Goal: Task Accomplishment & Management: Manage account settings

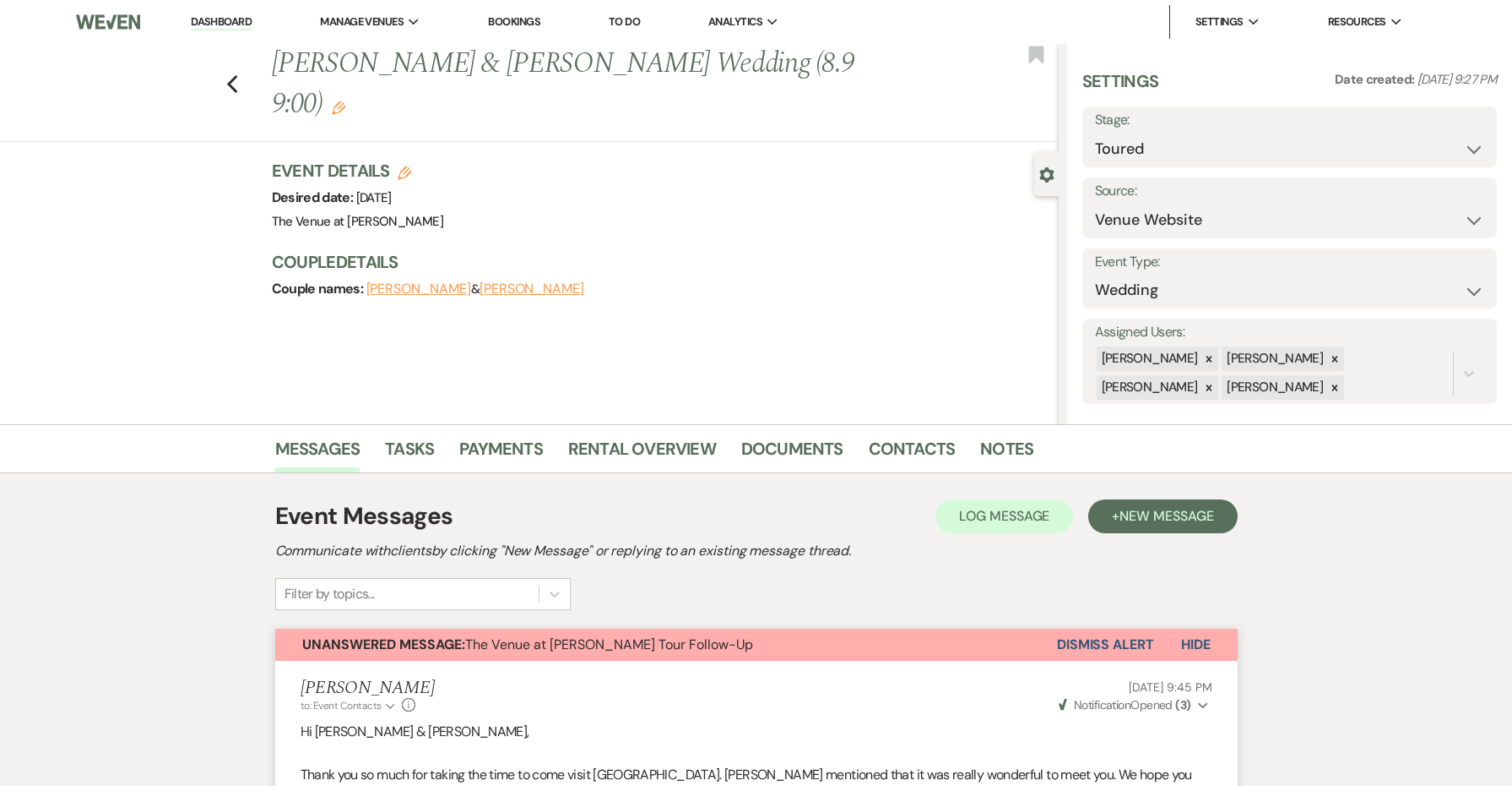
select select "5"
click at [237, 20] on link "Dashboard" at bounding box center [221, 22] width 61 height 16
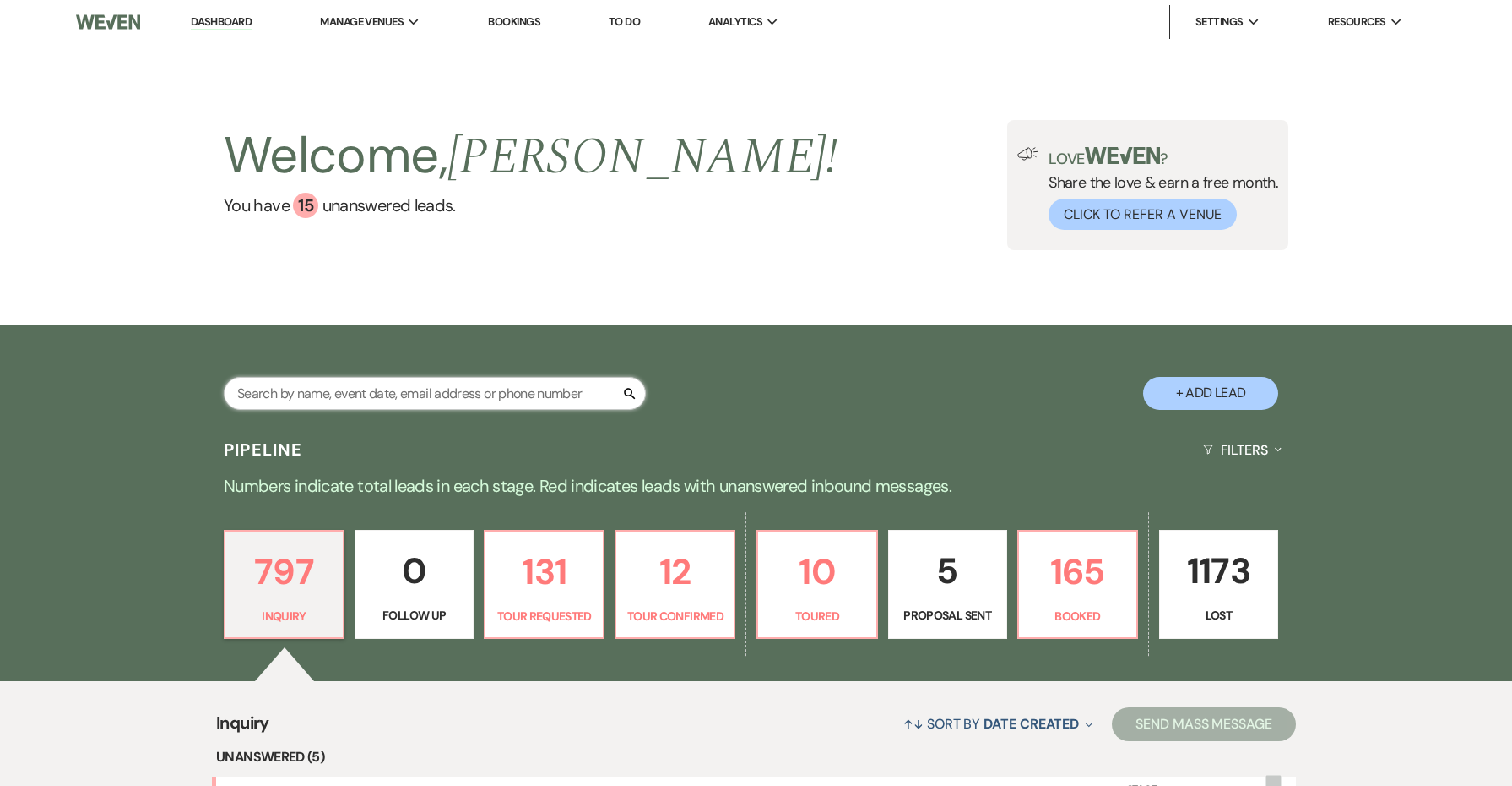
click at [331, 396] on input "text" at bounding box center [434, 393] width 422 height 33
type input "dare"
select select "8"
select select "5"
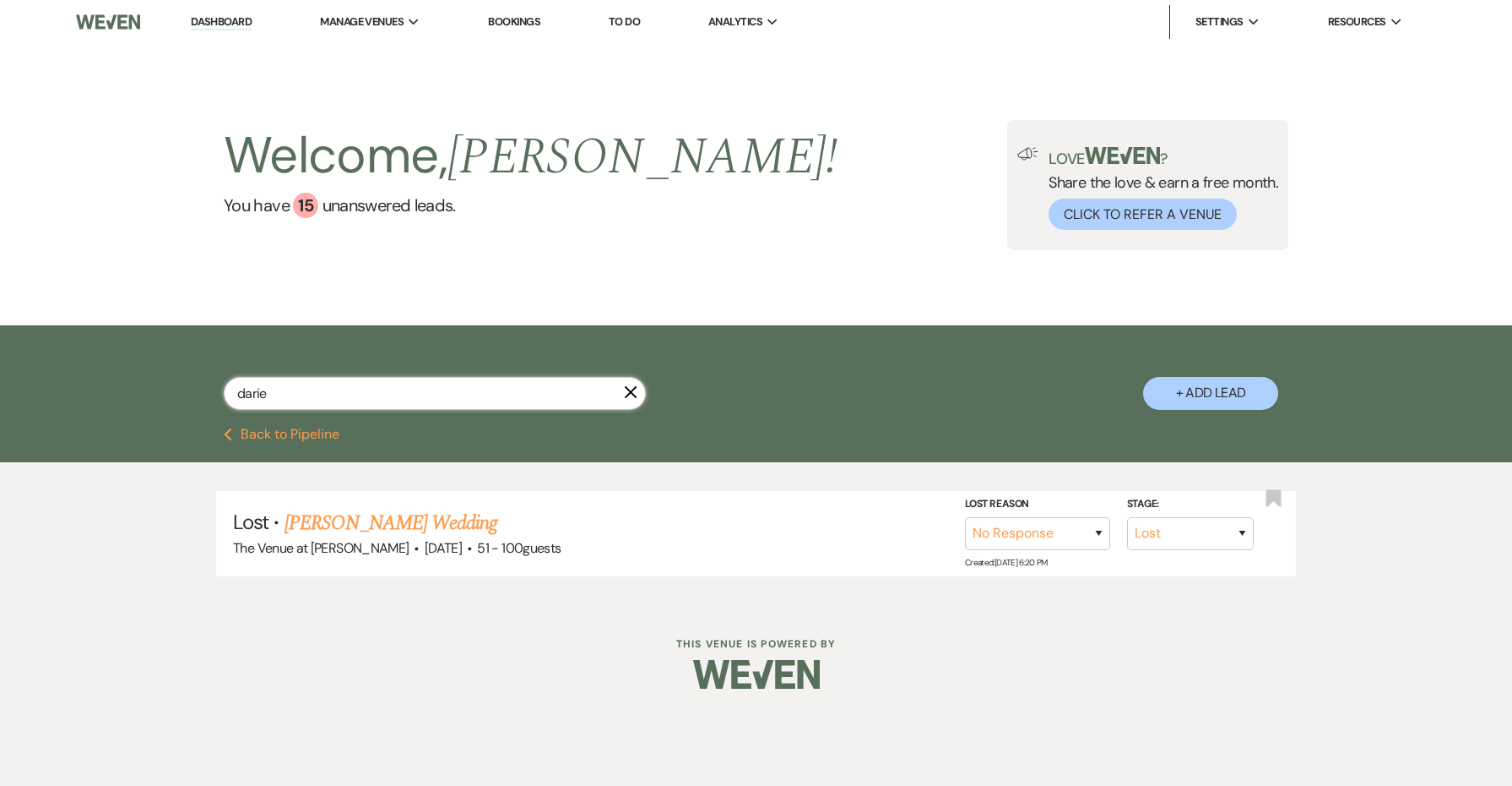
type input "darien"
select select "8"
select select "5"
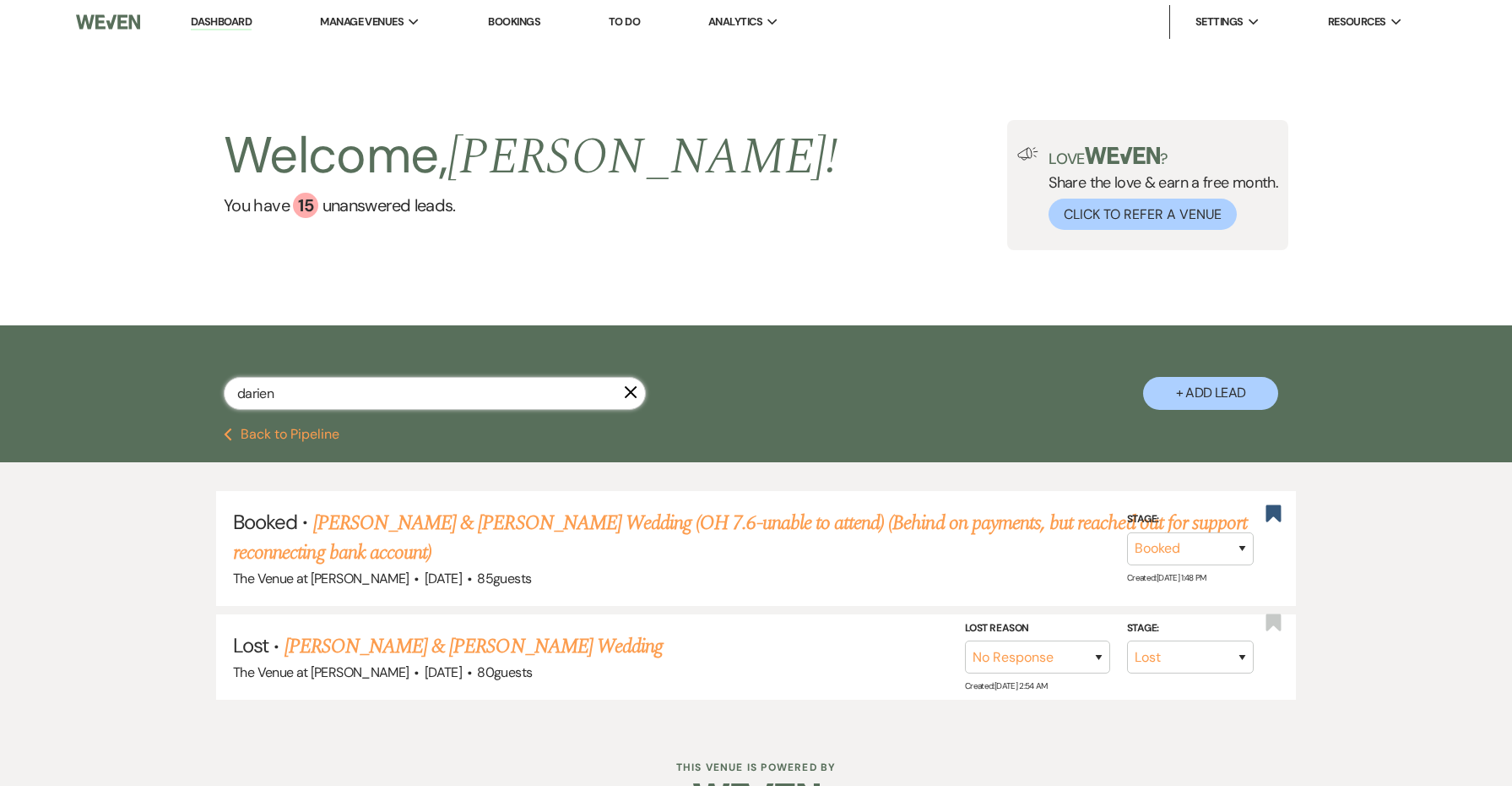
type input "Darien"
drag, startPoint x: 331, startPoint y: 396, endPoint x: 421, endPoint y: 523, distance: 155.7
click at [421, 523] on link "[PERSON_NAME] & [PERSON_NAME] Wedding (OH 7.6-unable to attend) (Behind on paym…" at bounding box center [740, 538] width 1014 height 61
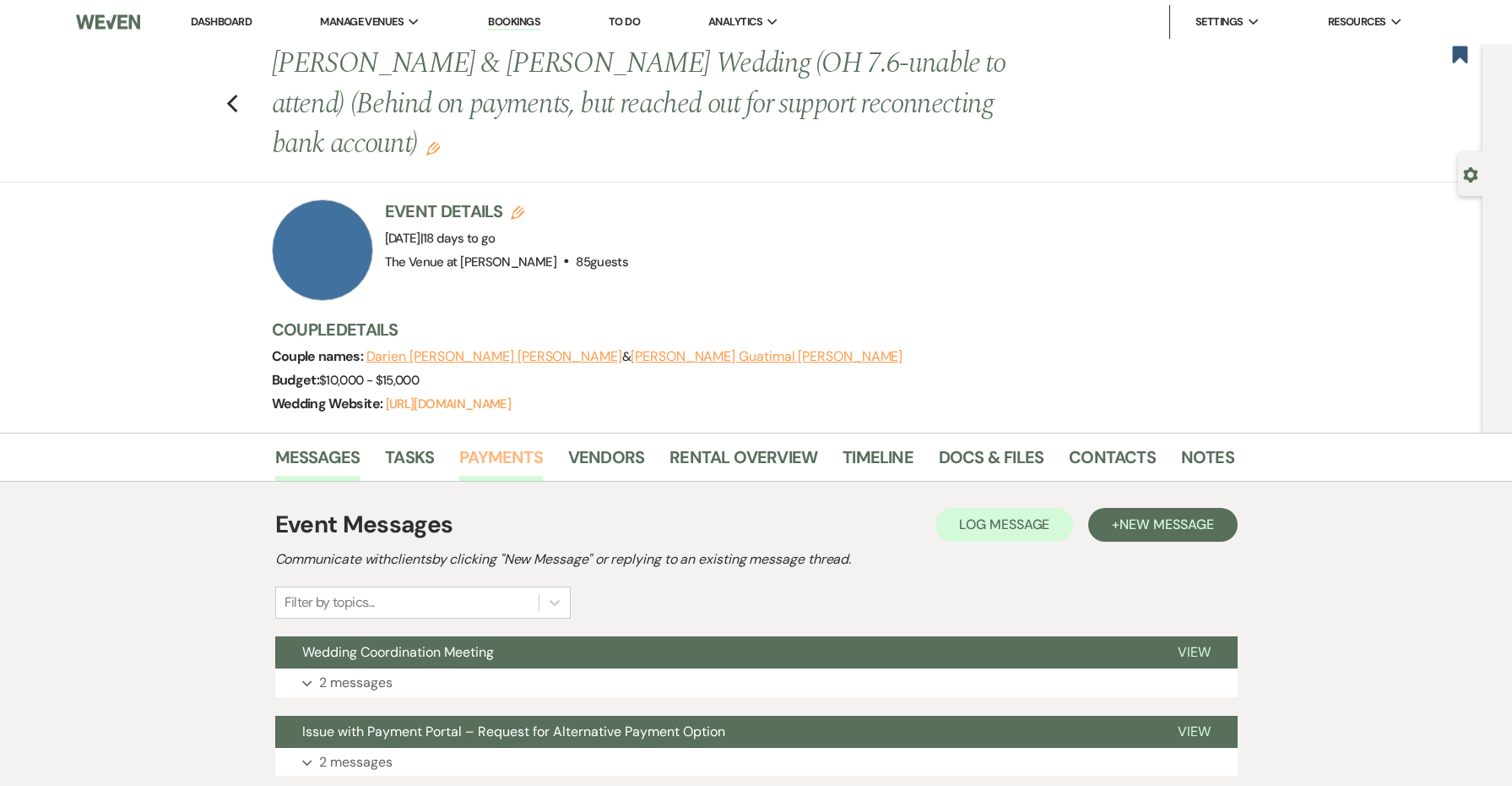
click at [493, 449] on link "Payments" at bounding box center [501, 462] width 84 height 37
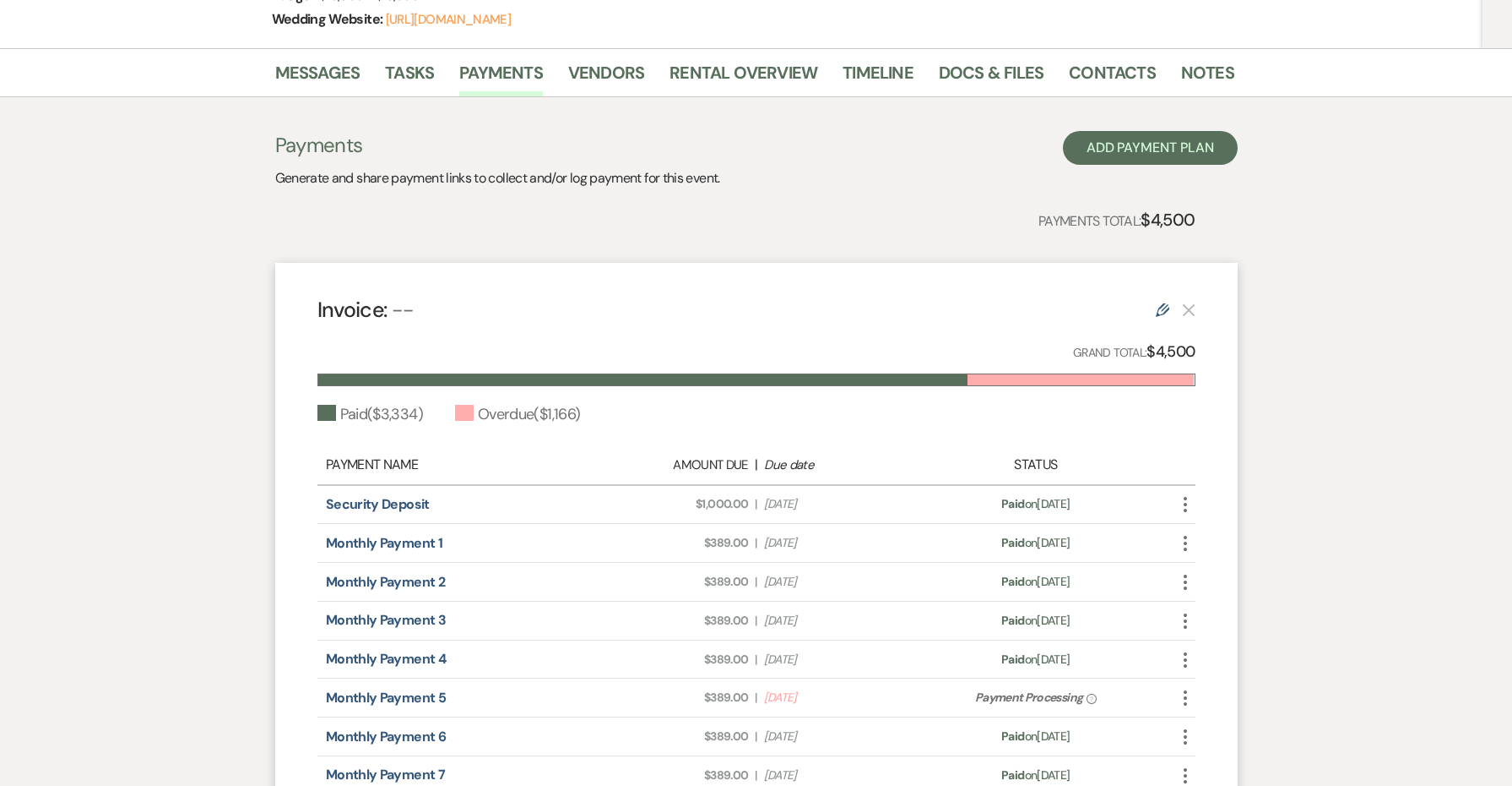
scroll to position [385, 0]
click at [595, 86] on link "Vendors" at bounding box center [606, 77] width 76 height 37
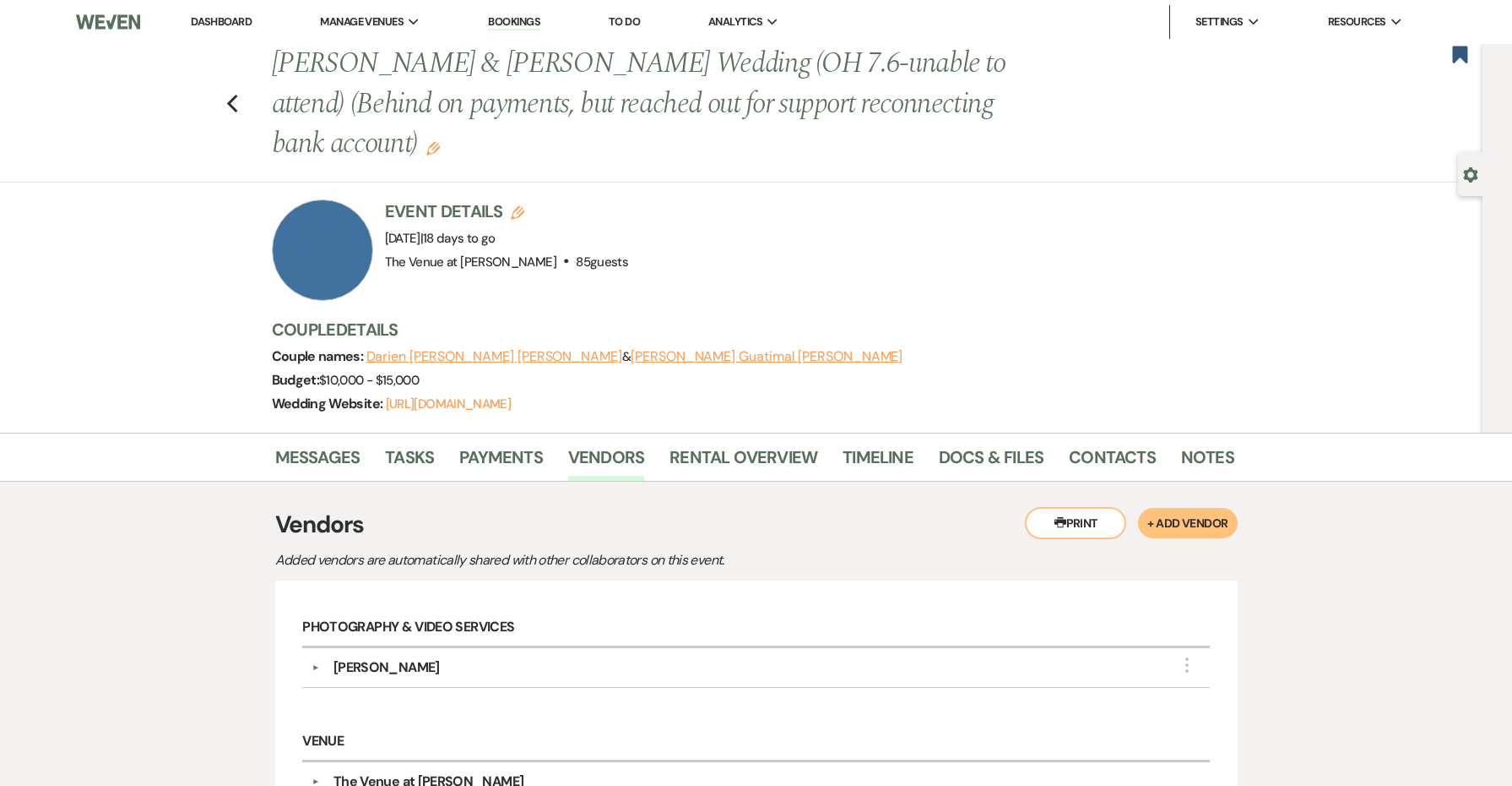
click at [427, 150] on icon "Edit" at bounding box center [433, 149] width 14 height 14
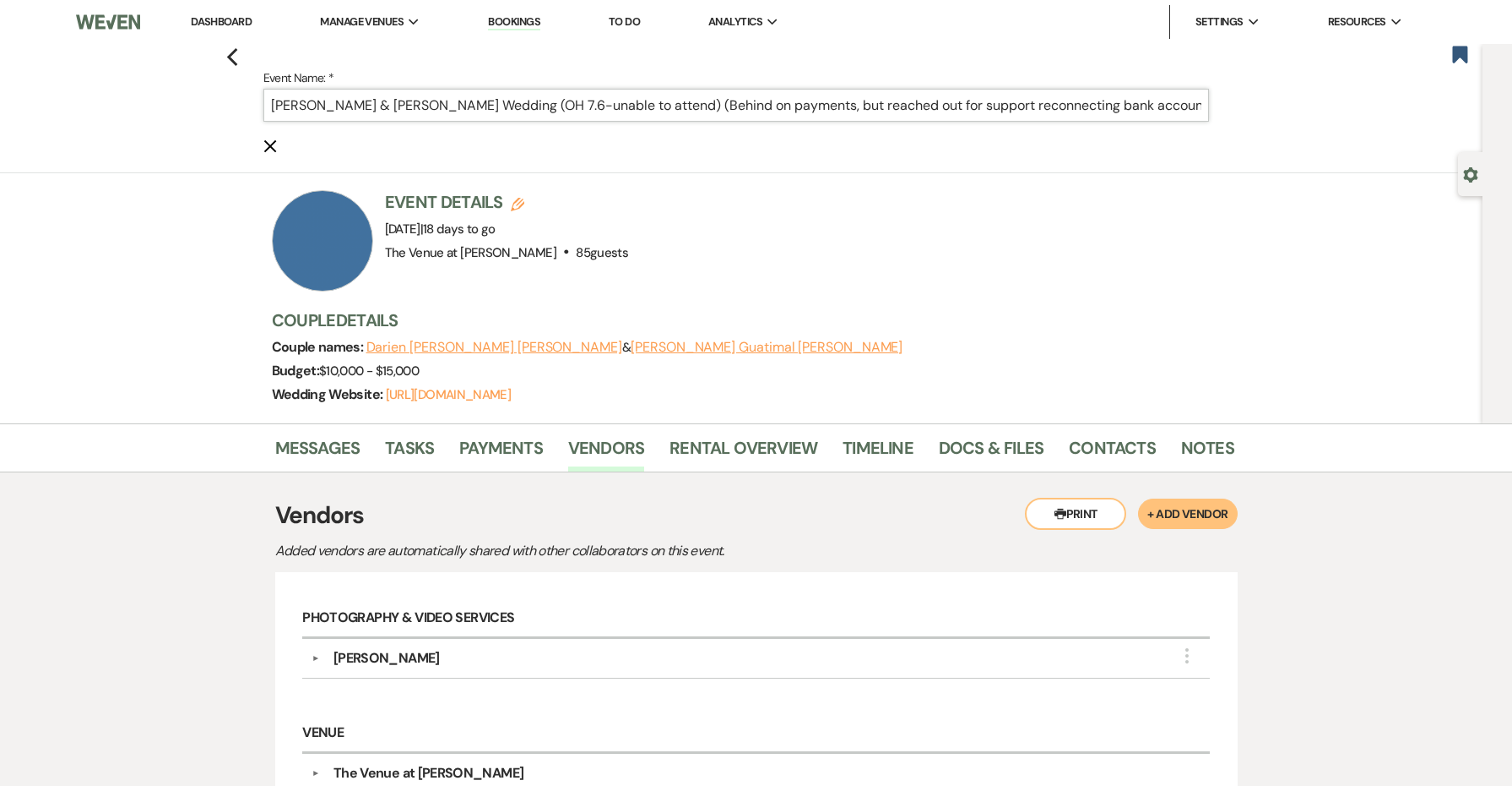
drag, startPoint x: 1198, startPoint y: 102, endPoint x: 685, endPoint y: 102, distance: 513.0
click at [685, 102] on input "[PERSON_NAME] & [PERSON_NAME] Wedding (OH 7.6-unable to attend) (Behind on paym…" at bounding box center [736, 105] width 946 height 33
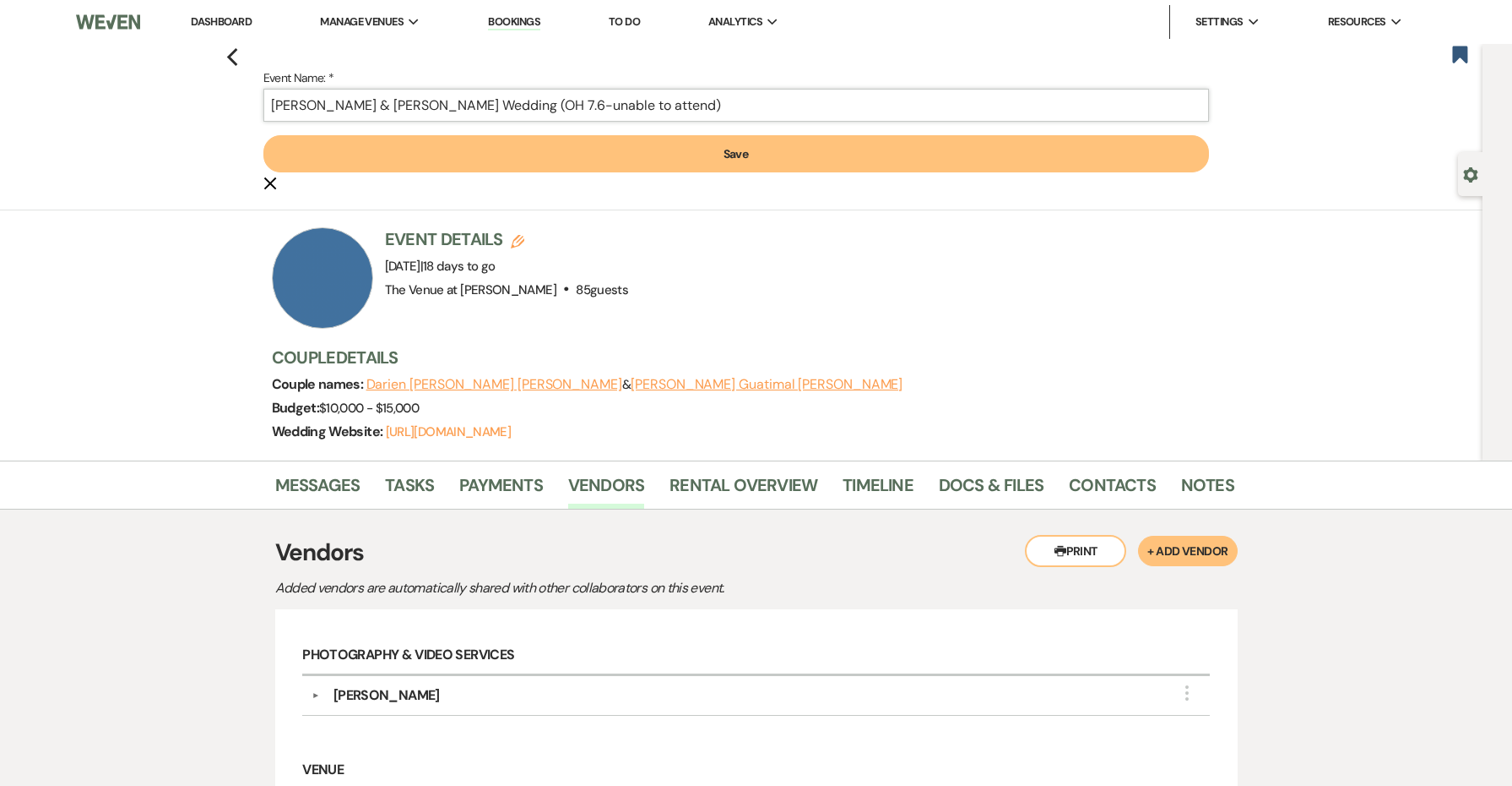
type input "[PERSON_NAME] & [PERSON_NAME] Wedding (OH 7.6-unable to attend)"
click at [679, 146] on button "Save" at bounding box center [736, 154] width 946 height 37
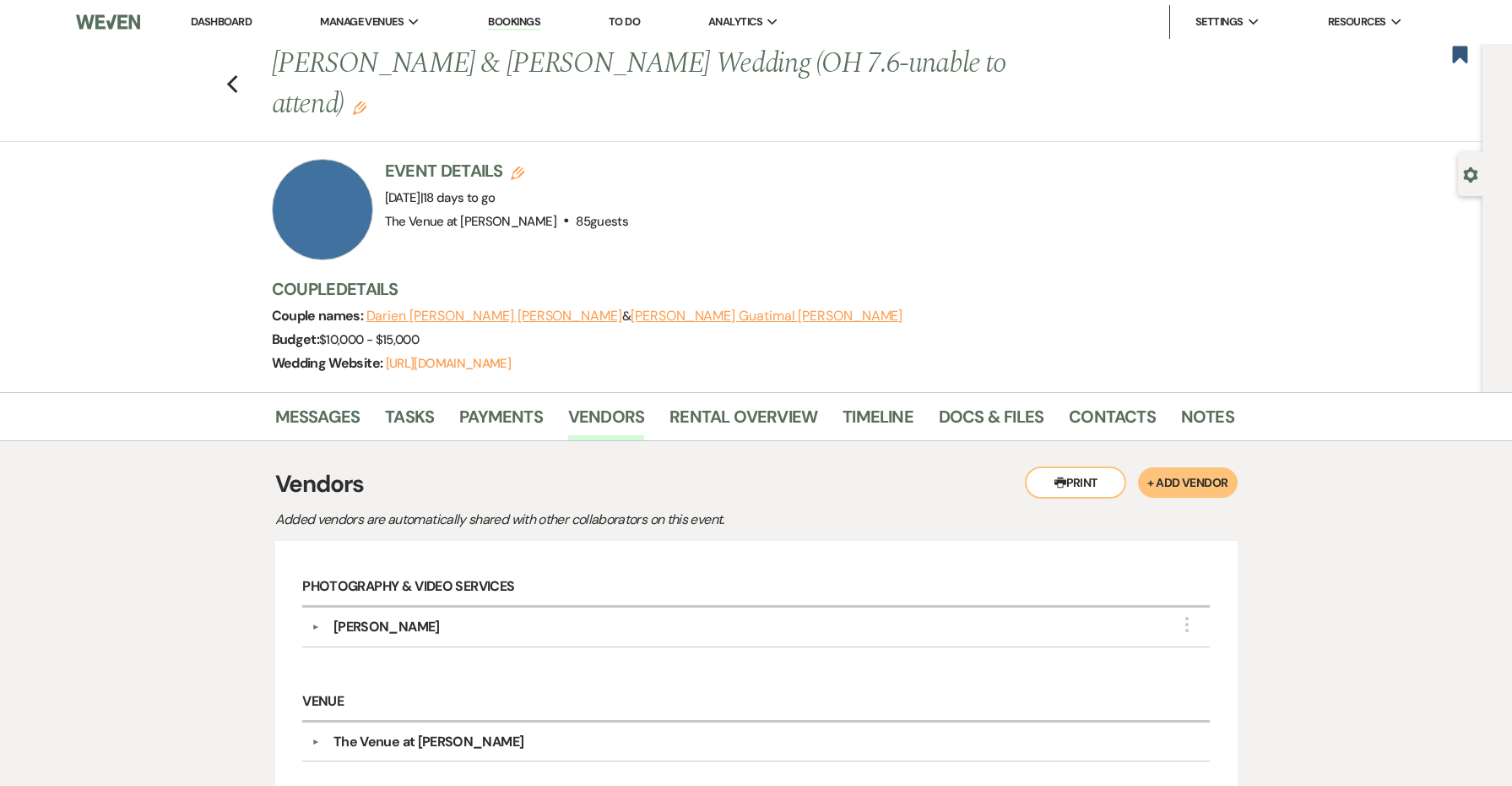
click at [226, 24] on link "Dashboard" at bounding box center [221, 21] width 61 height 14
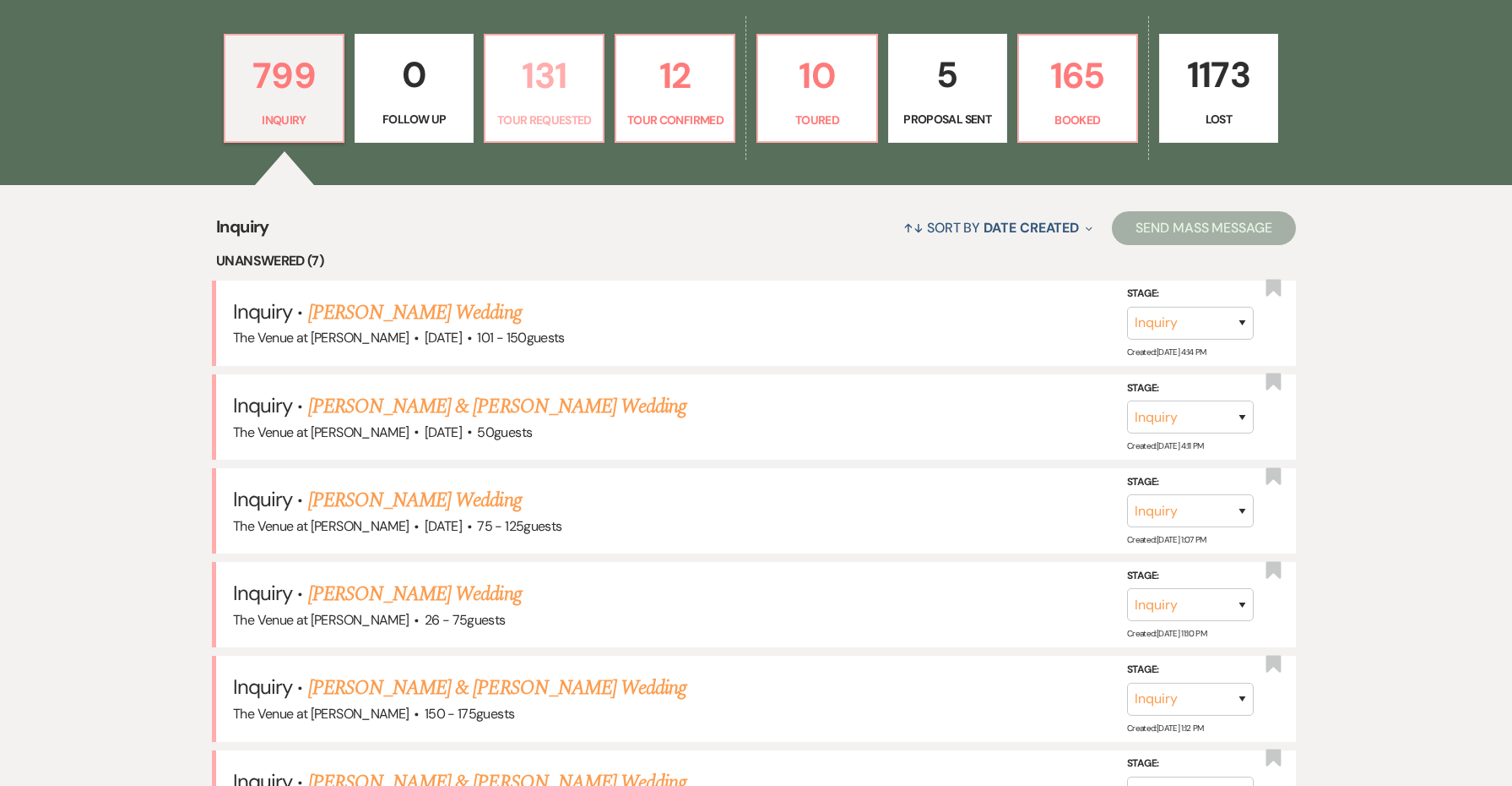
scroll to position [497, 0]
click at [820, 83] on p "10" at bounding box center [817, 75] width 97 height 57
select select "5"
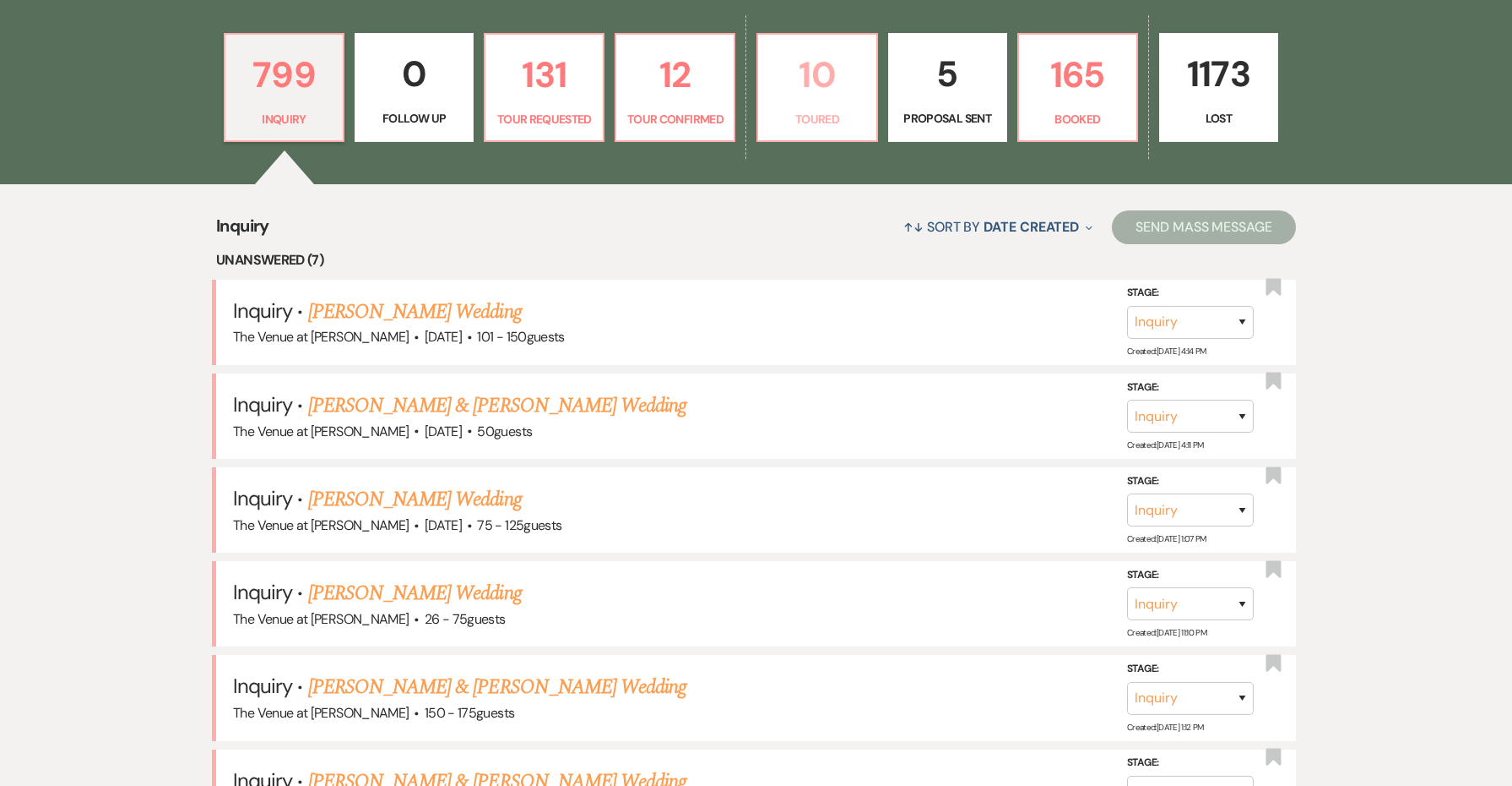
select select "5"
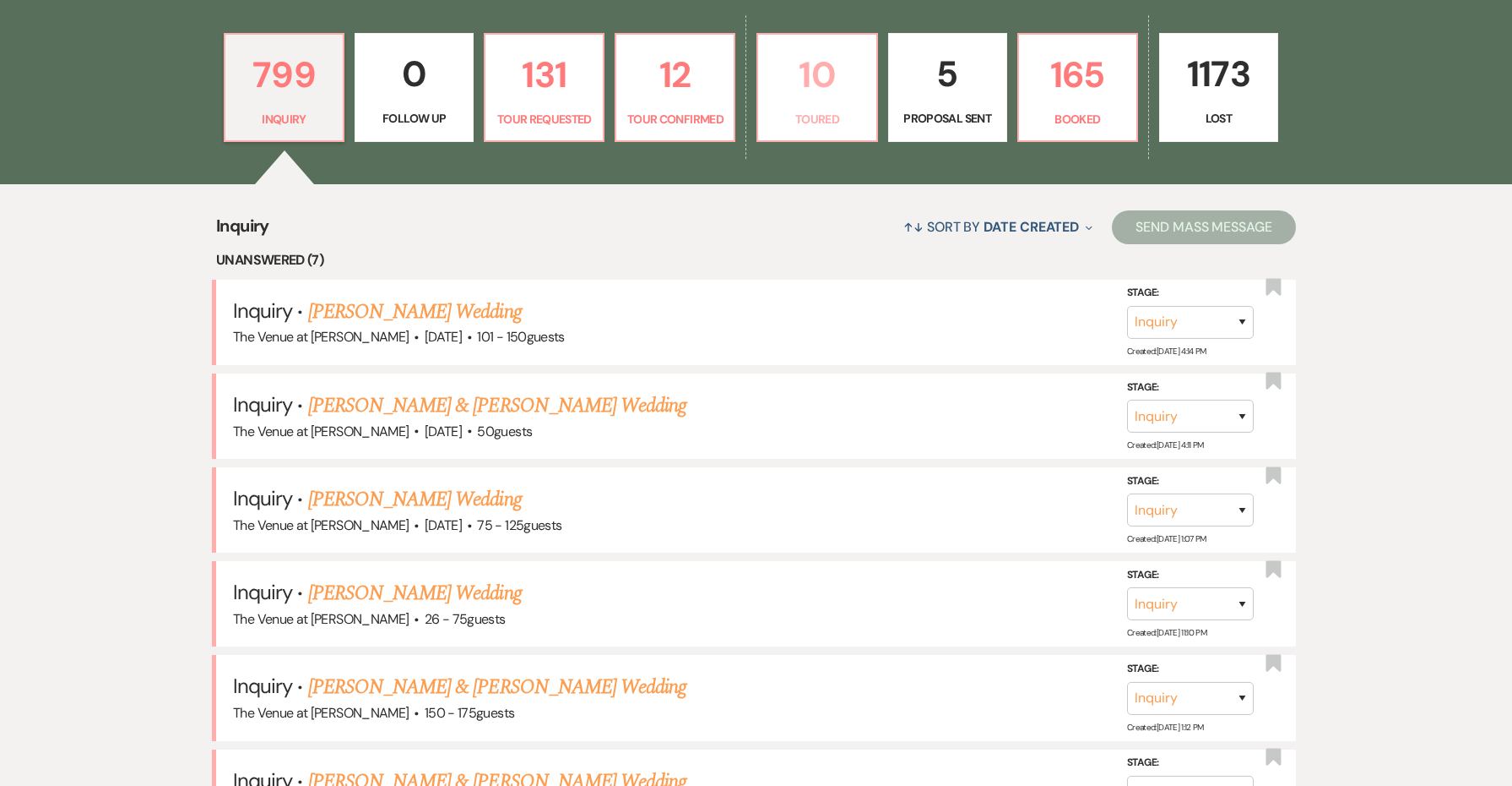
select select "5"
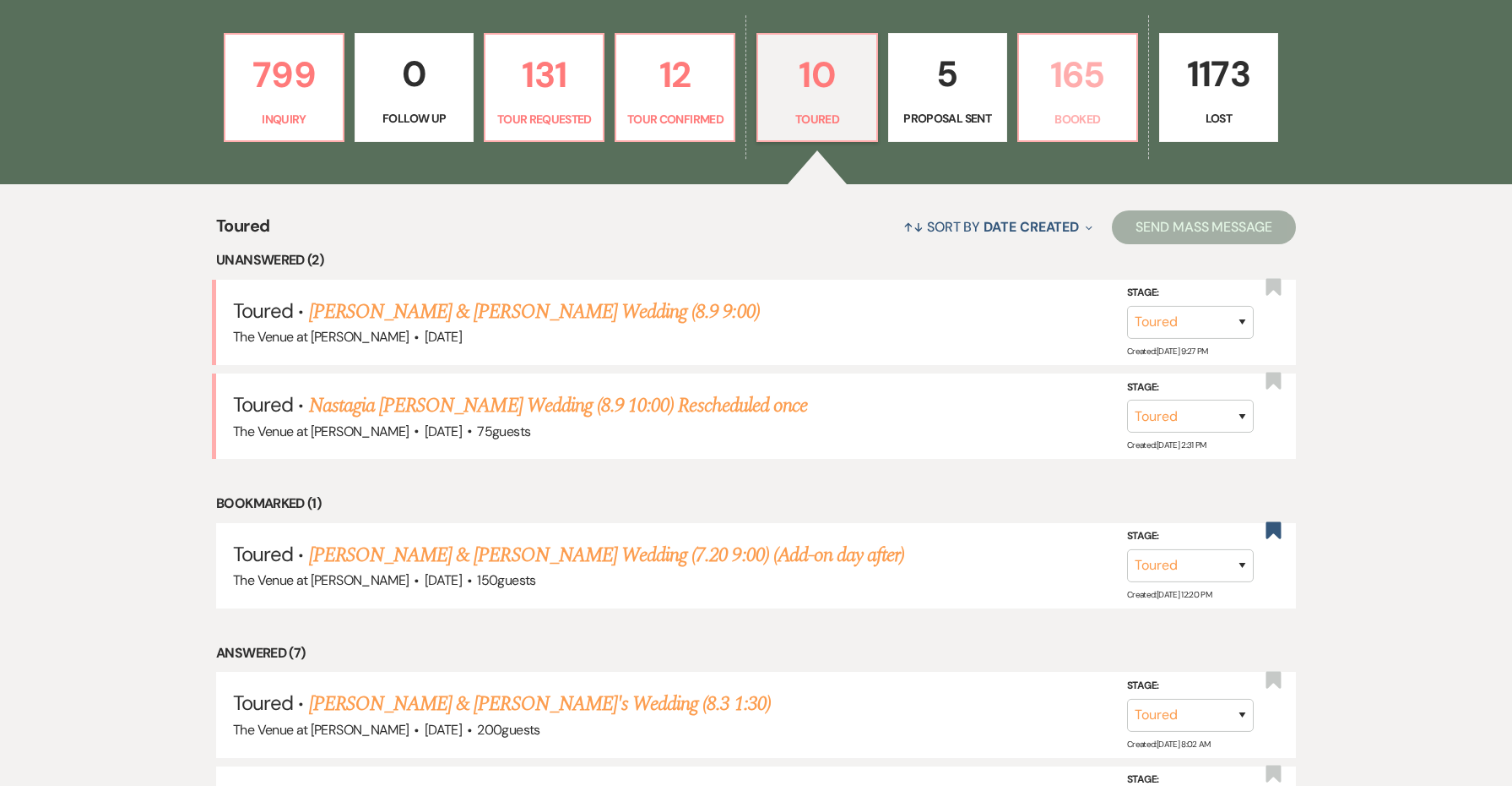
click at [1099, 129] on link "165 Booked" at bounding box center [1078, 88] width 121 height 110
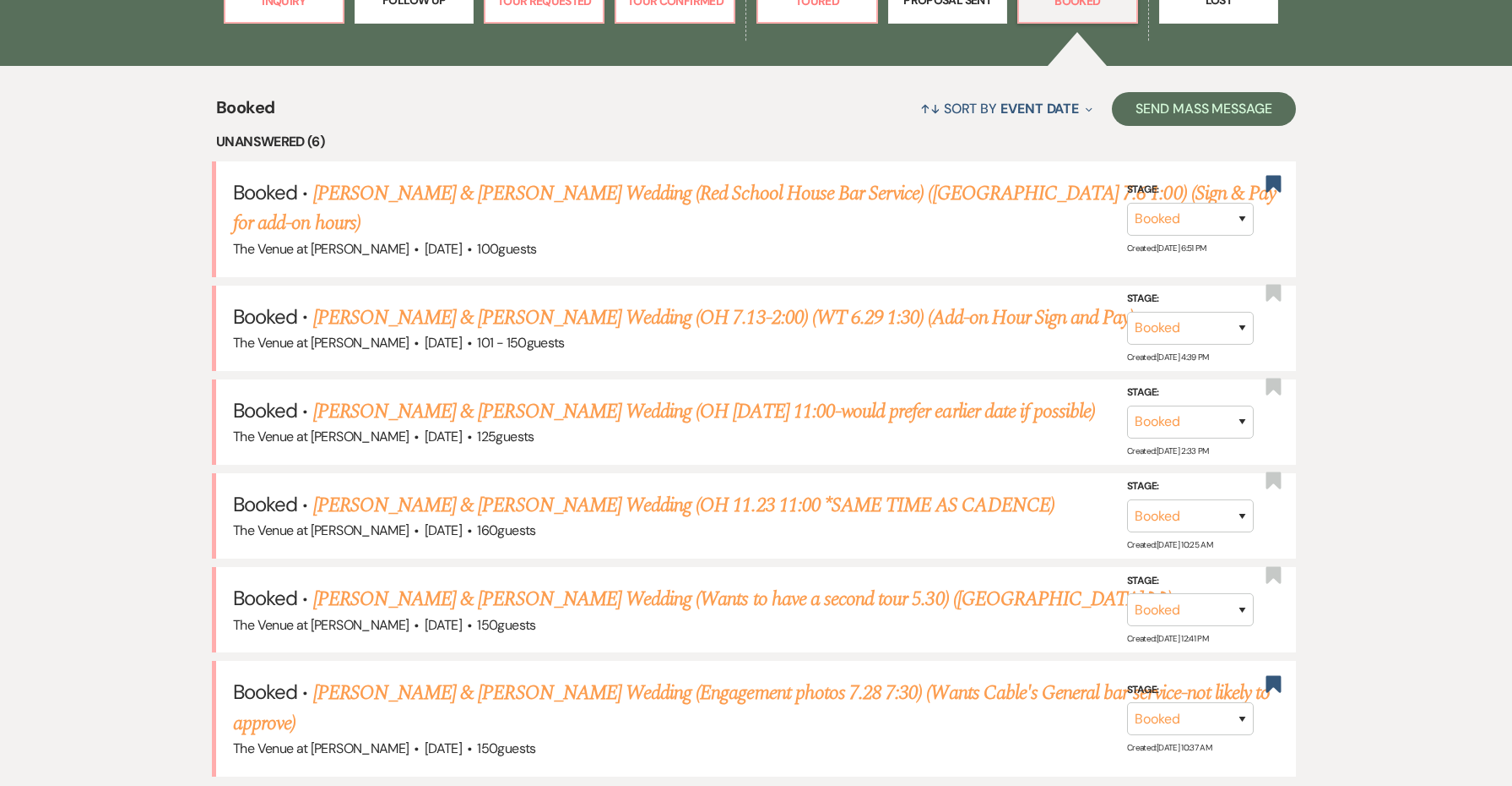
scroll to position [476, 0]
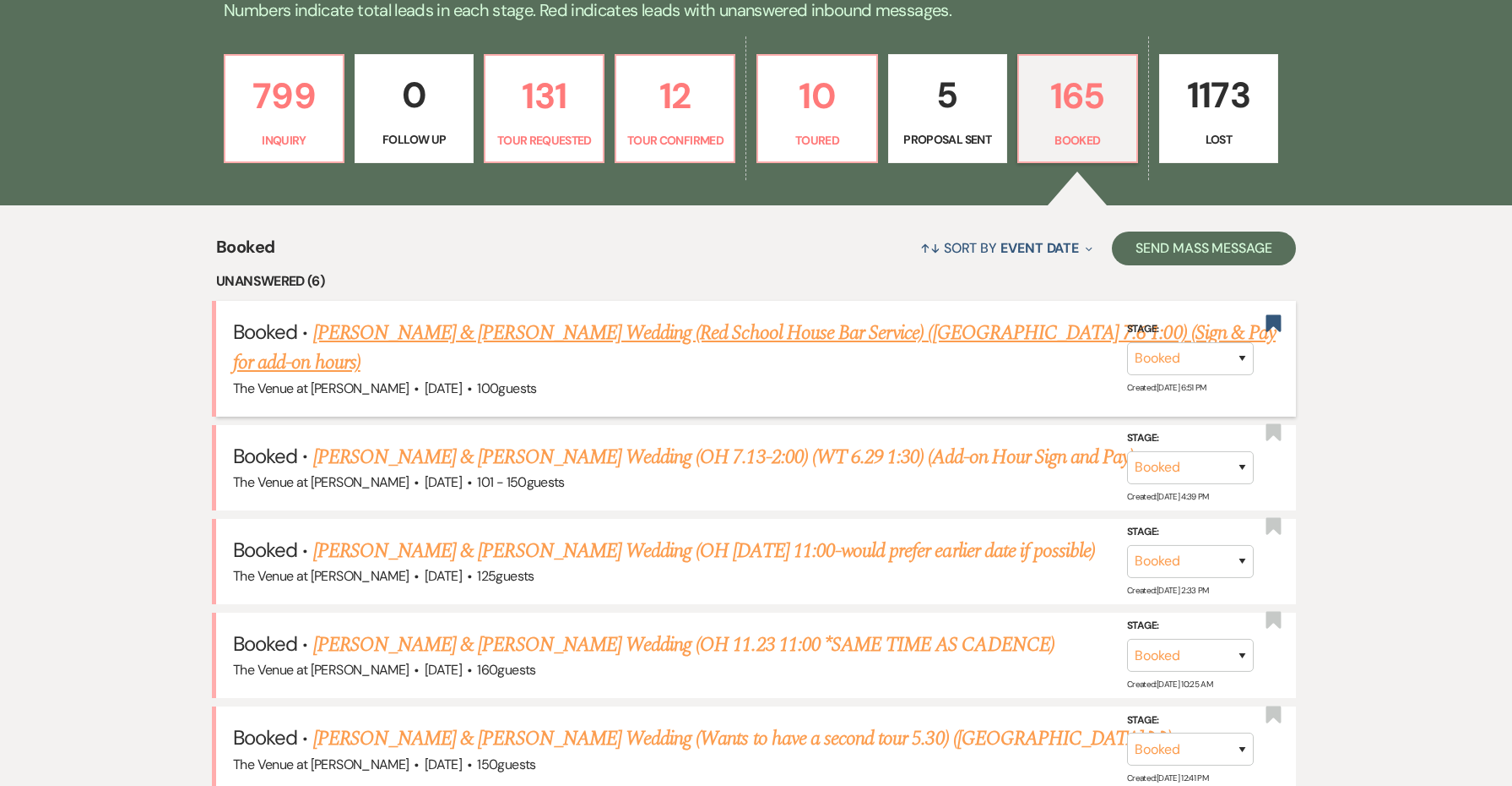
click at [814, 332] on link "[PERSON_NAME] & [PERSON_NAME] Wedding (Red School House Bar Service) ([GEOGRAPH…" at bounding box center [754, 348] width 1043 height 61
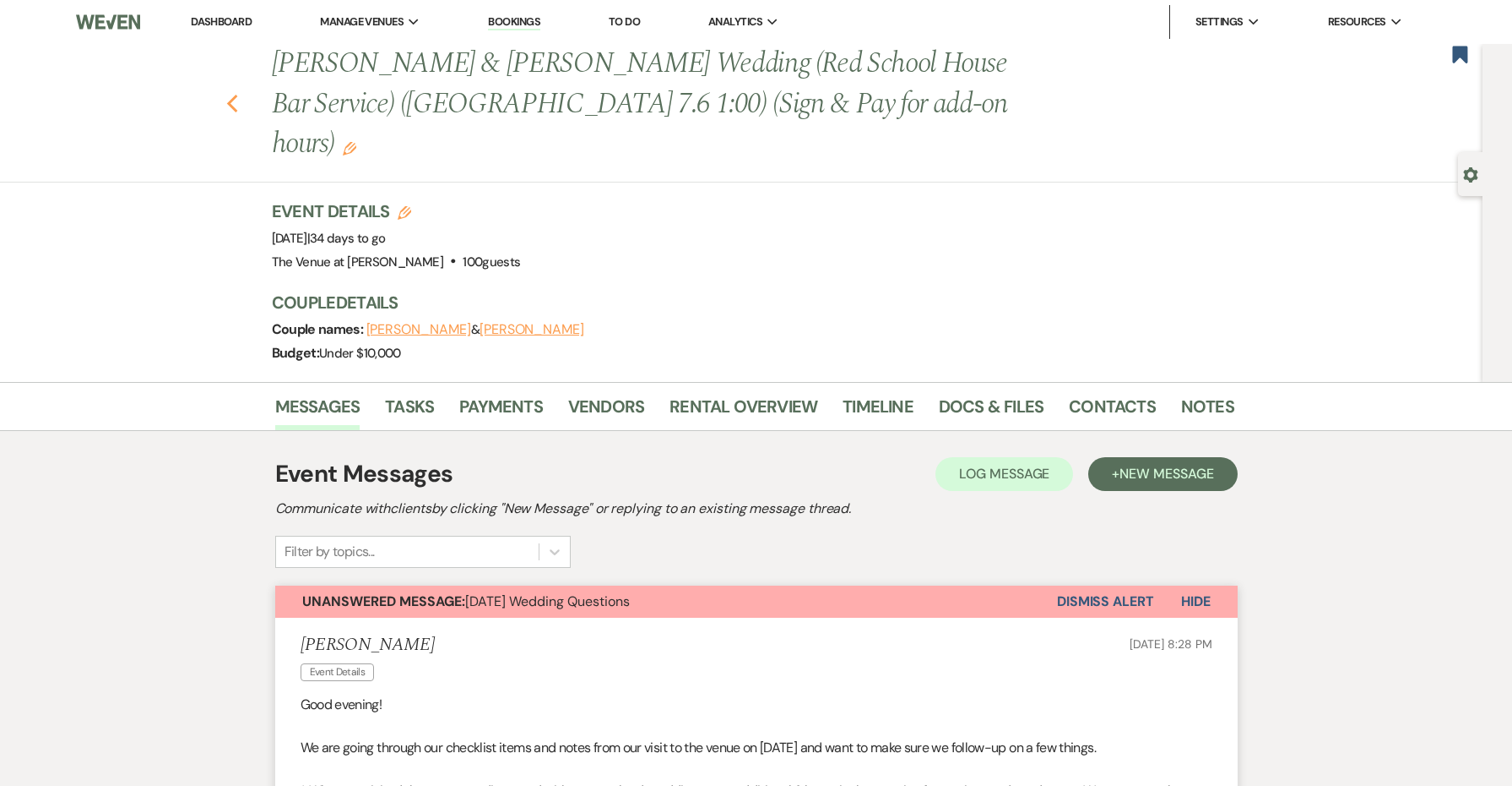
click at [231, 95] on use "button" at bounding box center [231, 104] width 11 height 19
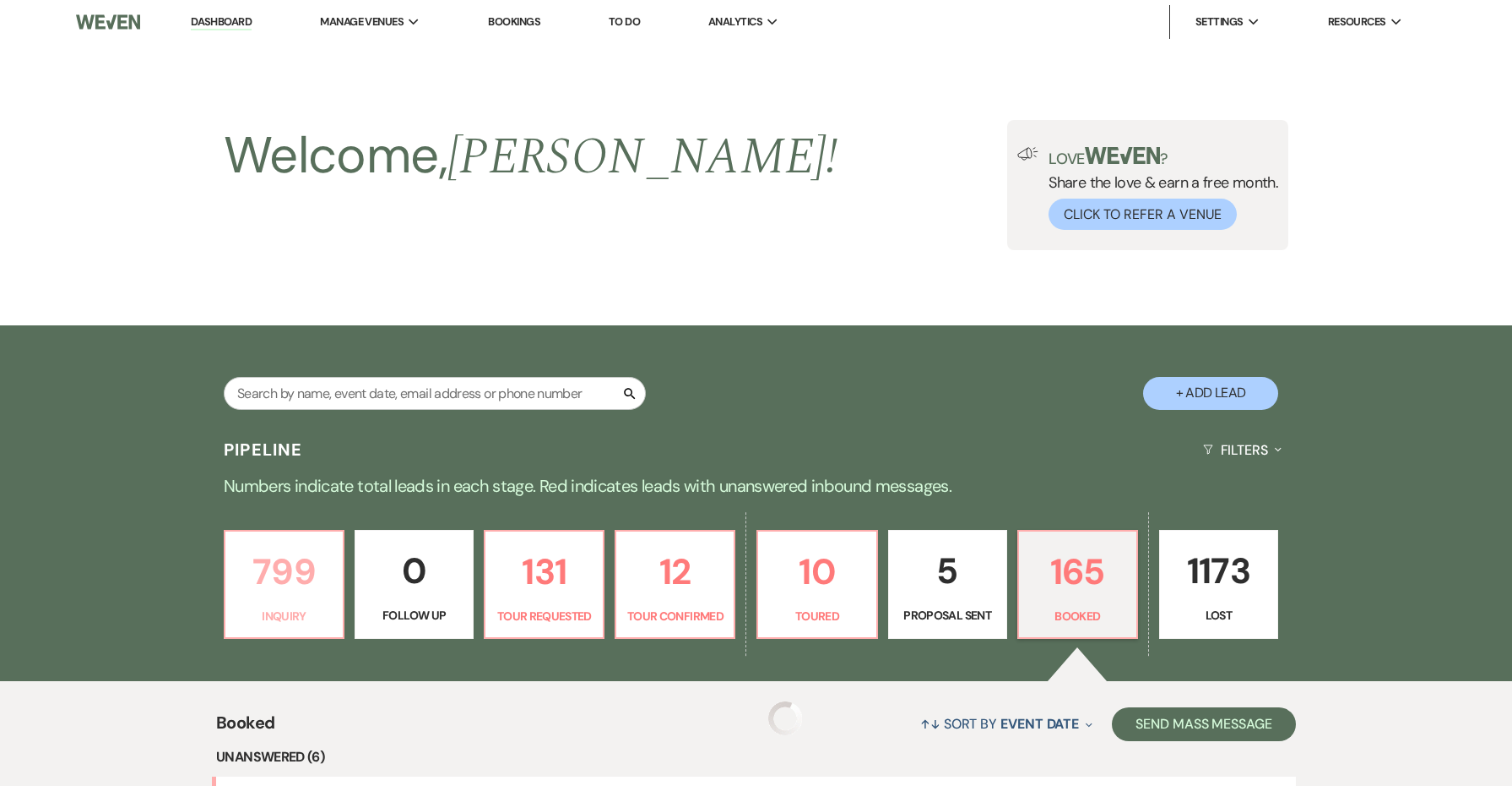
scroll to position [476, 0]
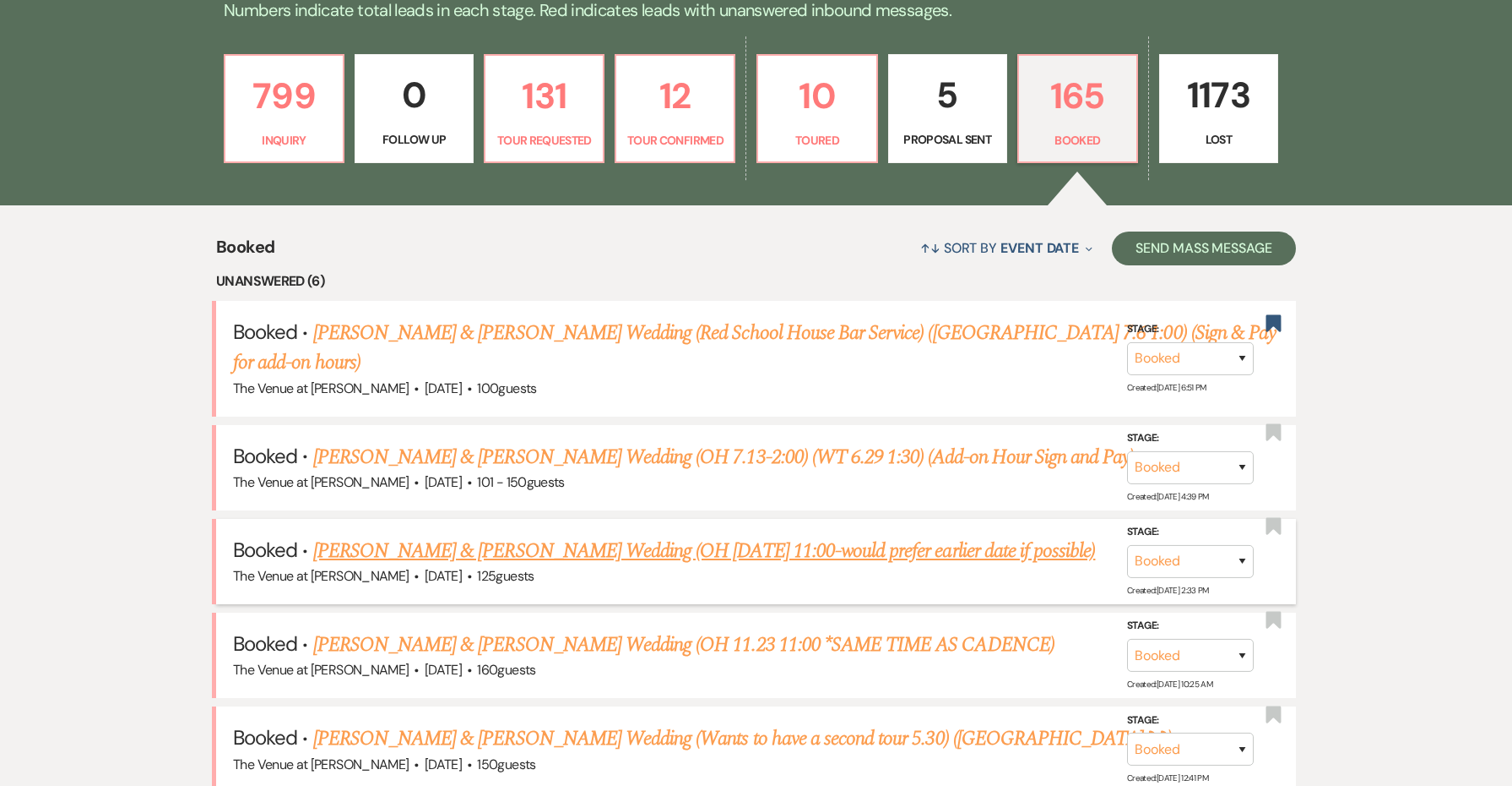
click at [588, 535] on link "[PERSON_NAME] & [PERSON_NAME] Wedding (OH [DATE] 11:00-would prefer earlier dat…" at bounding box center [704, 551] width 783 height 30
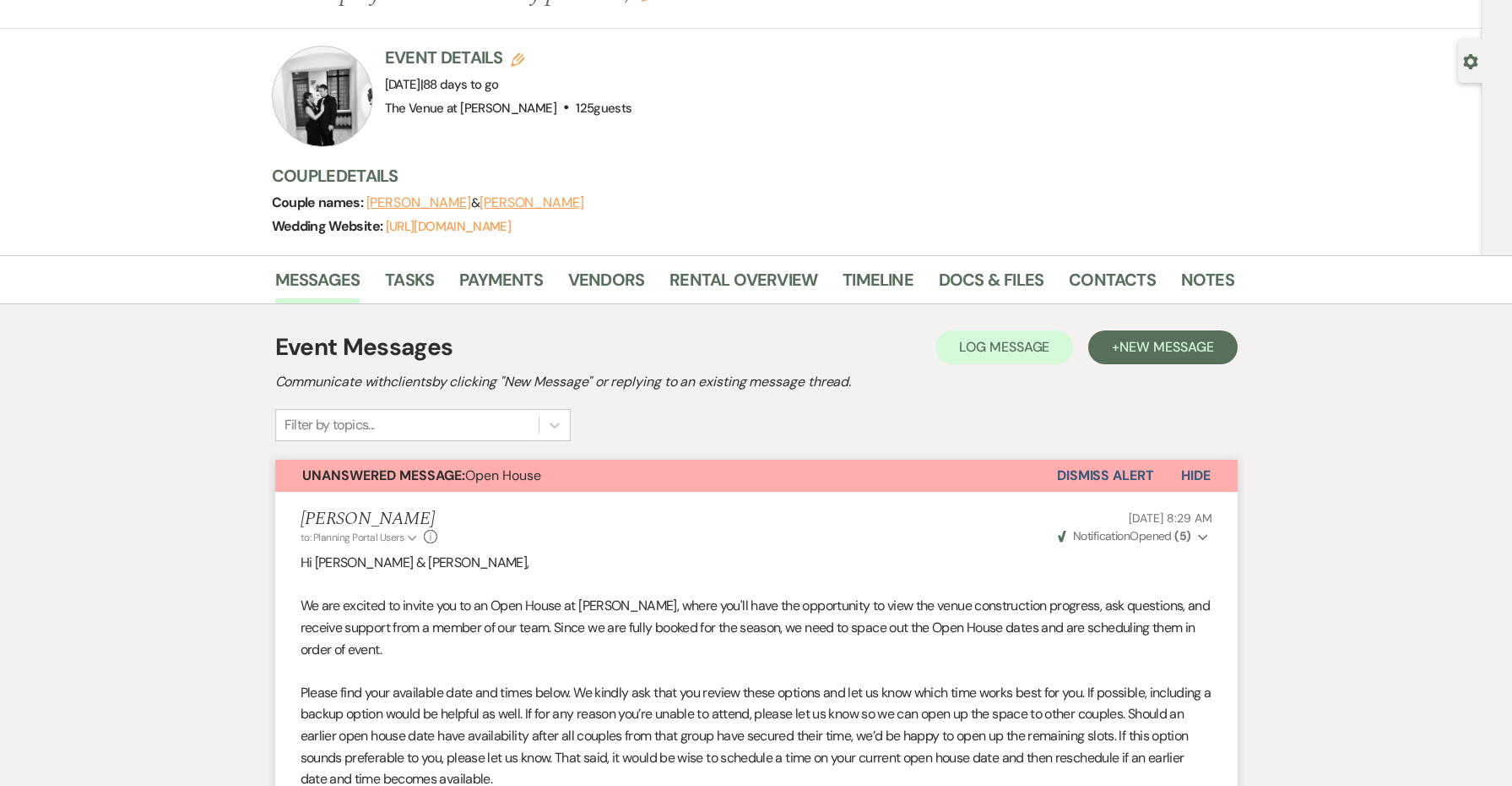
scroll to position [110, 0]
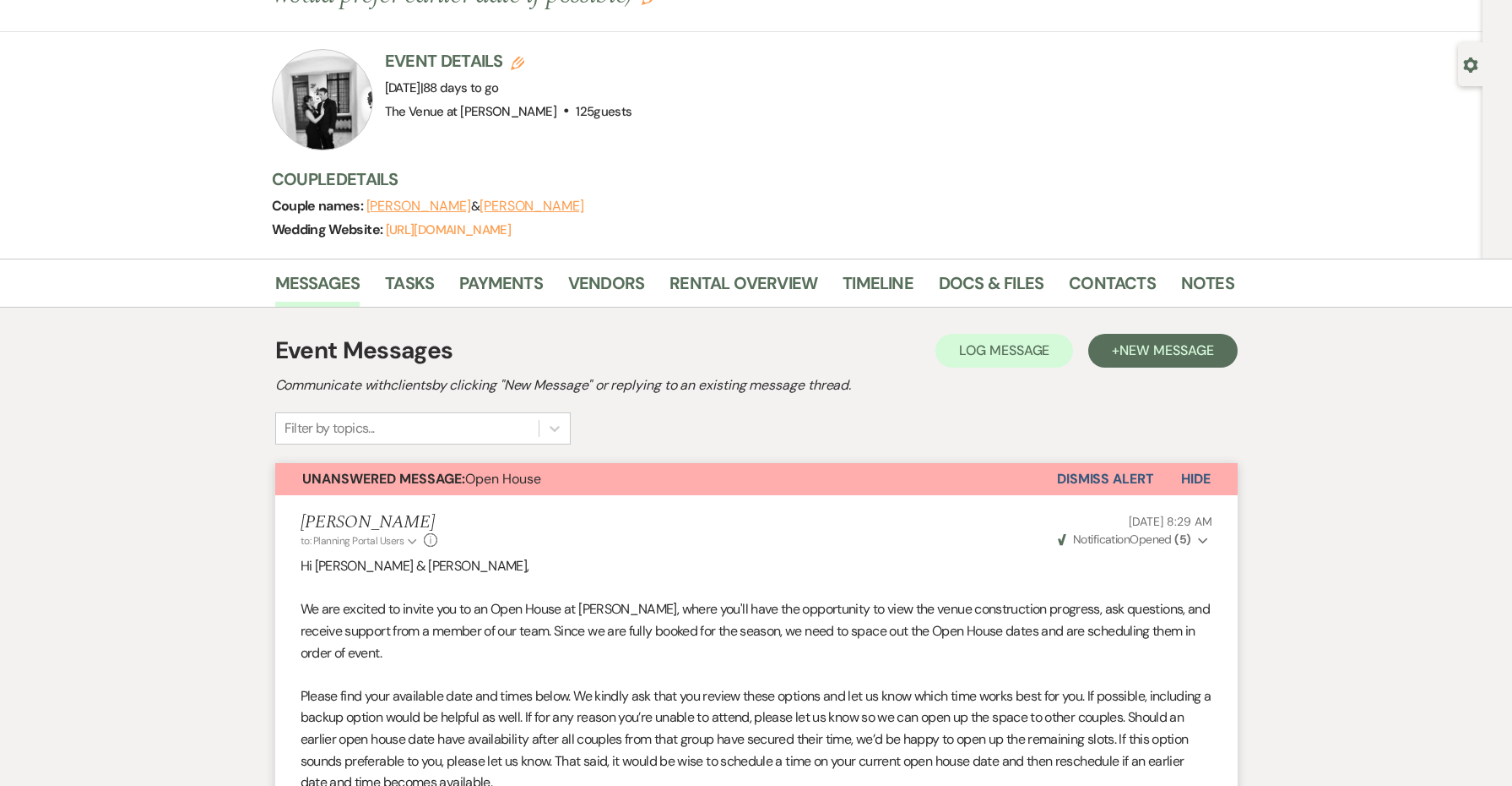
click at [1124, 474] on button "Dismiss Alert" at bounding box center [1106, 479] width 97 height 32
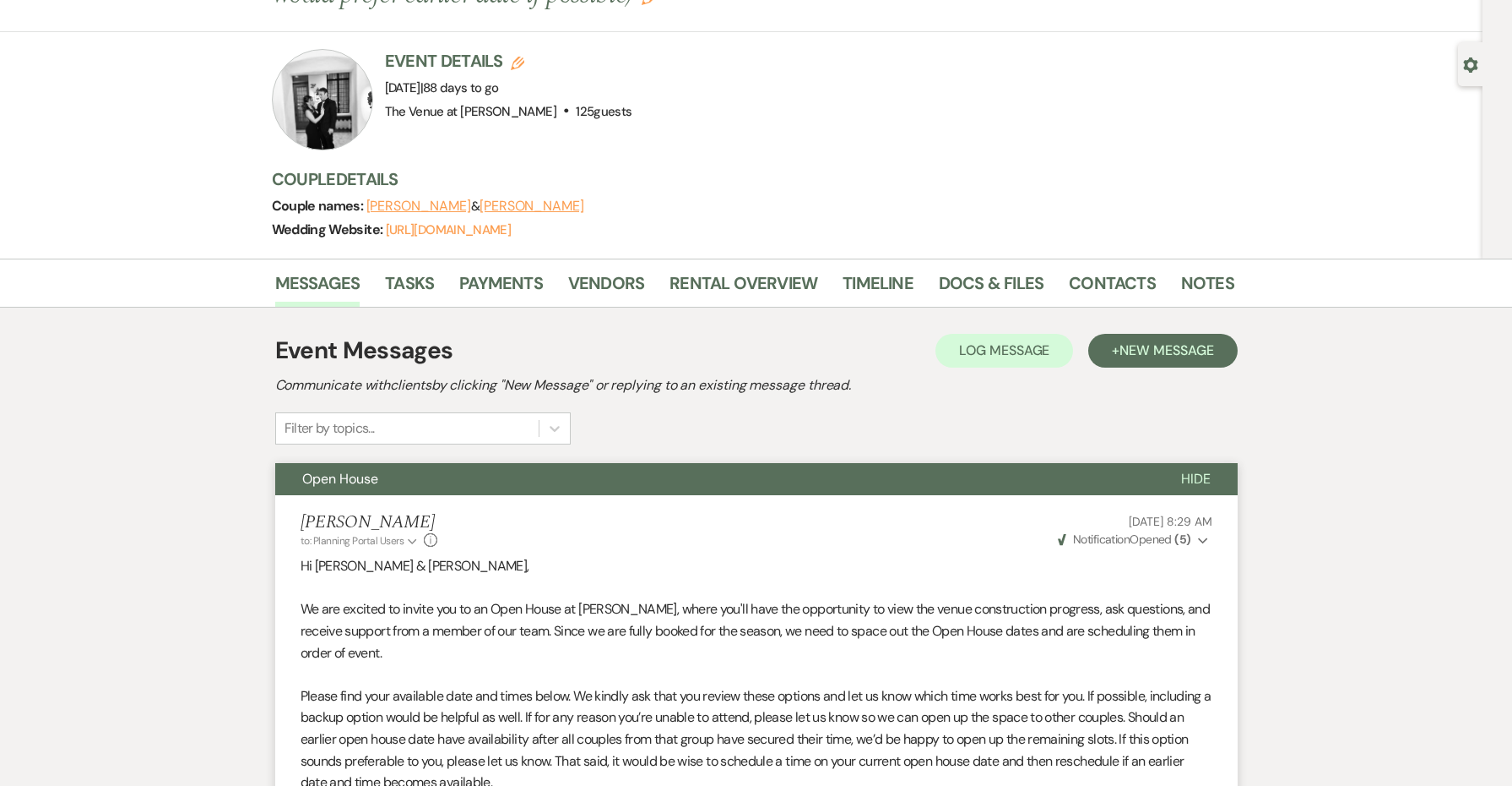
click at [726, 479] on button "Open House" at bounding box center [715, 479] width 879 height 32
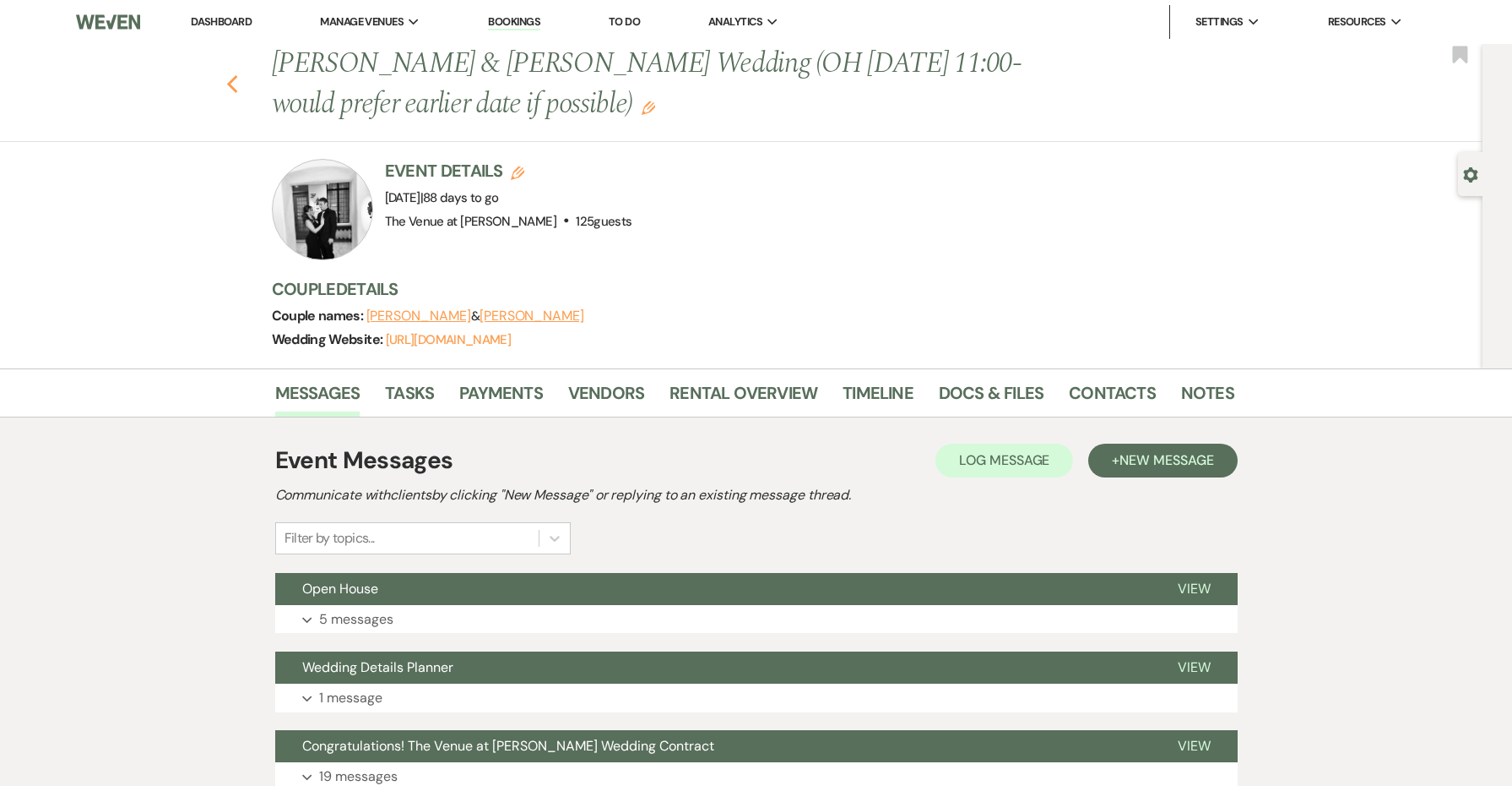
scroll to position [0, 0]
click at [235, 84] on icon "Previous" at bounding box center [232, 85] width 13 height 20
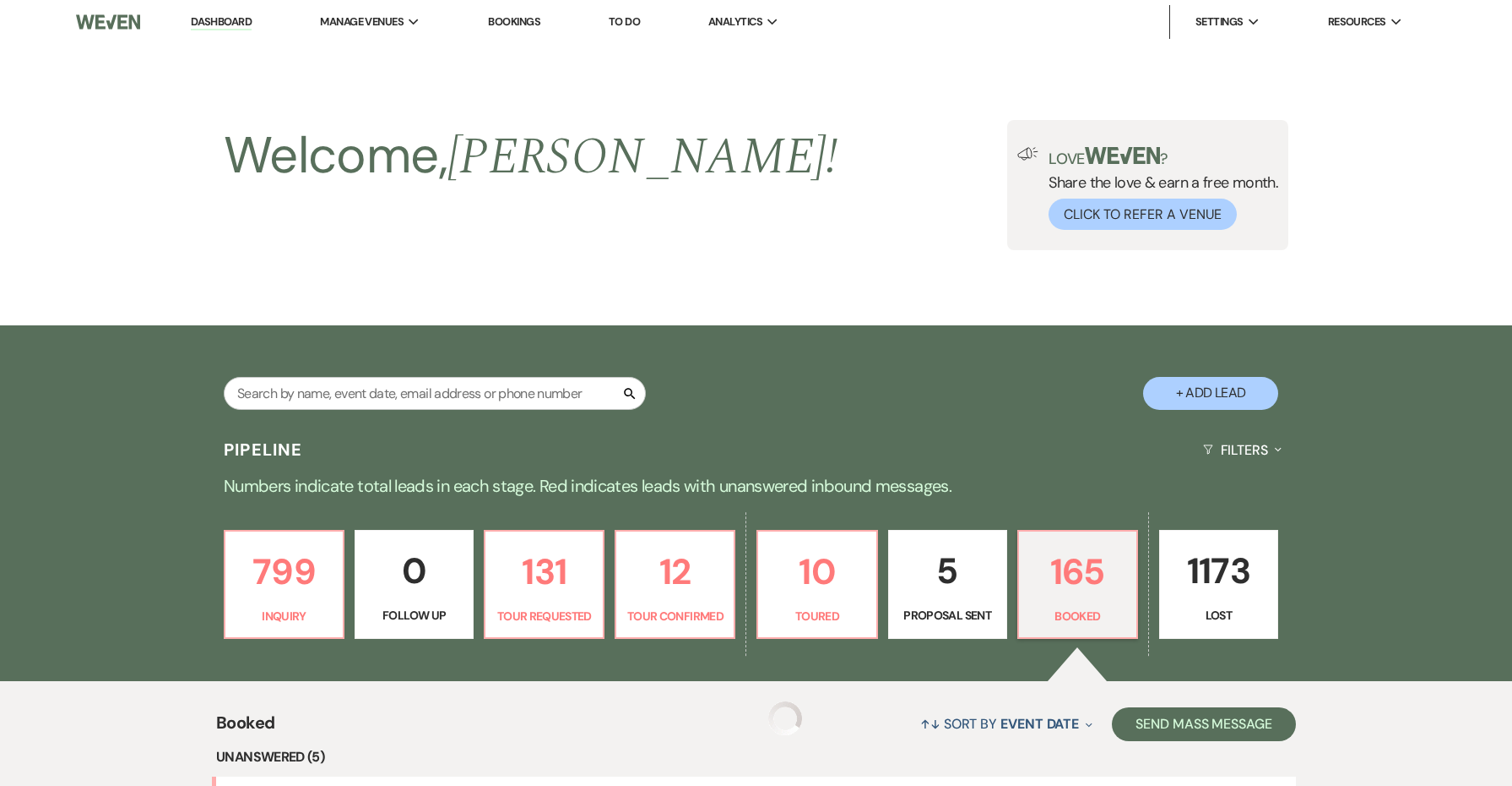
scroll to position [476, 0]
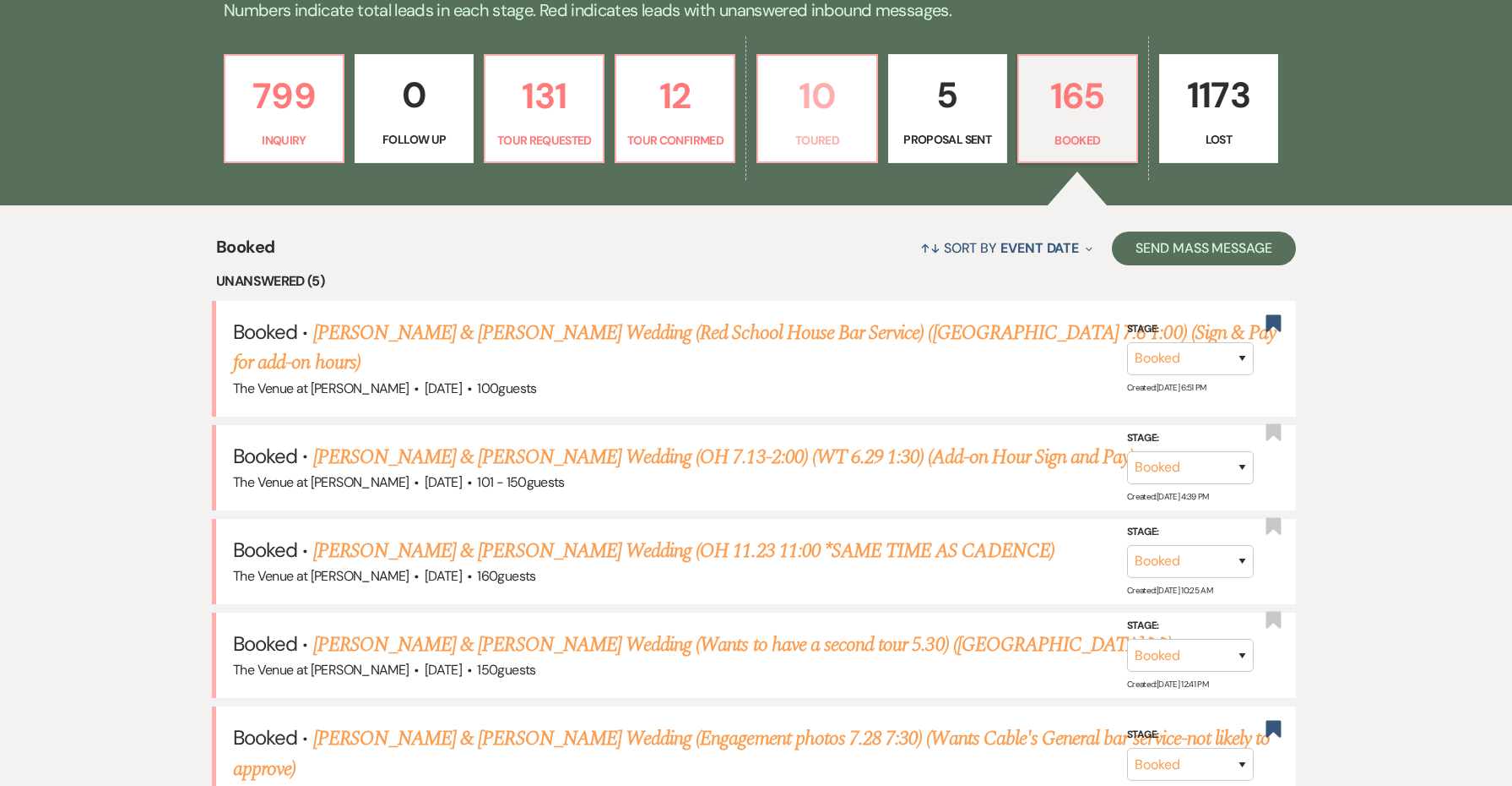
click at [819, 132] on p "Toured" at bounding box center [817, 141] width 97 height 19
select select "5"
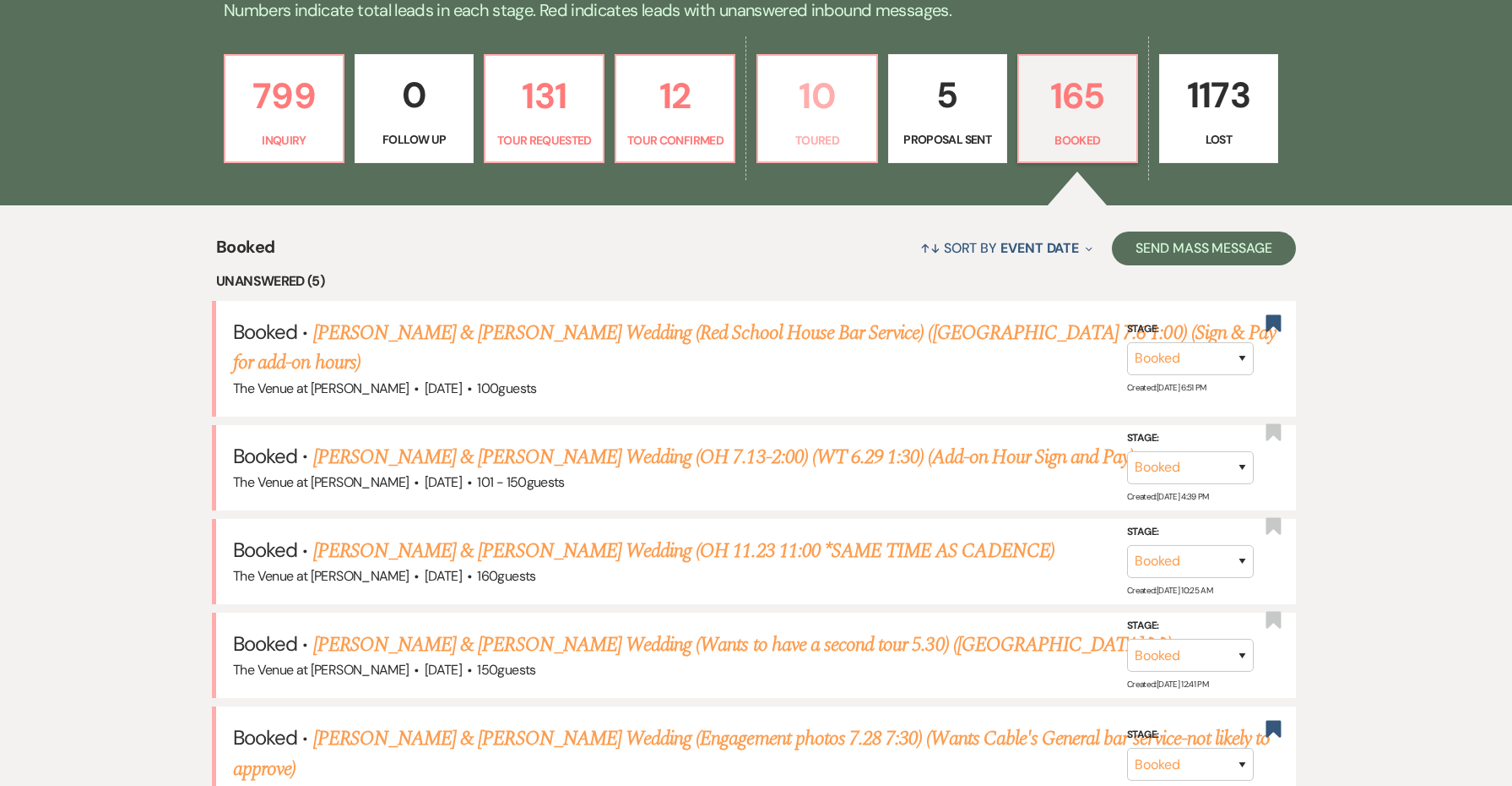
select select "5"
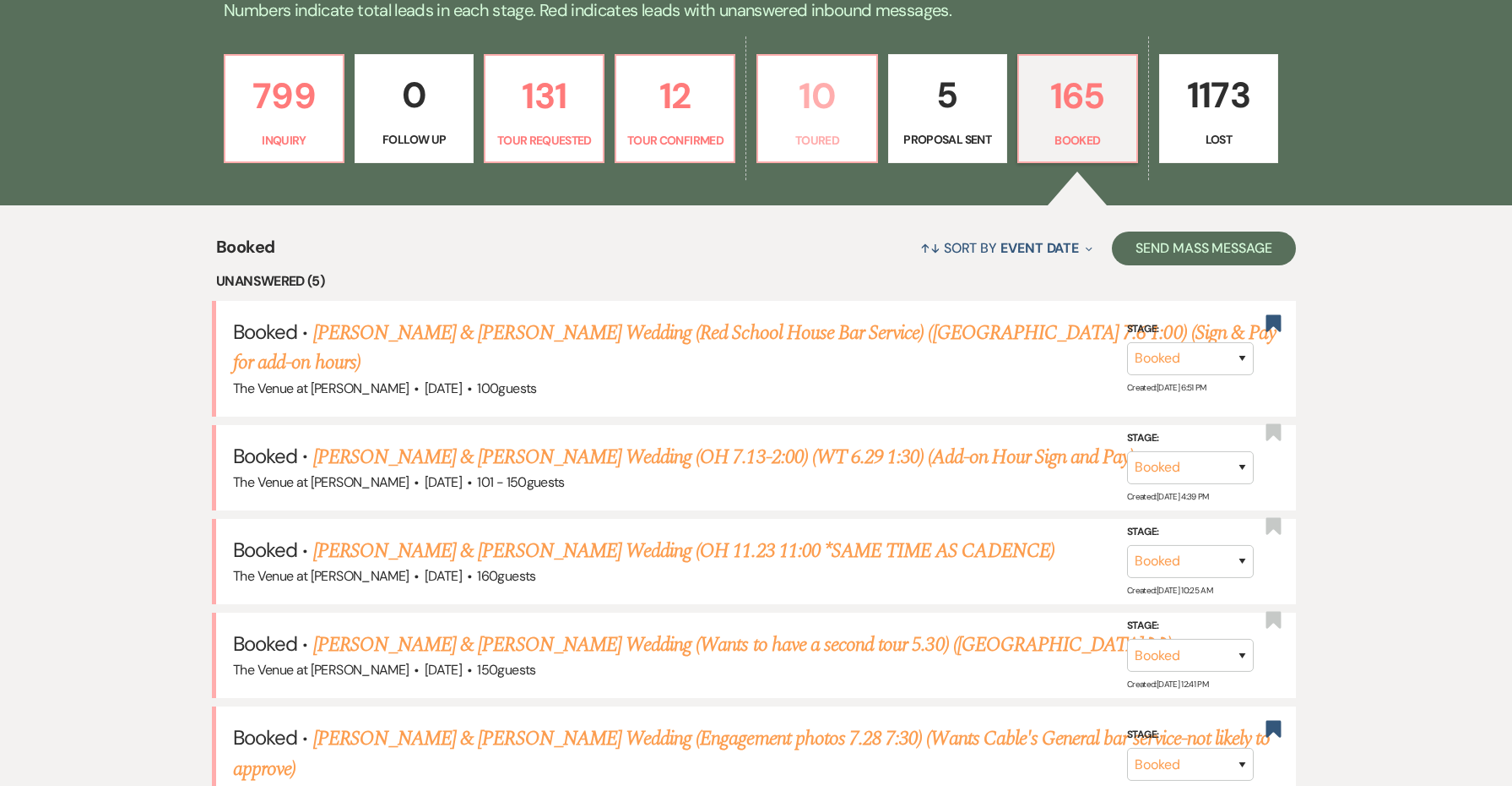
select select "5"
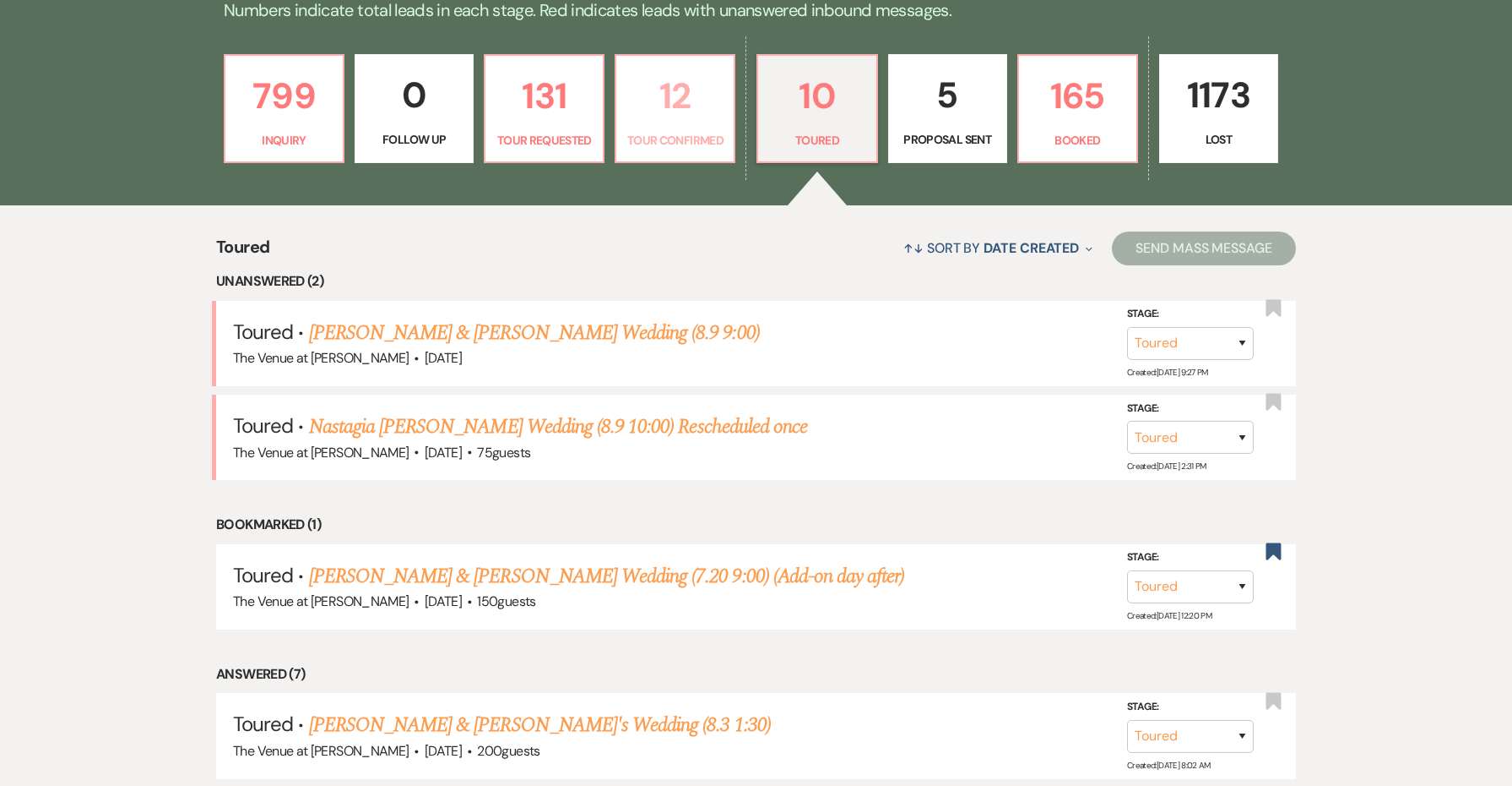
click at [709, 119] on p "12" at bounding box center [675, 96] width 97 height 57
select select "4"
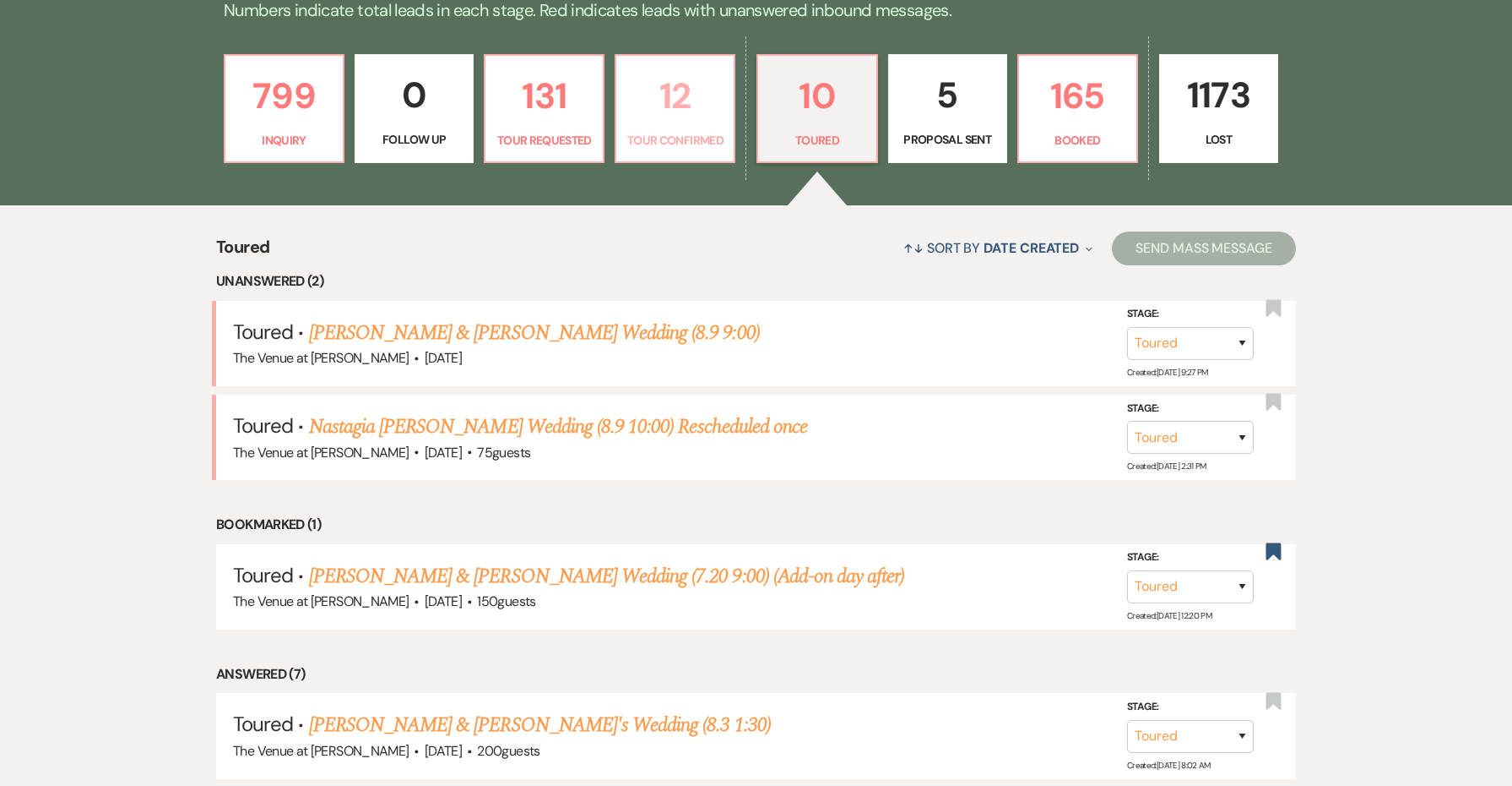
select select "4"
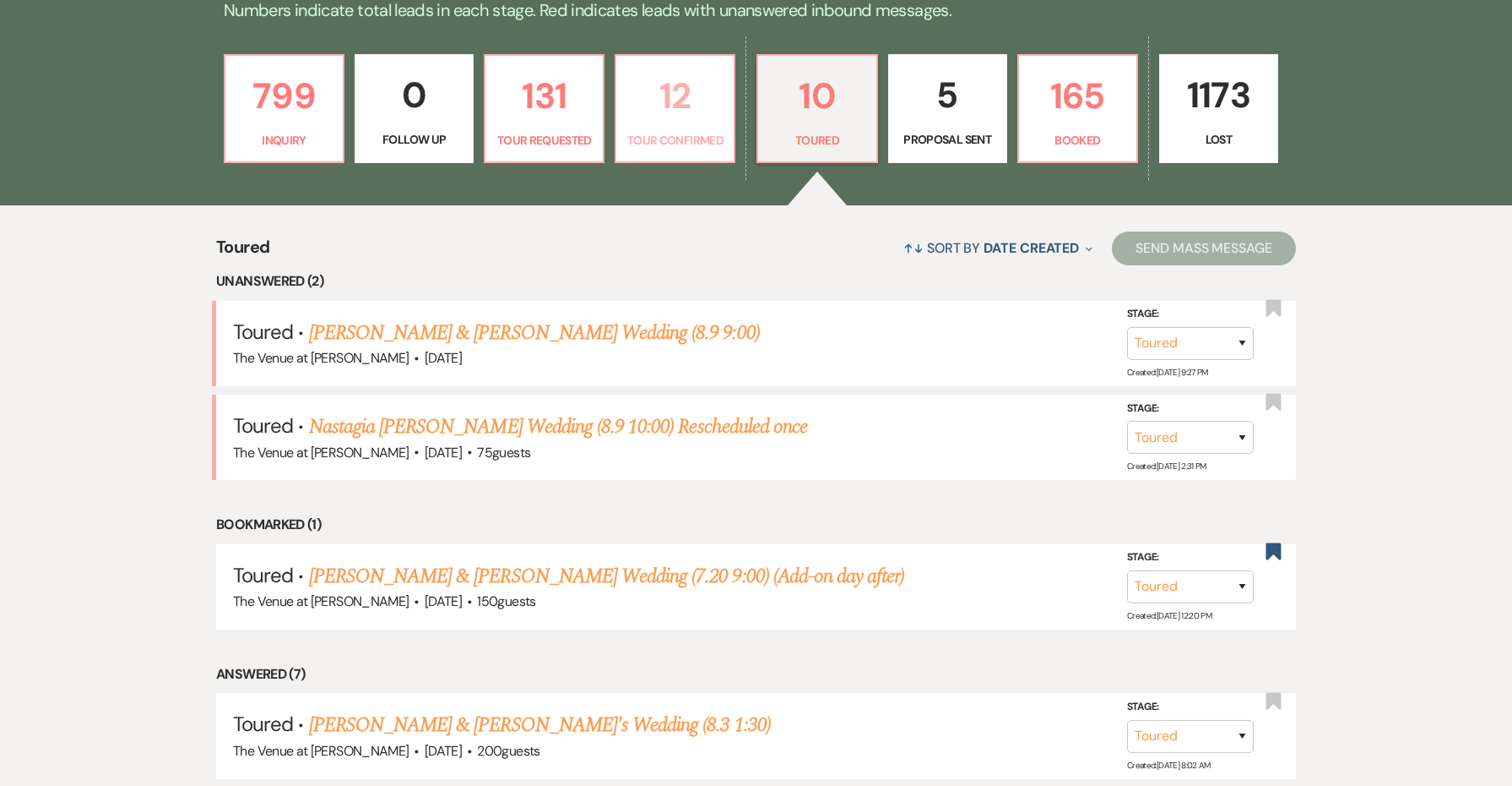
select select "4"
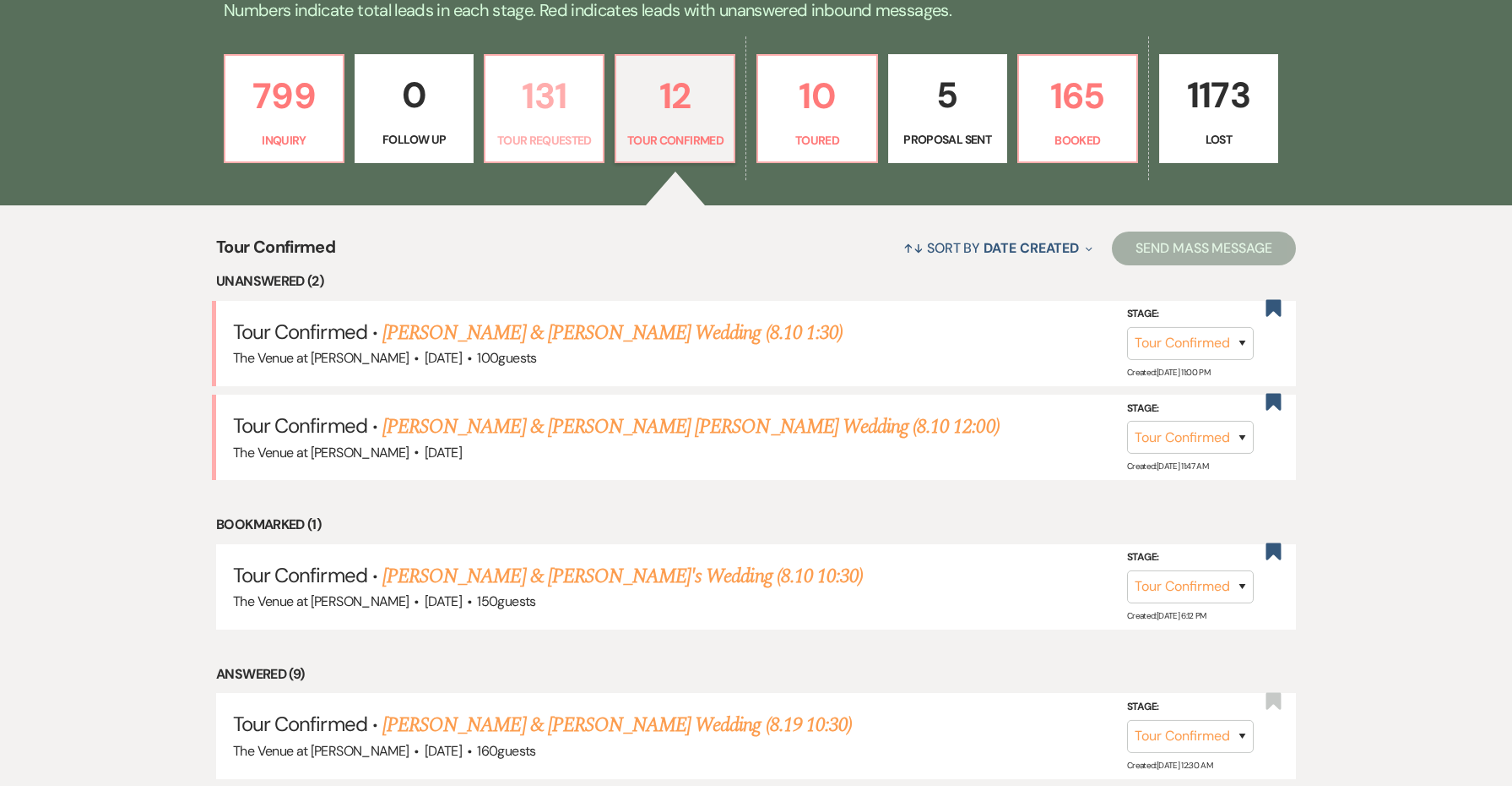
click at [576, 134] on p "Tour Requested" at bounding box center [544, 141] width 97 height 19
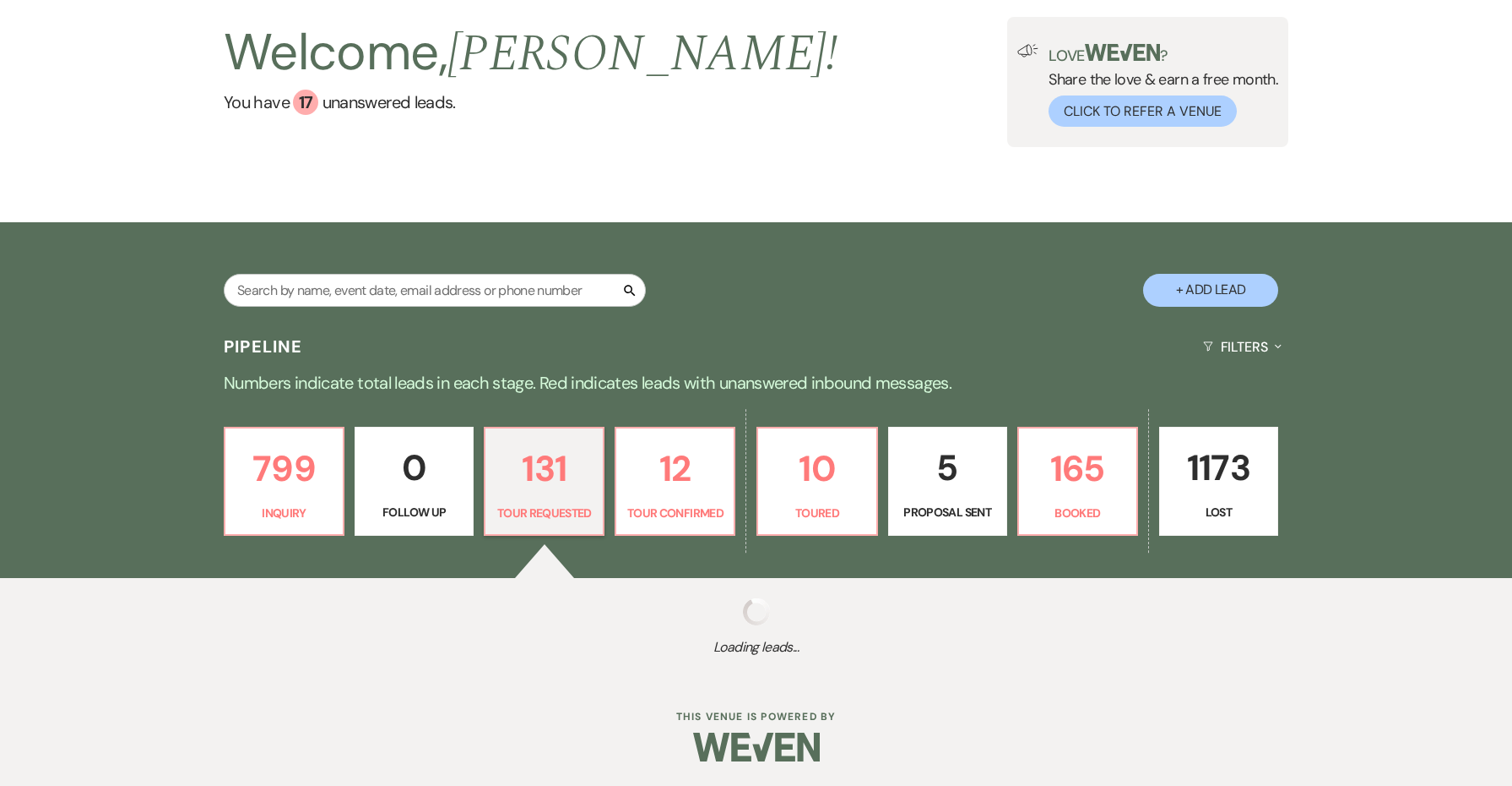
select select "2"
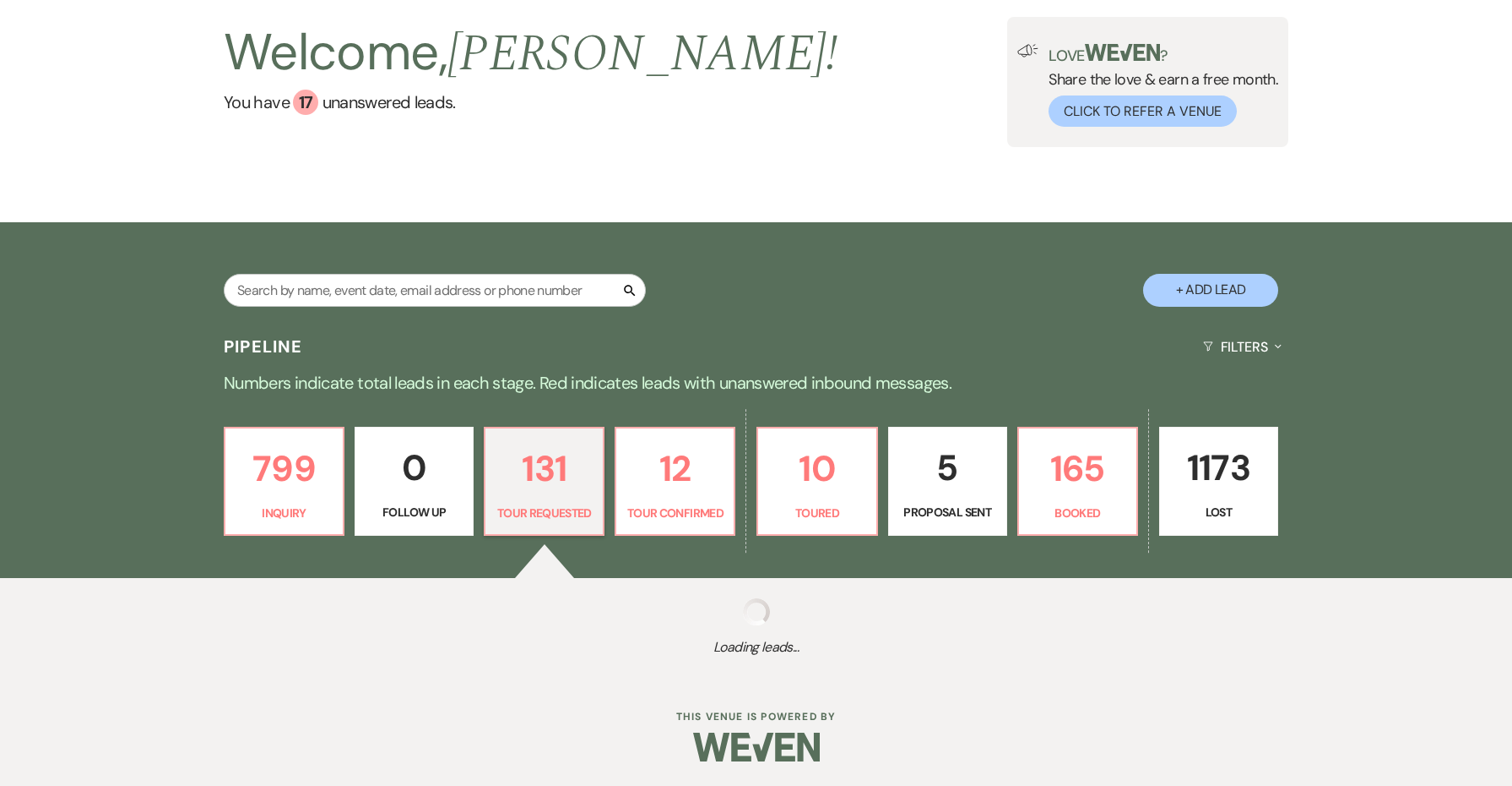
select select "2"
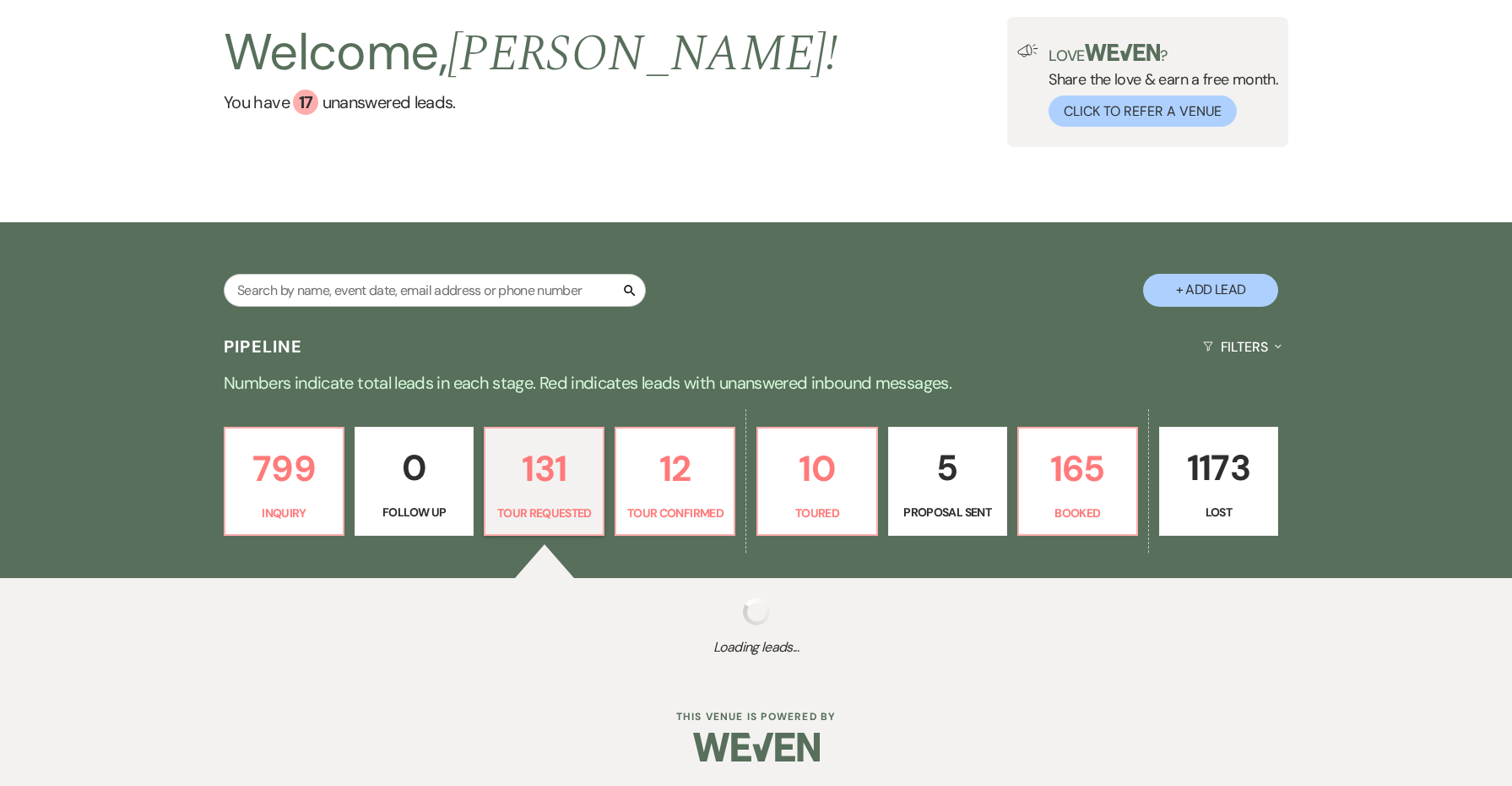
select select "2"
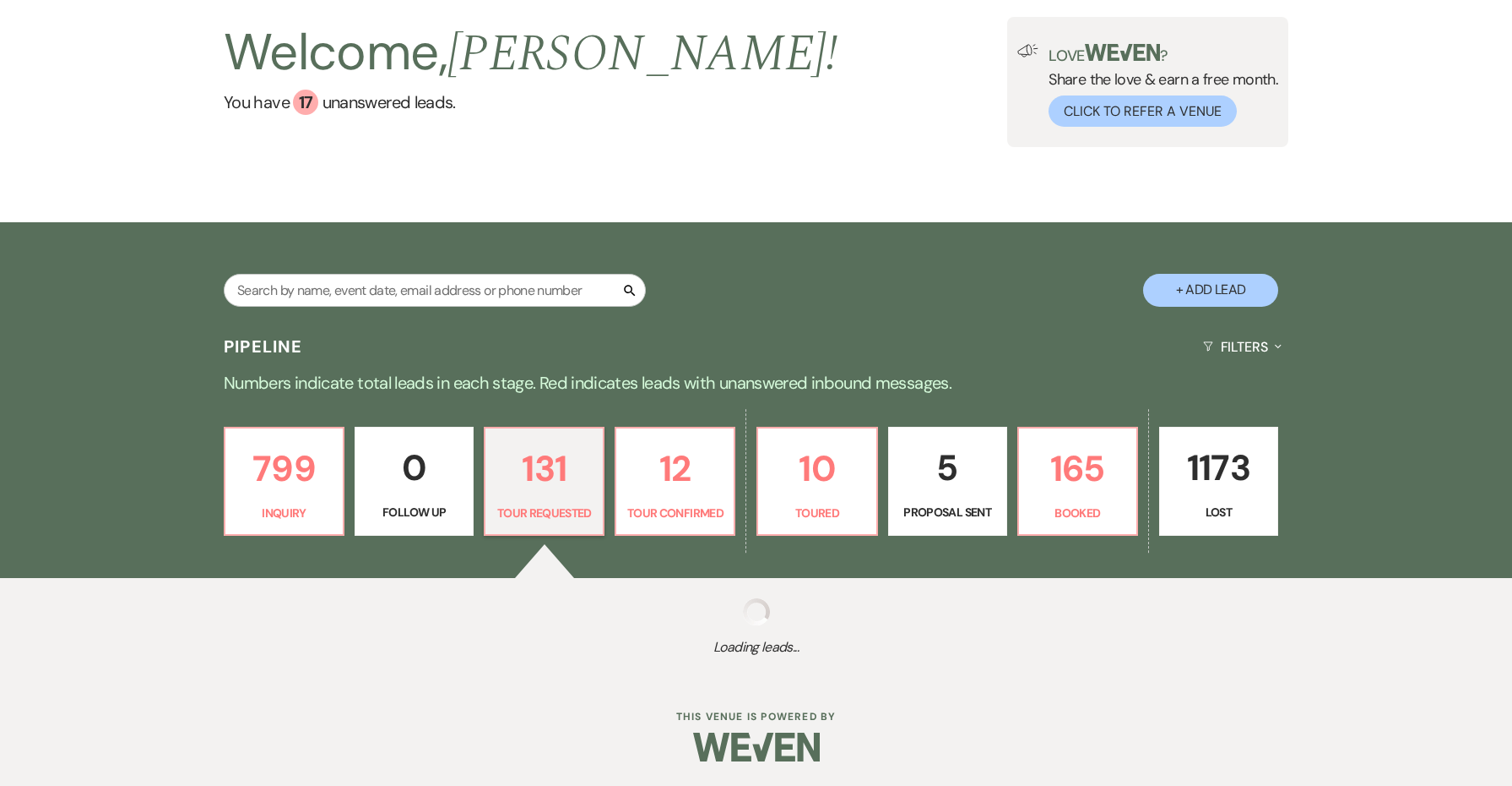
select select "2"
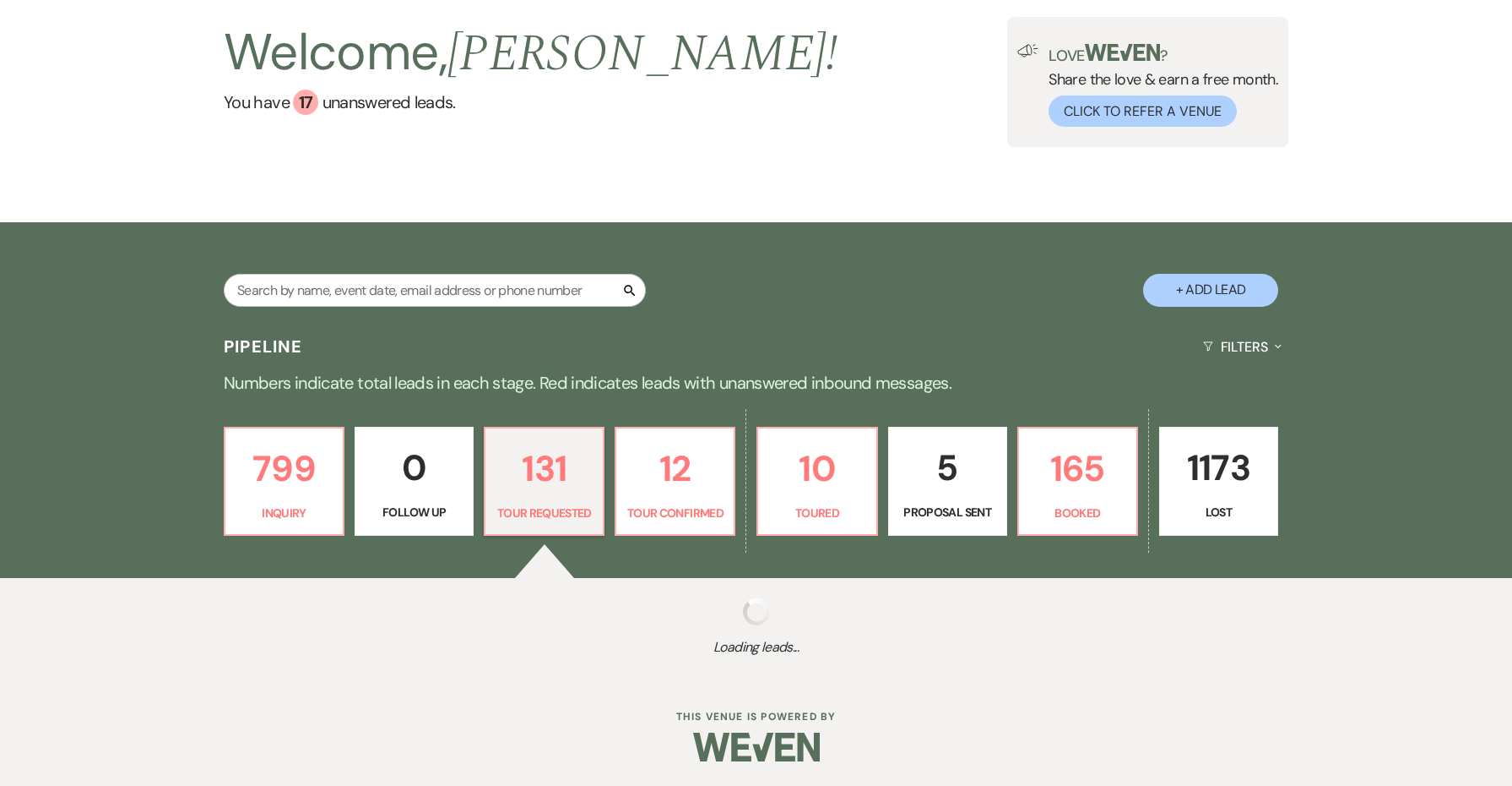
select select "2"
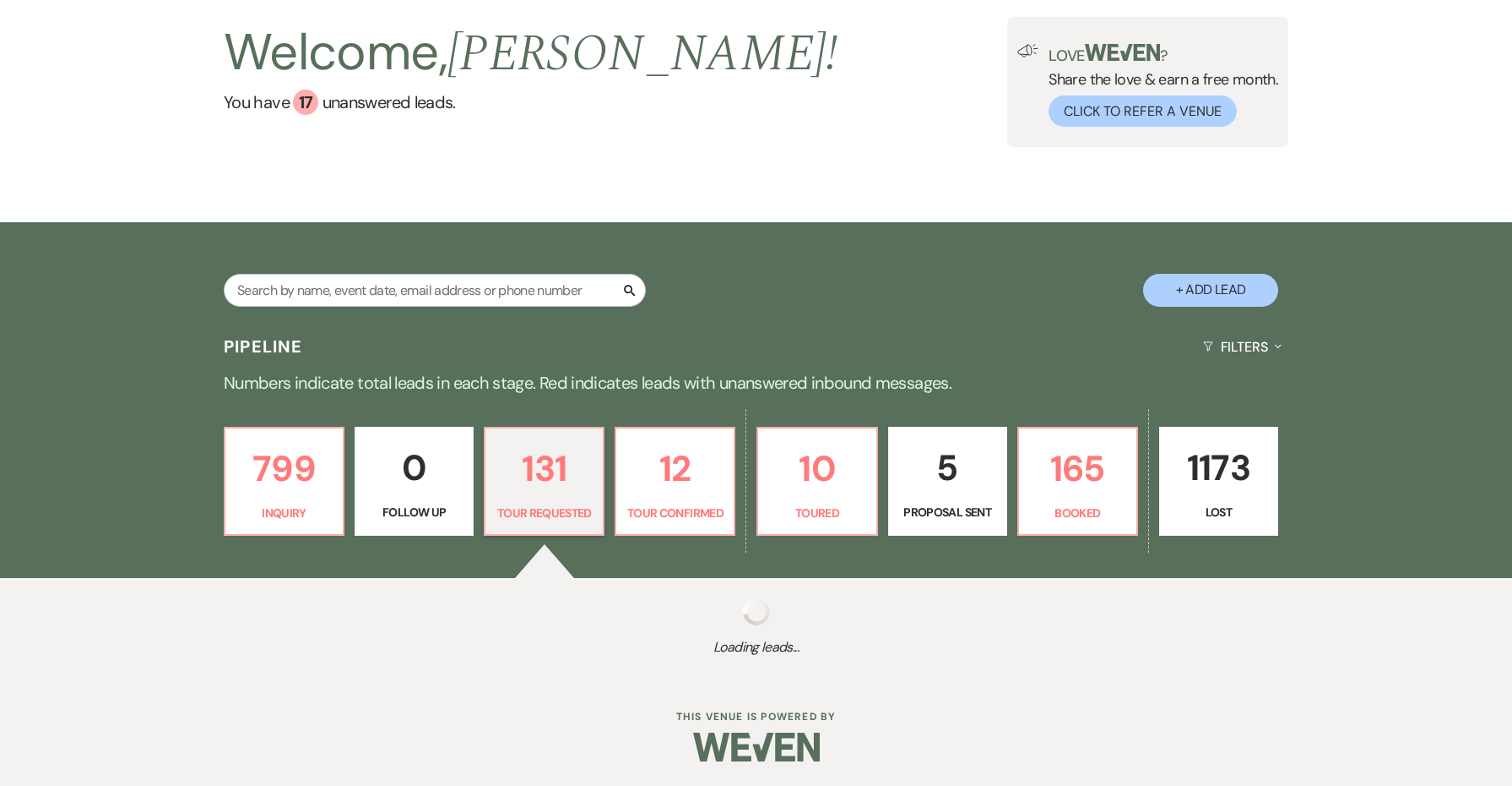
select select "2"
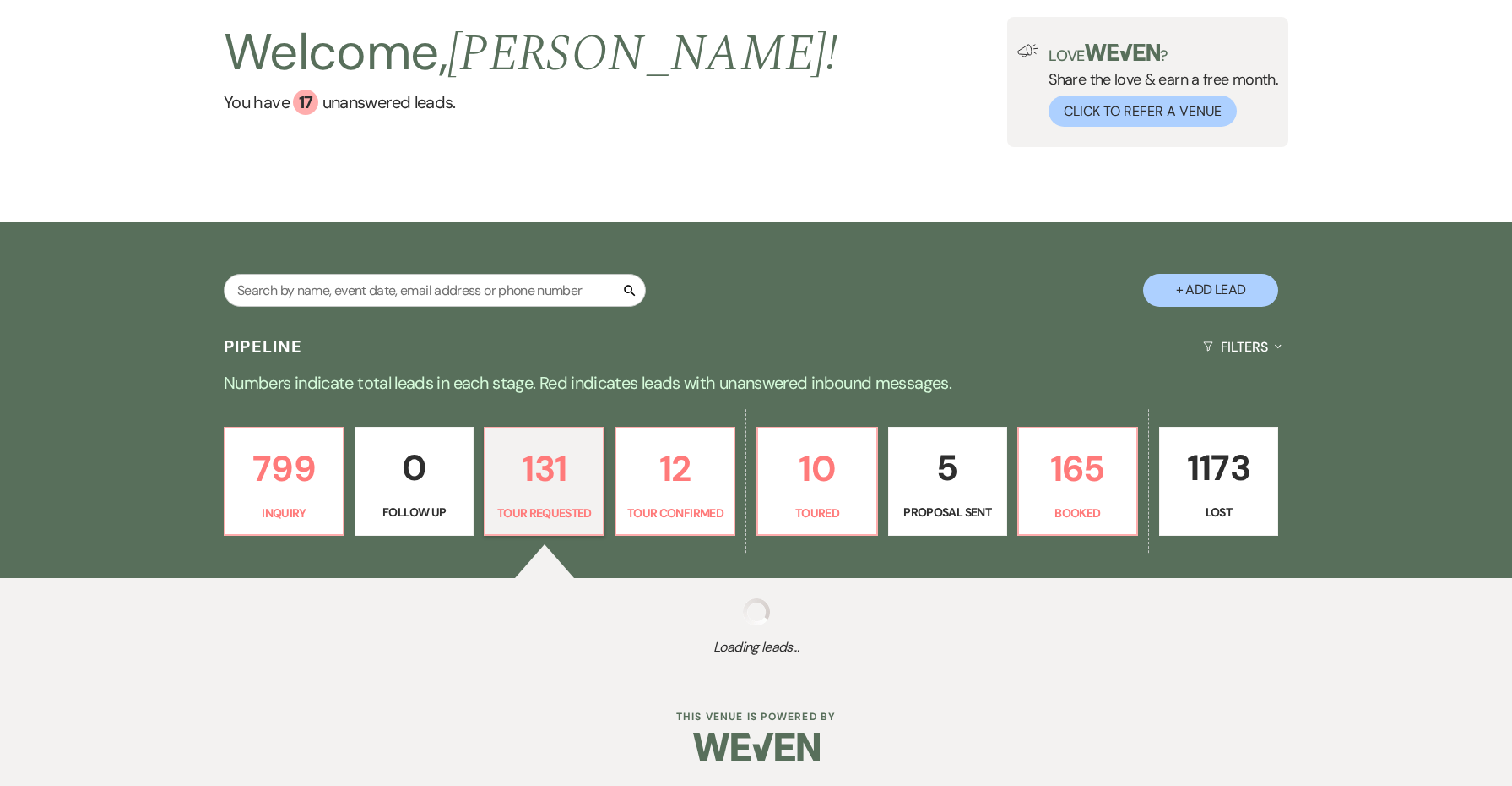
select select "2"
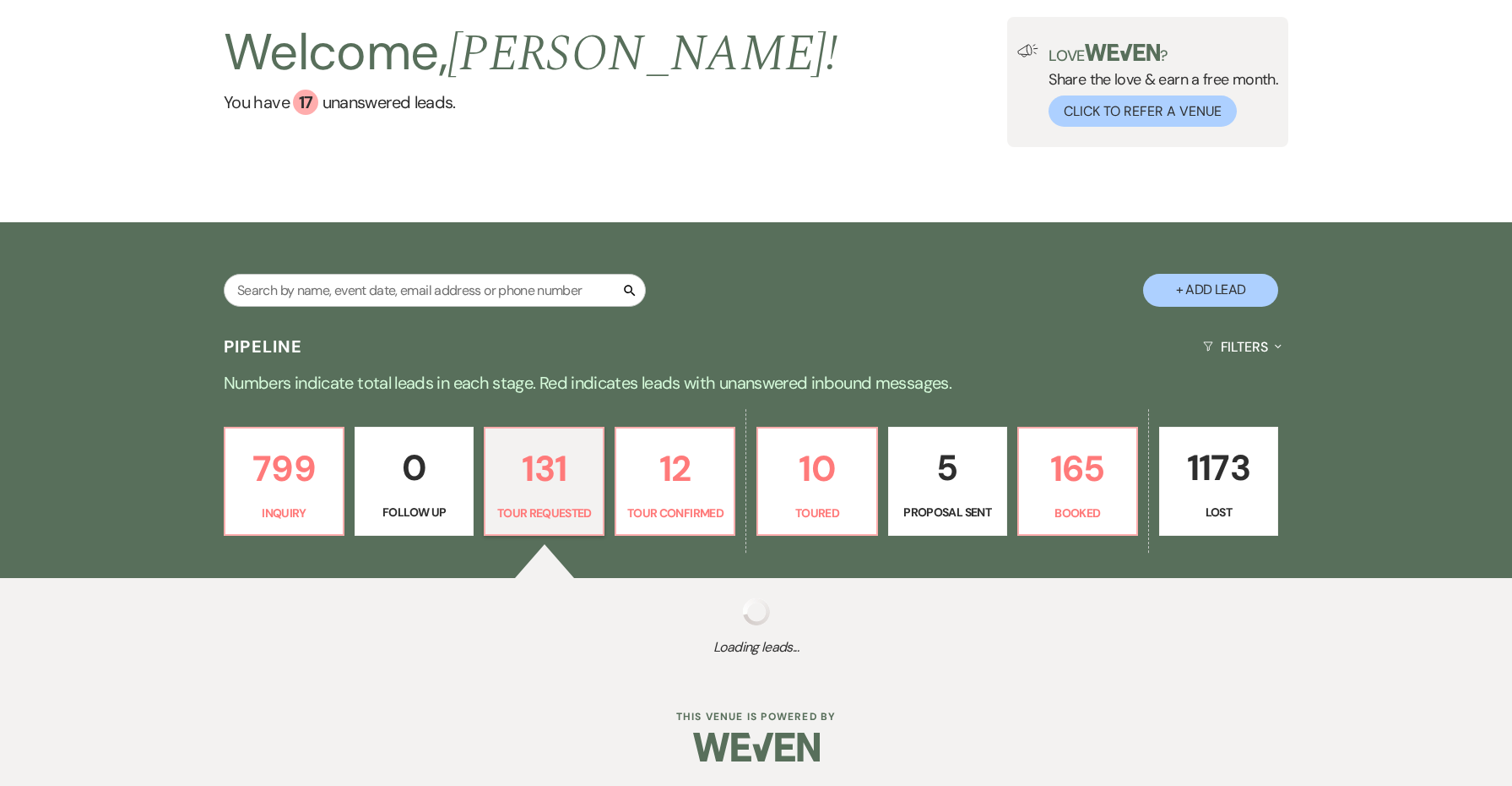
select select "2"
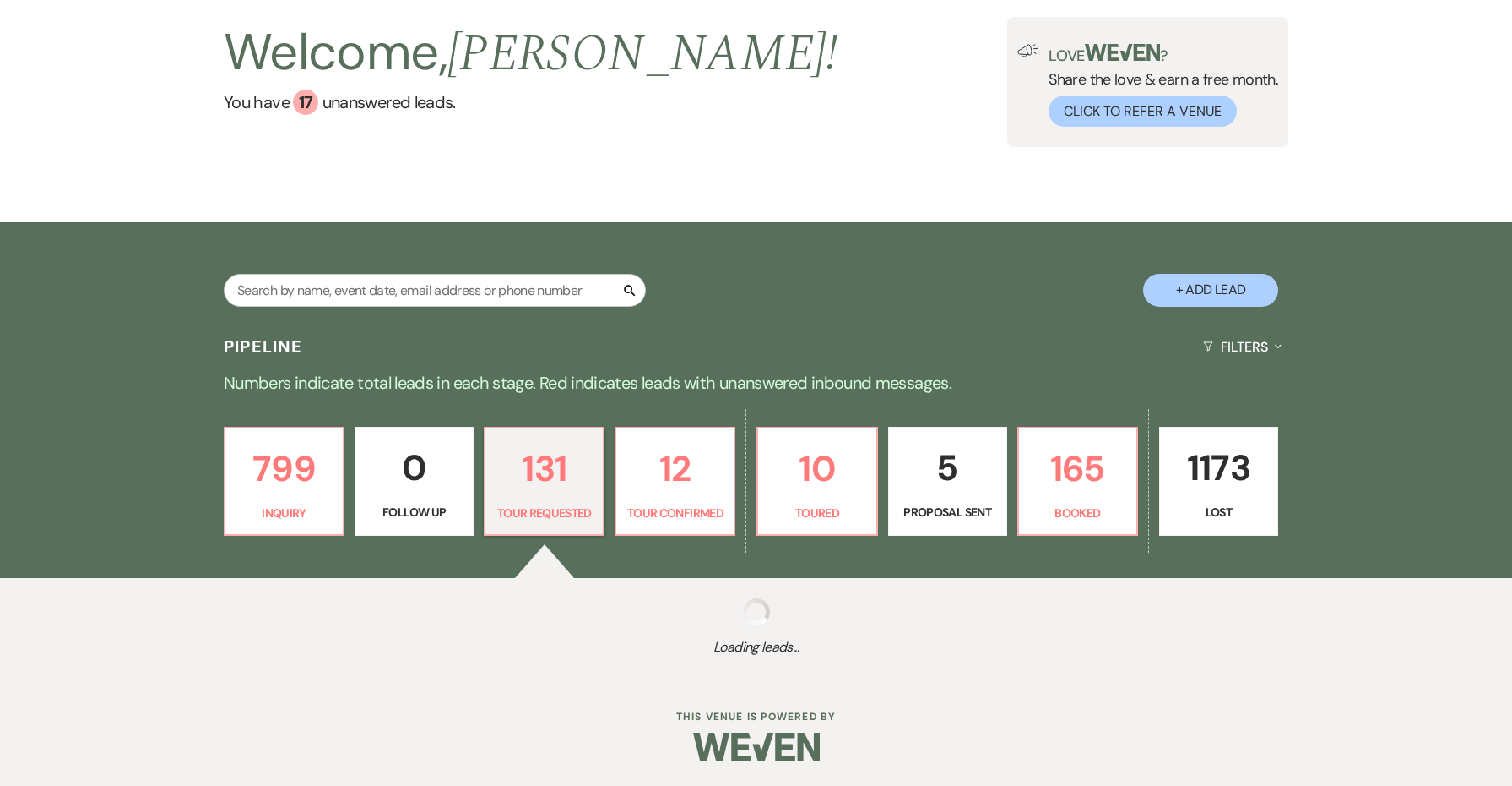
select select "2"
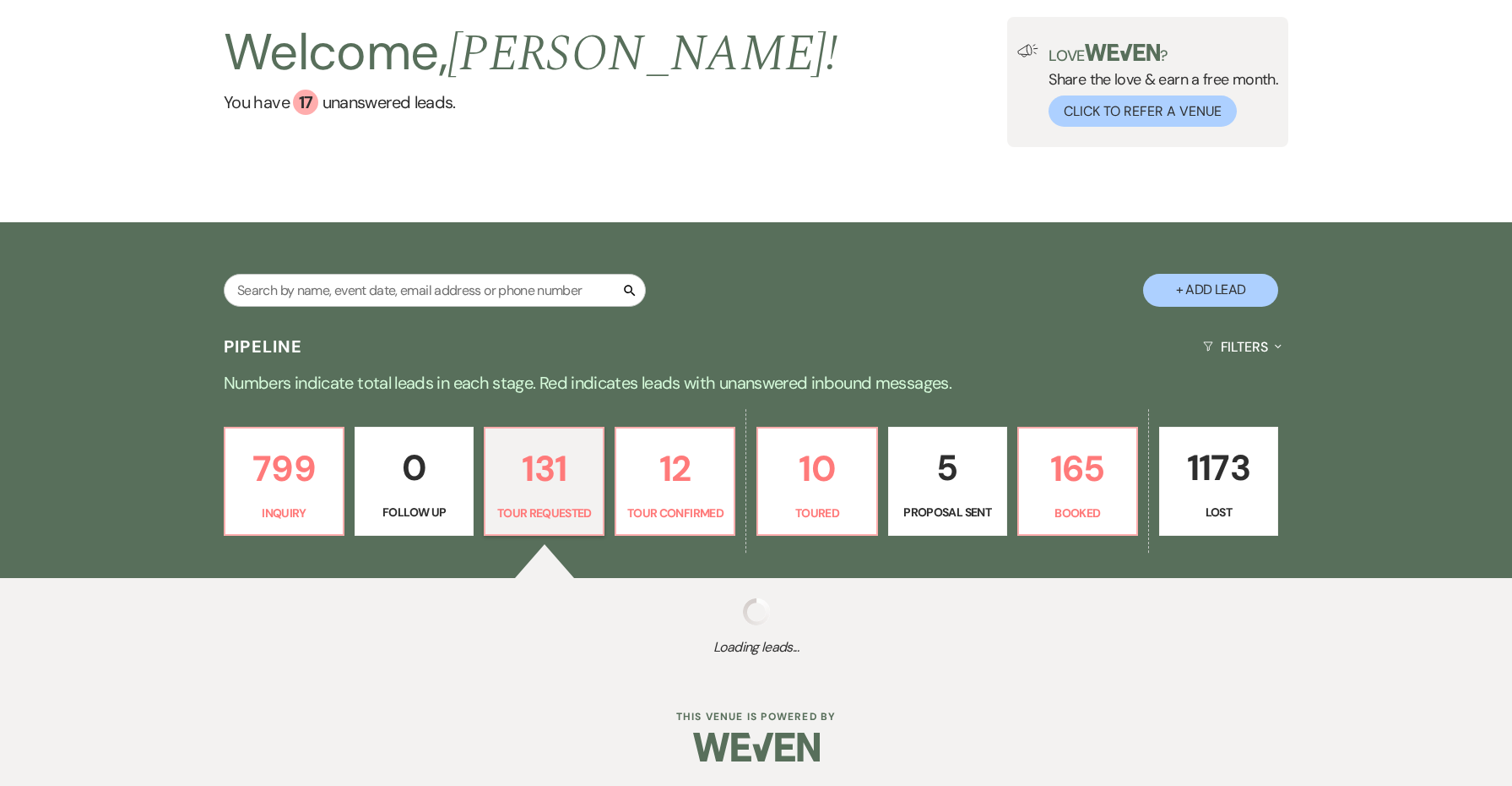
select select "2"
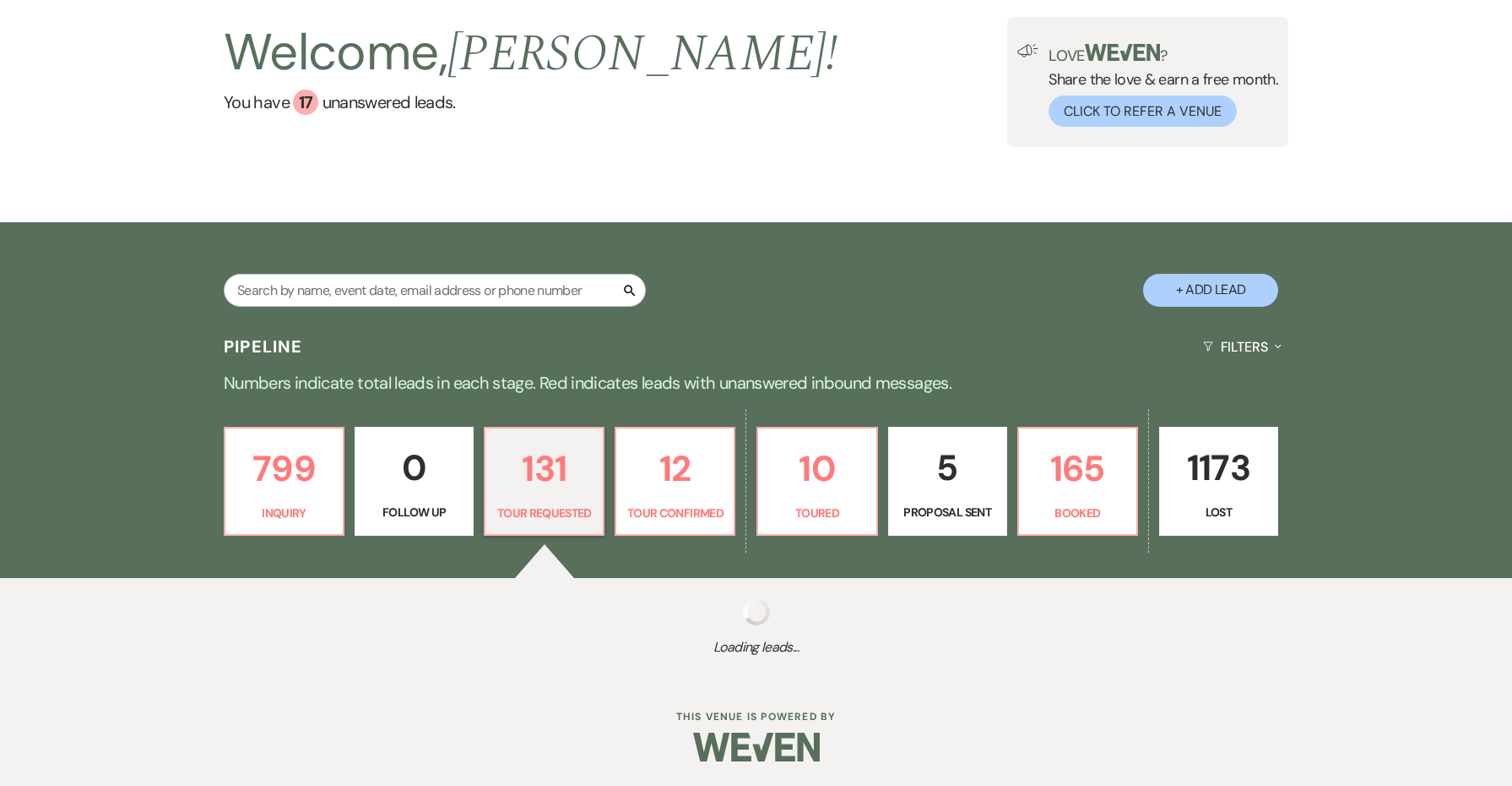
select select "2"
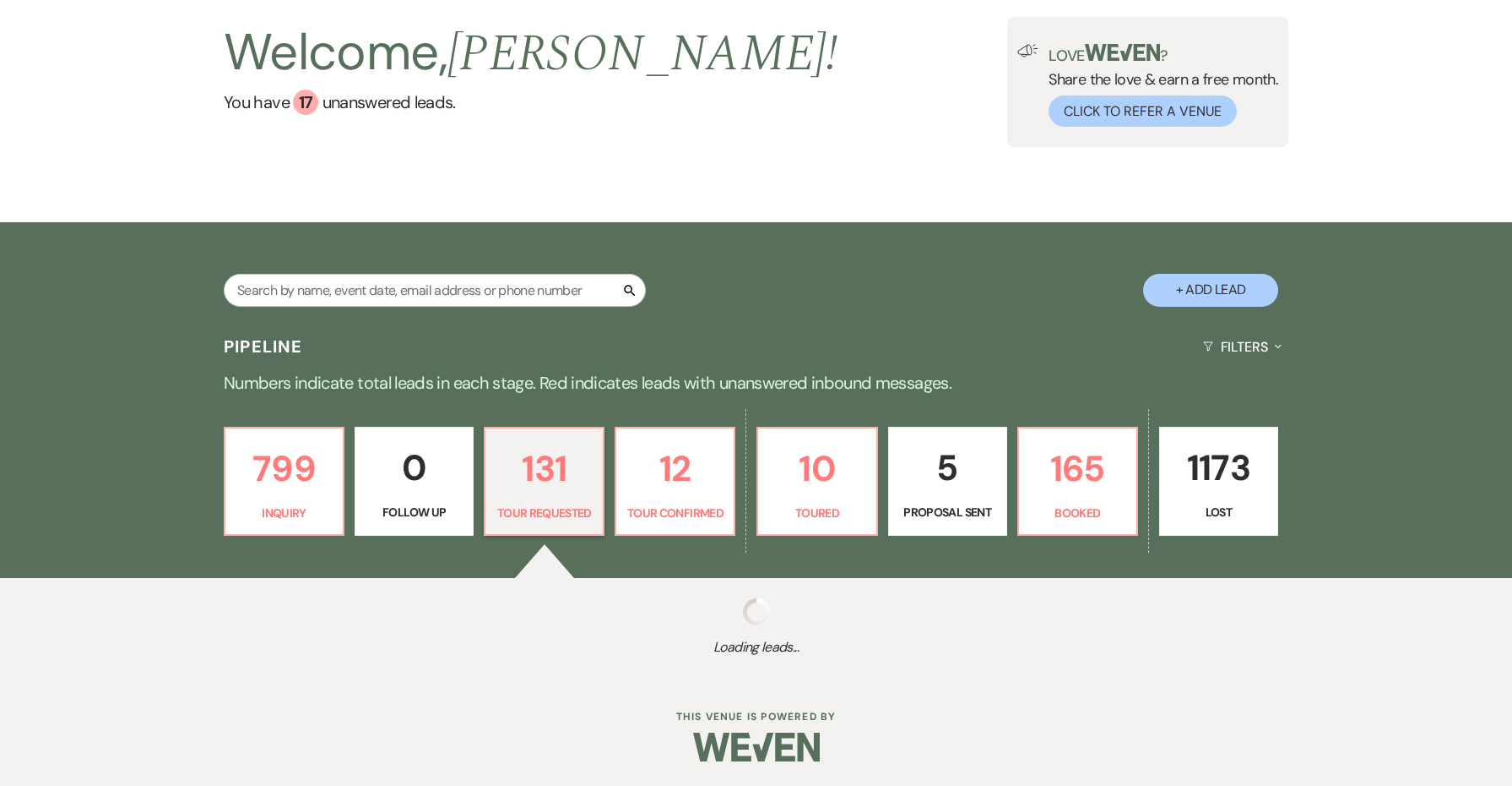
select select "2"
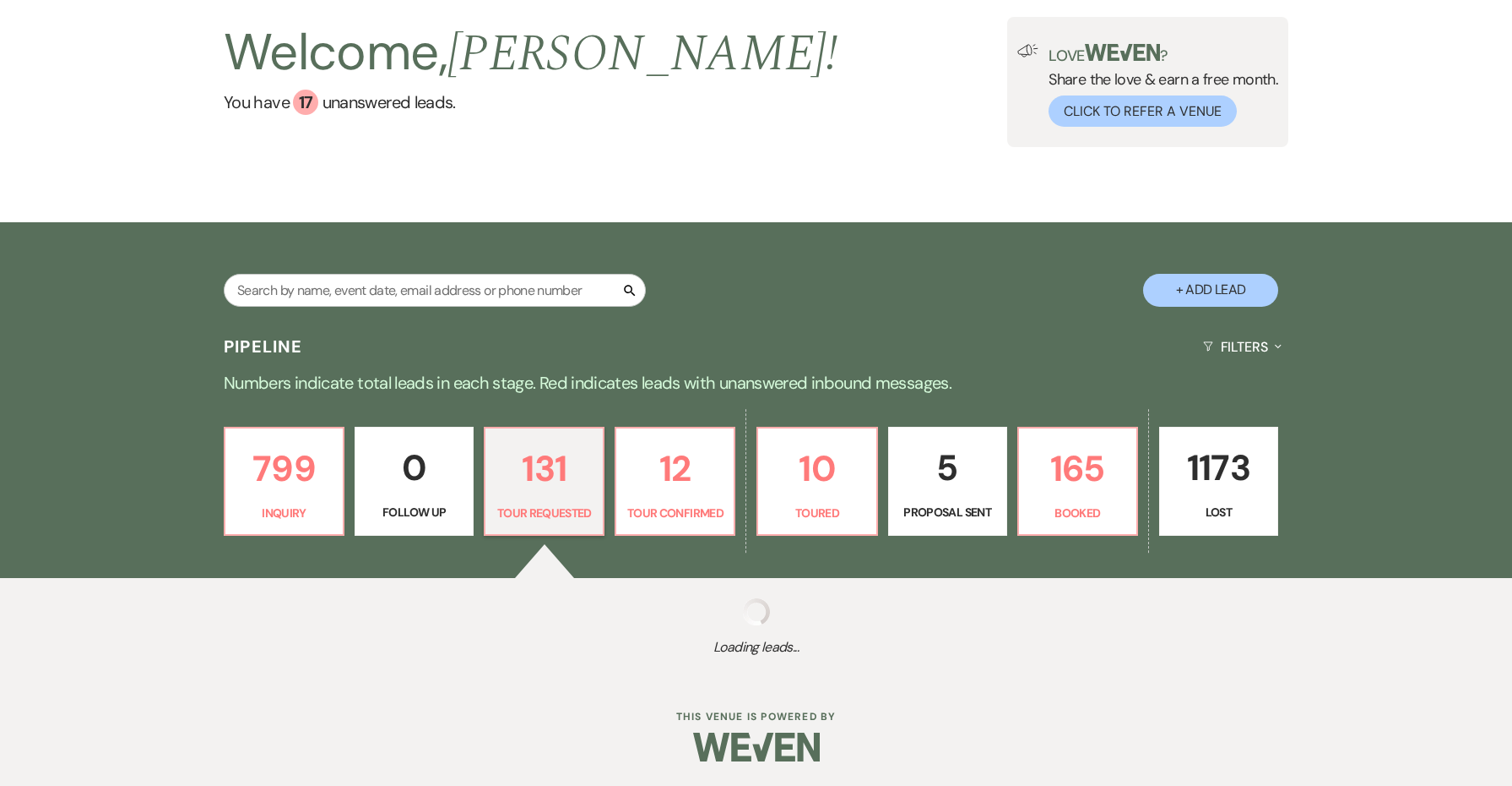
select select "2"
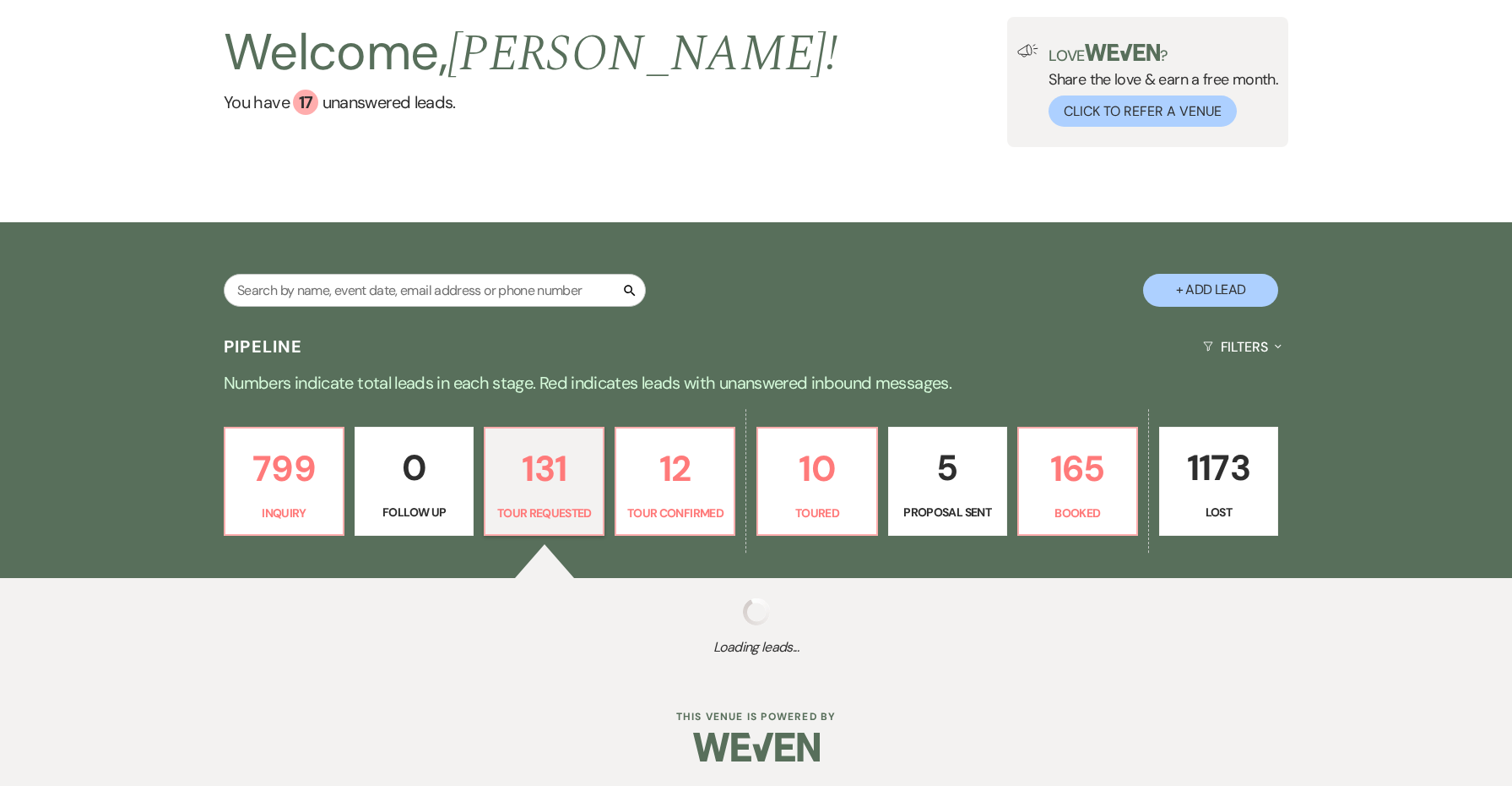
select select "2"
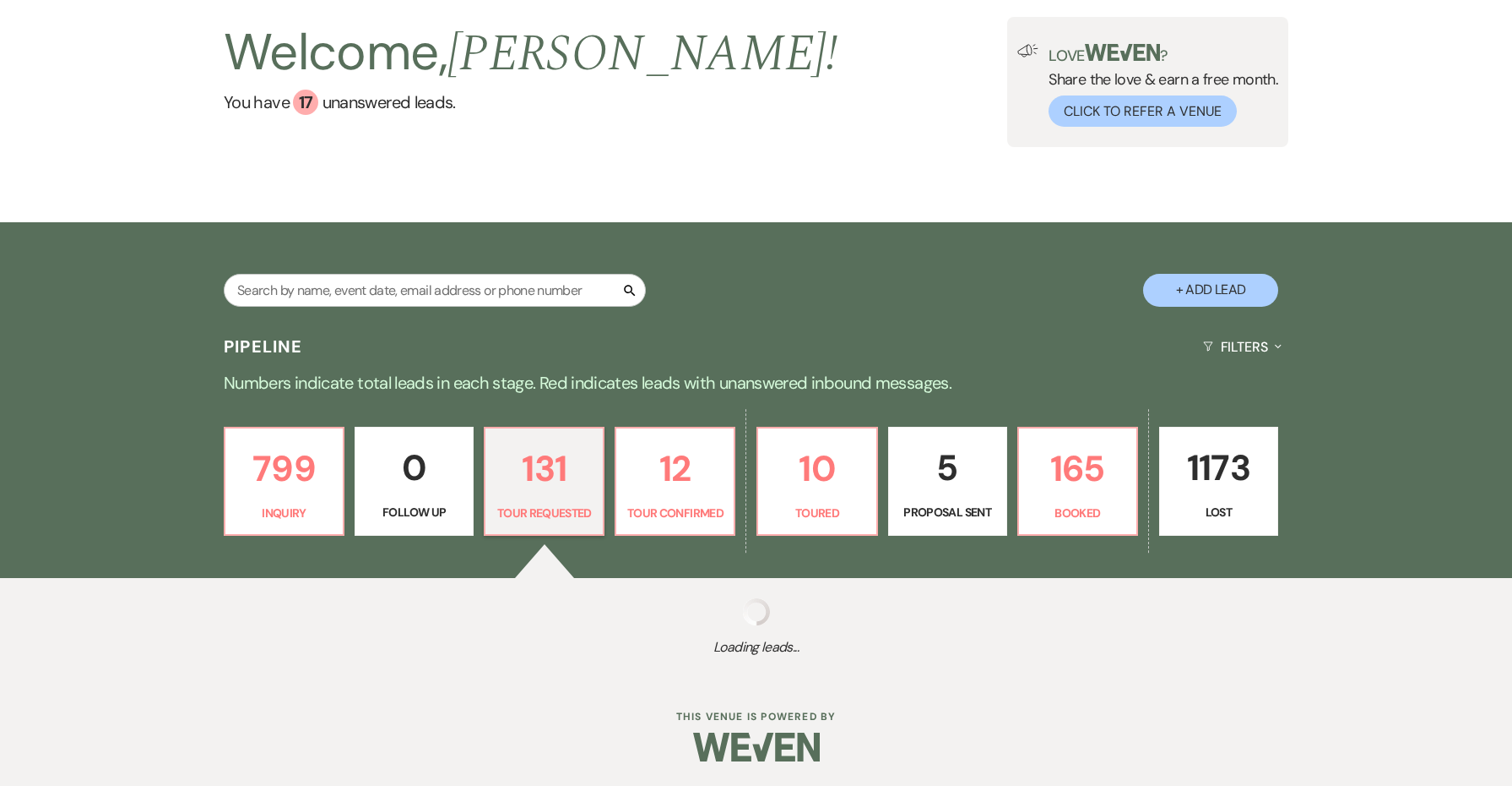
select select "2"
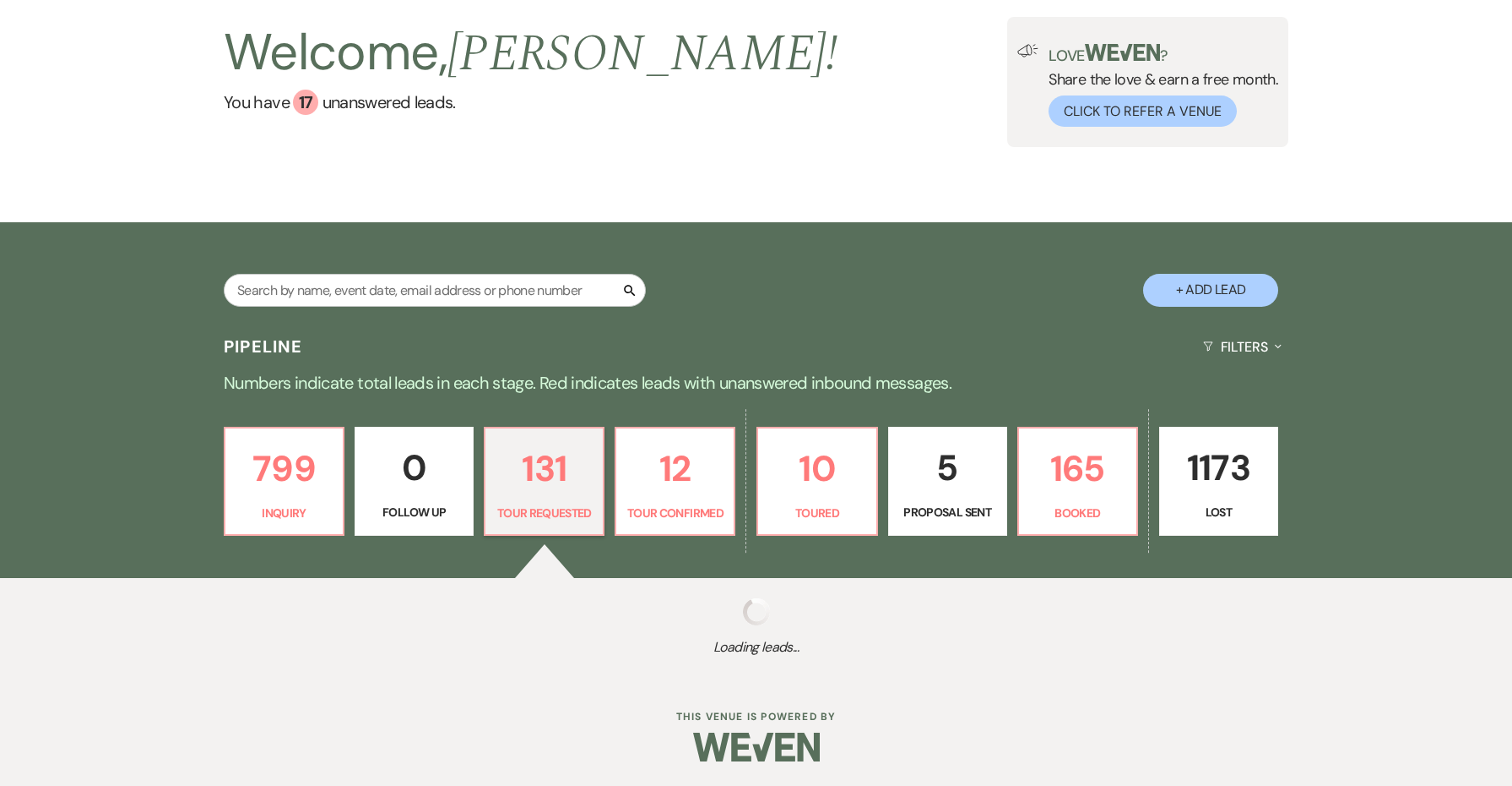
select select "2"
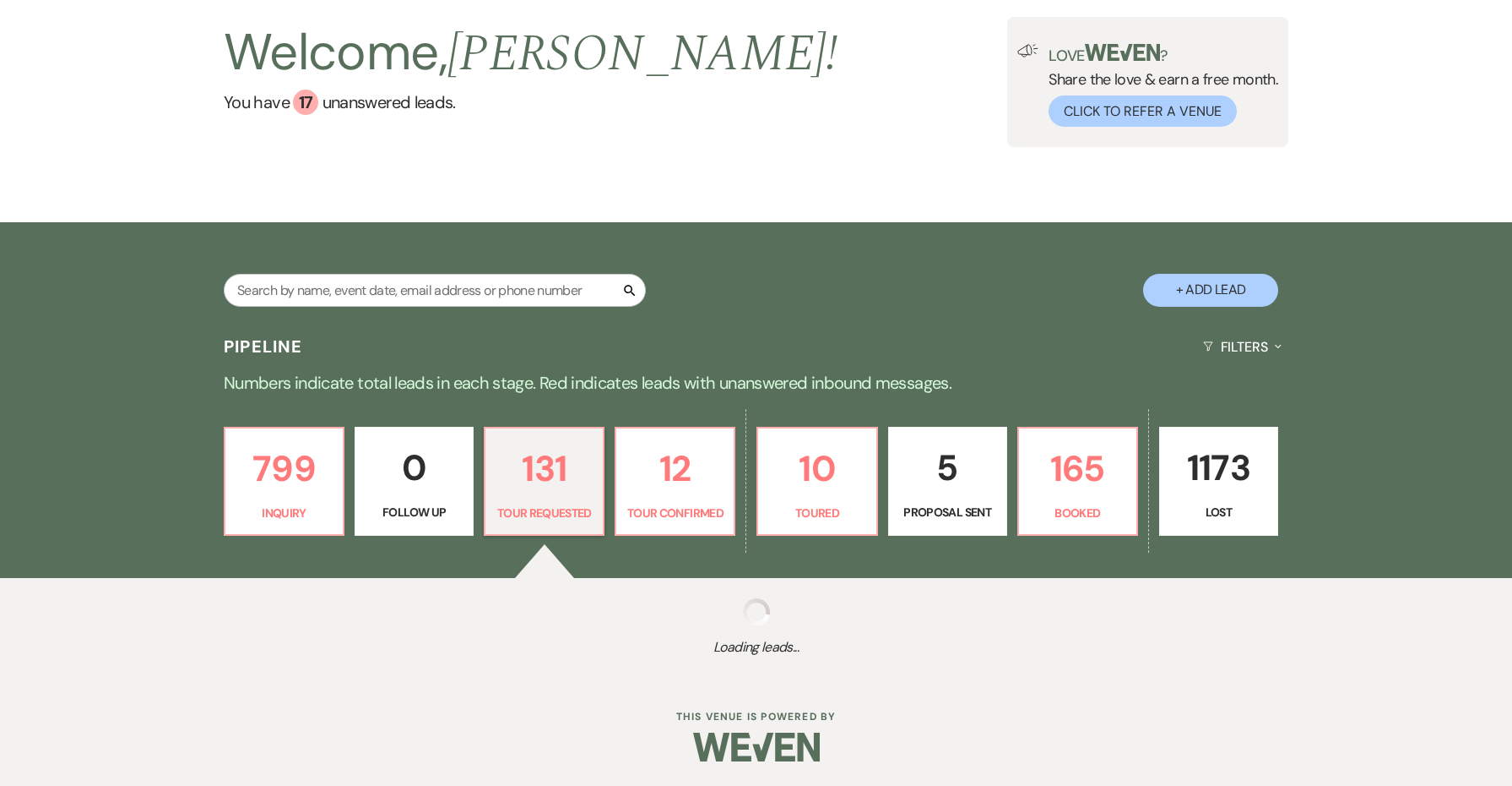
select select "2"
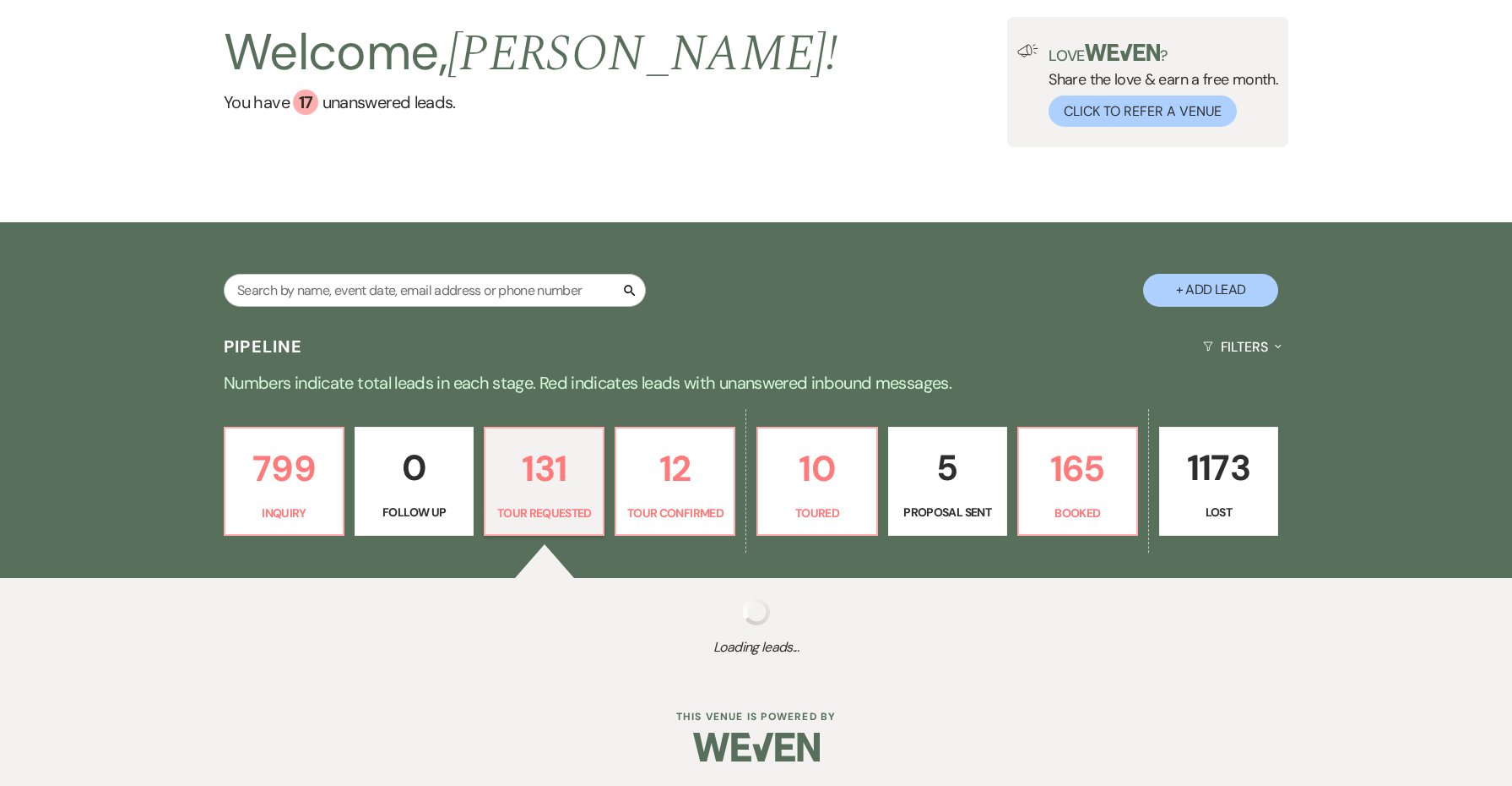
select select "2"
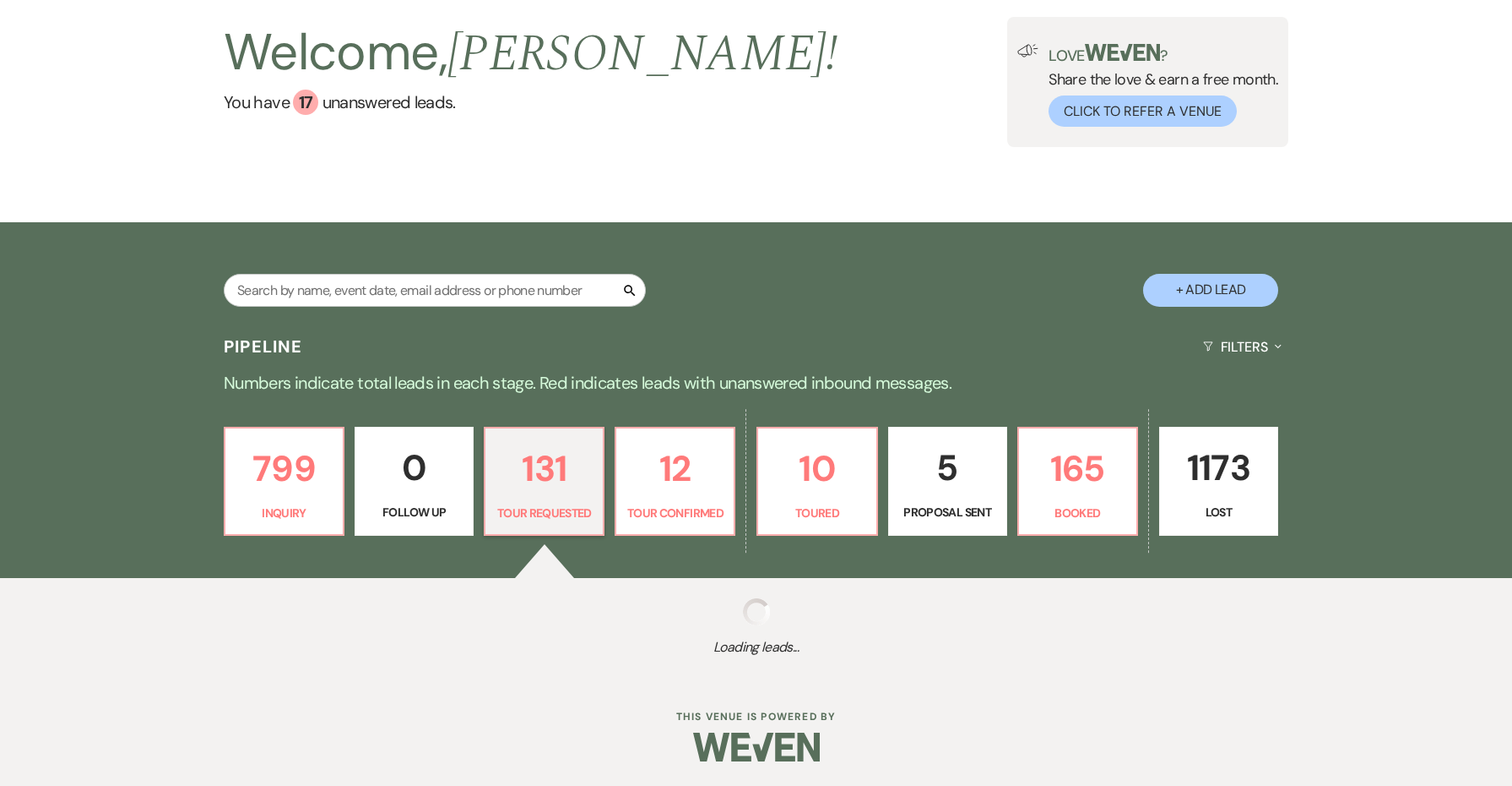
select select "2"
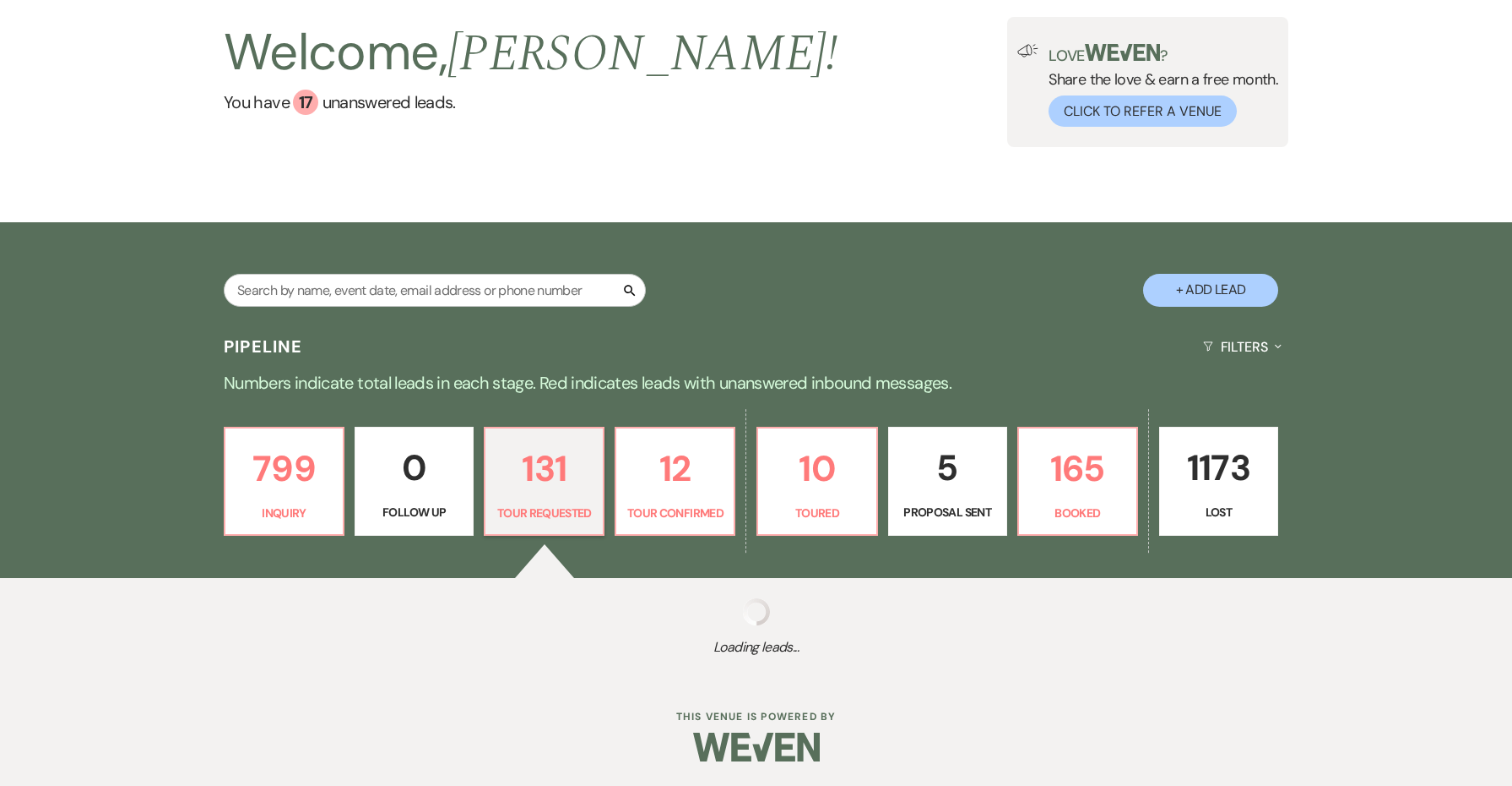
select select "2"
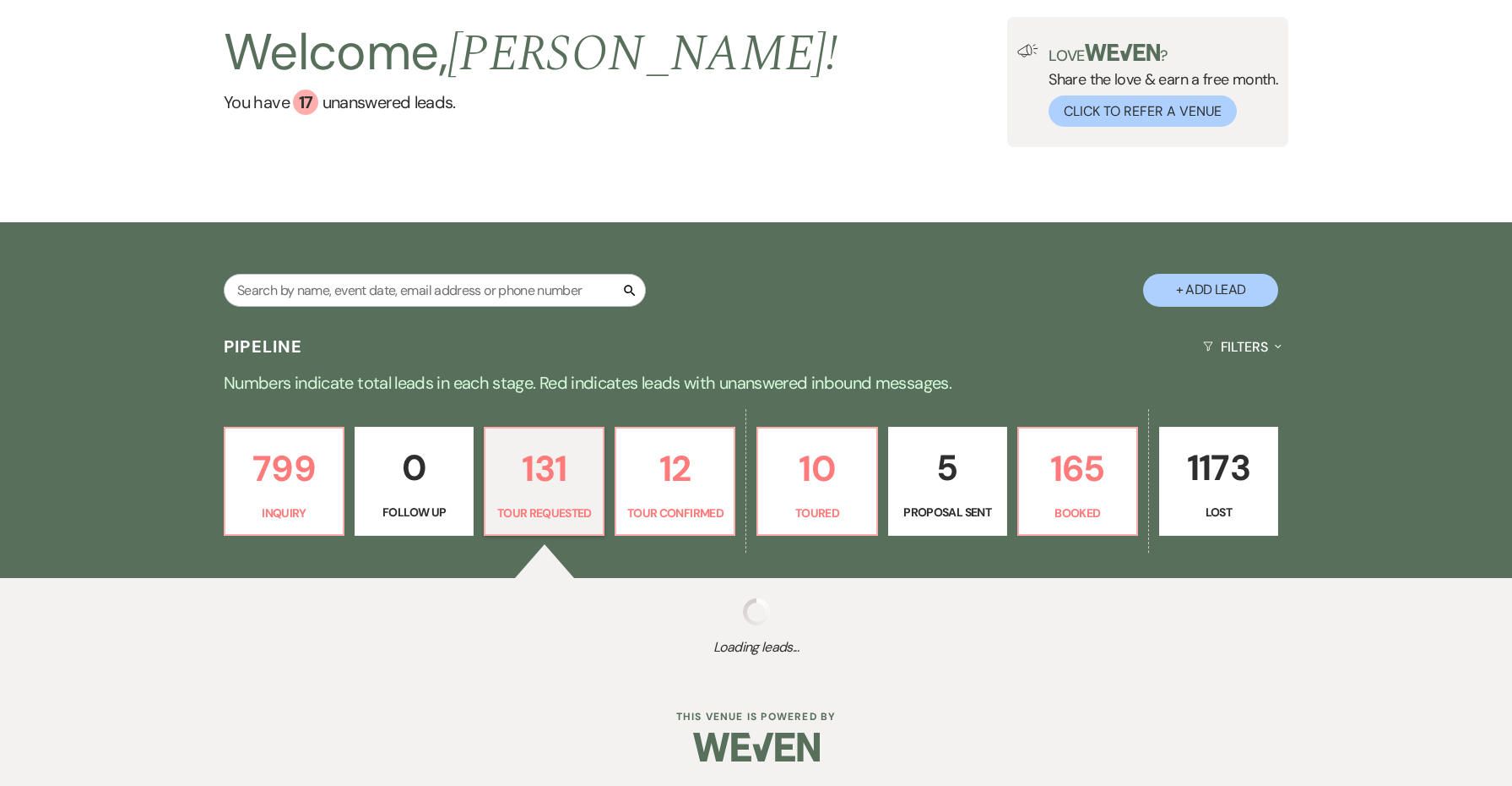
select select "2"
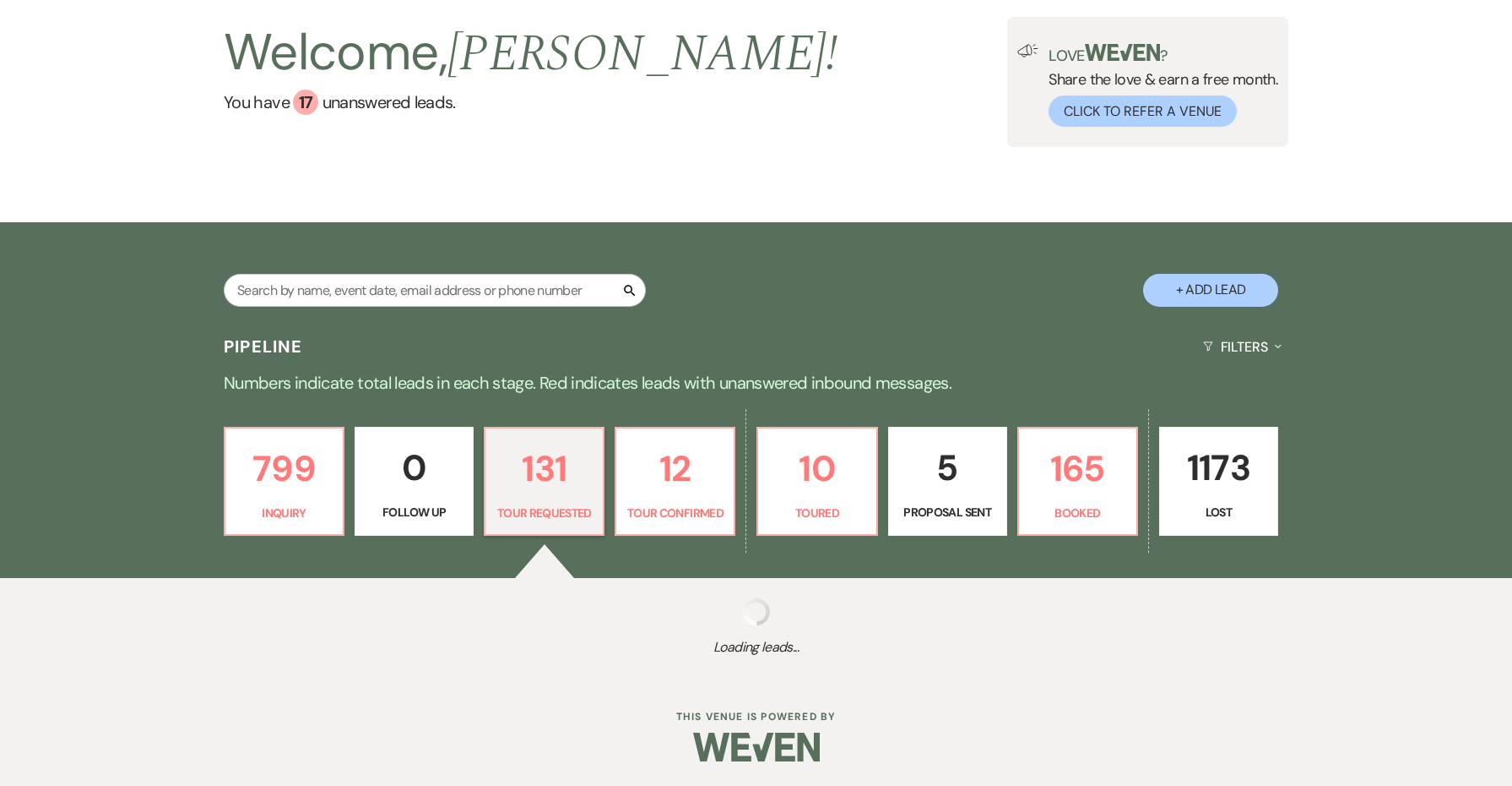
select select "2"
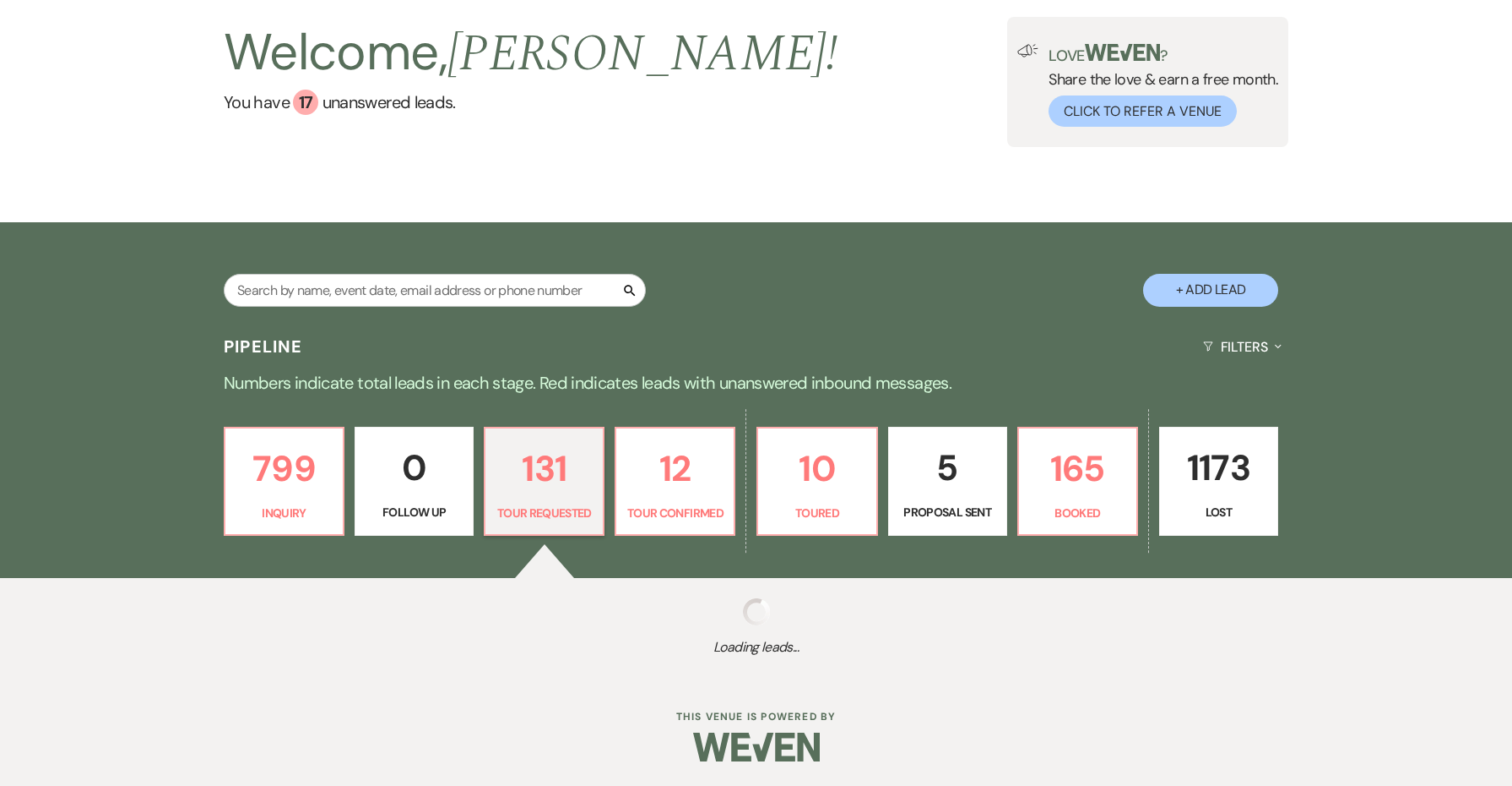
select select "2"
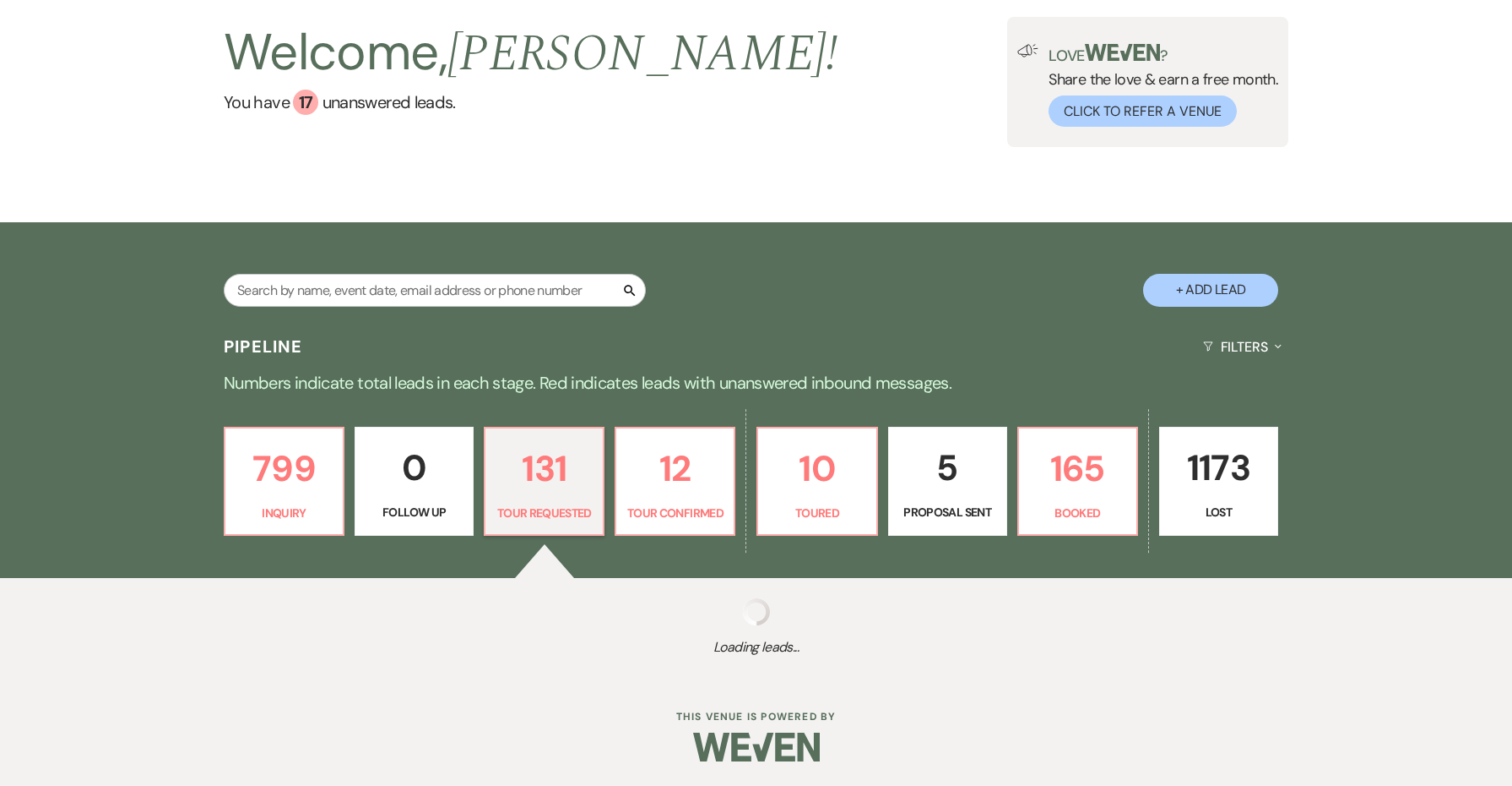
select select "2"
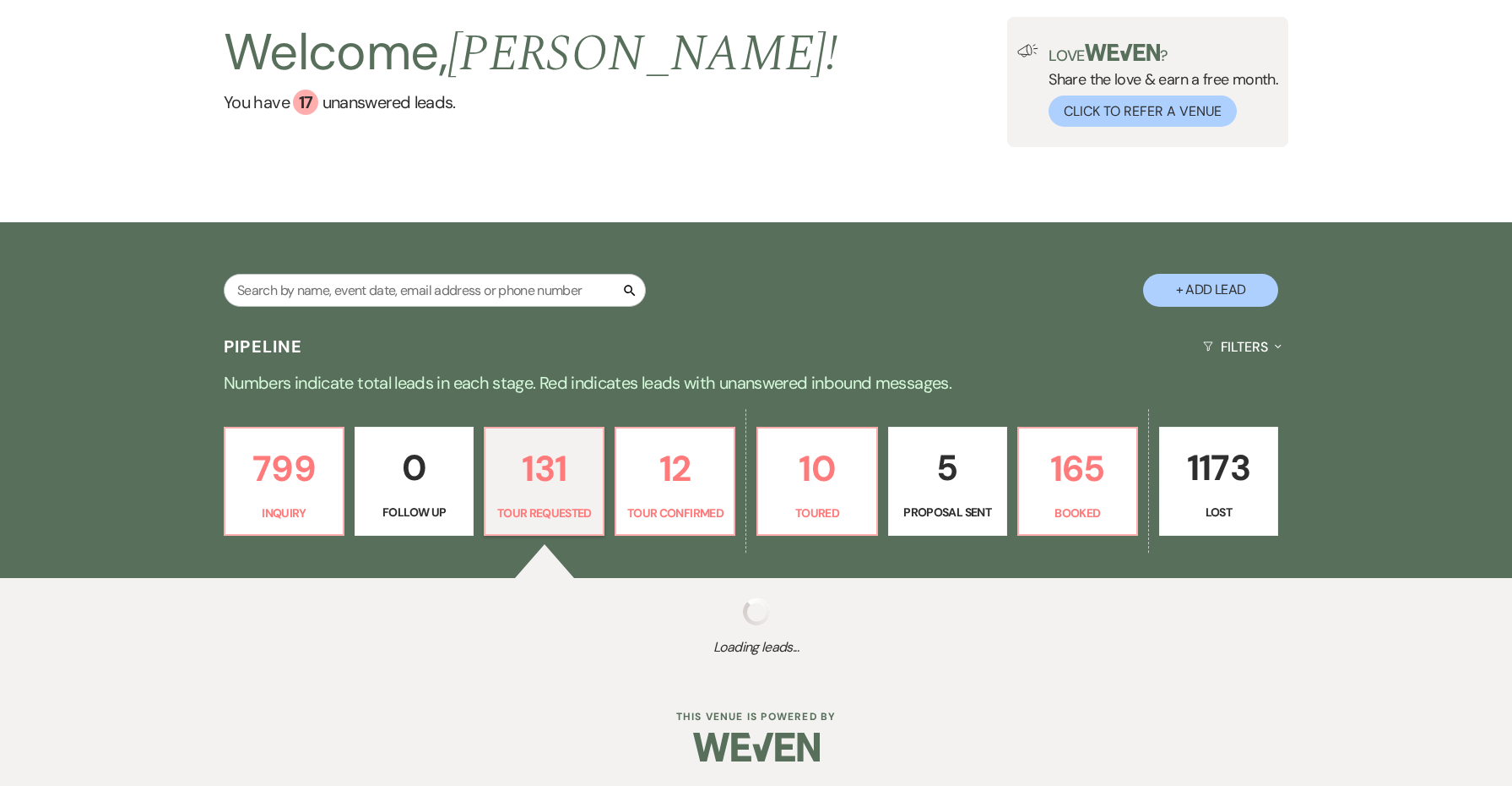
select select "2"
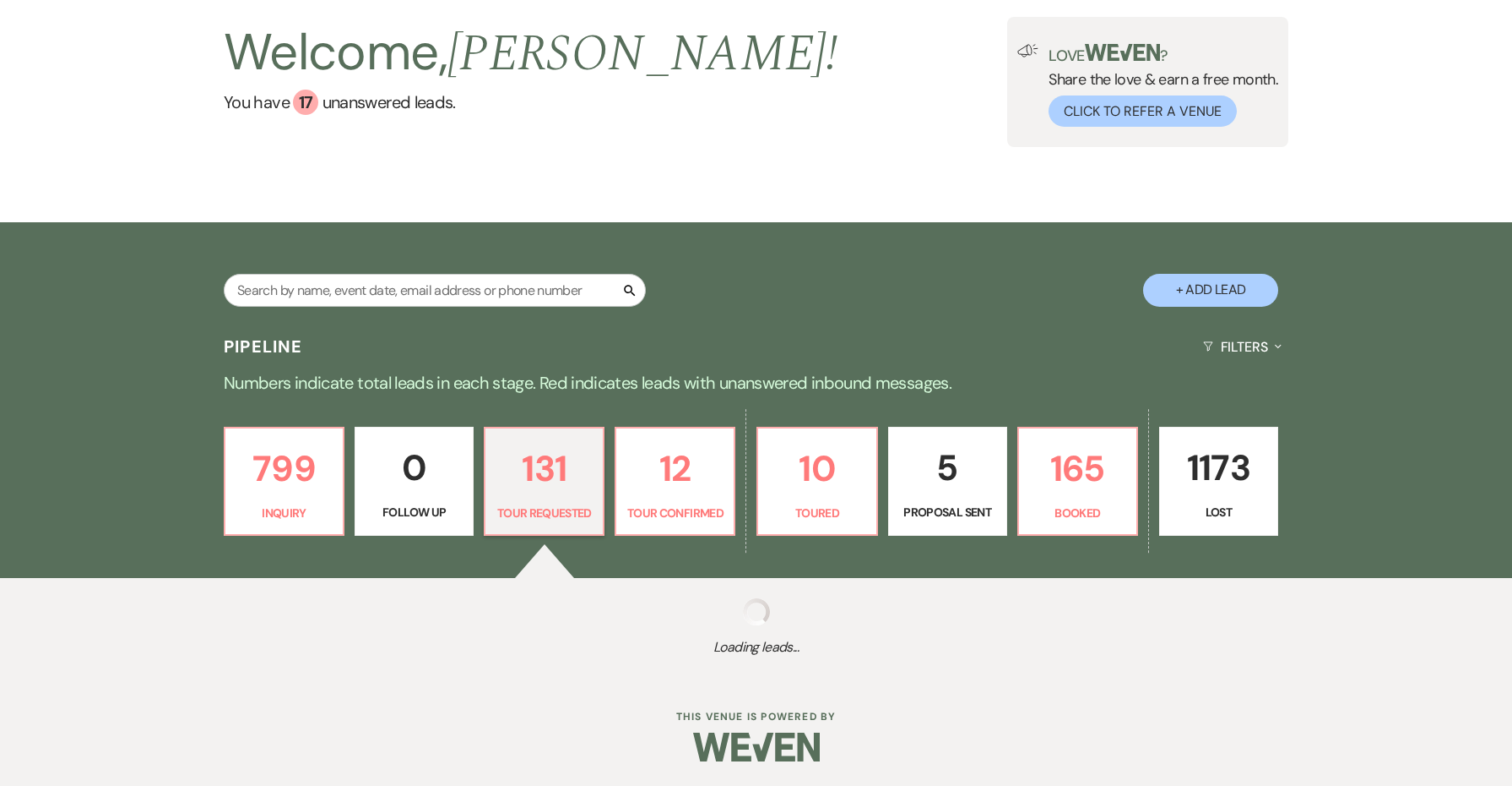
select select "2"
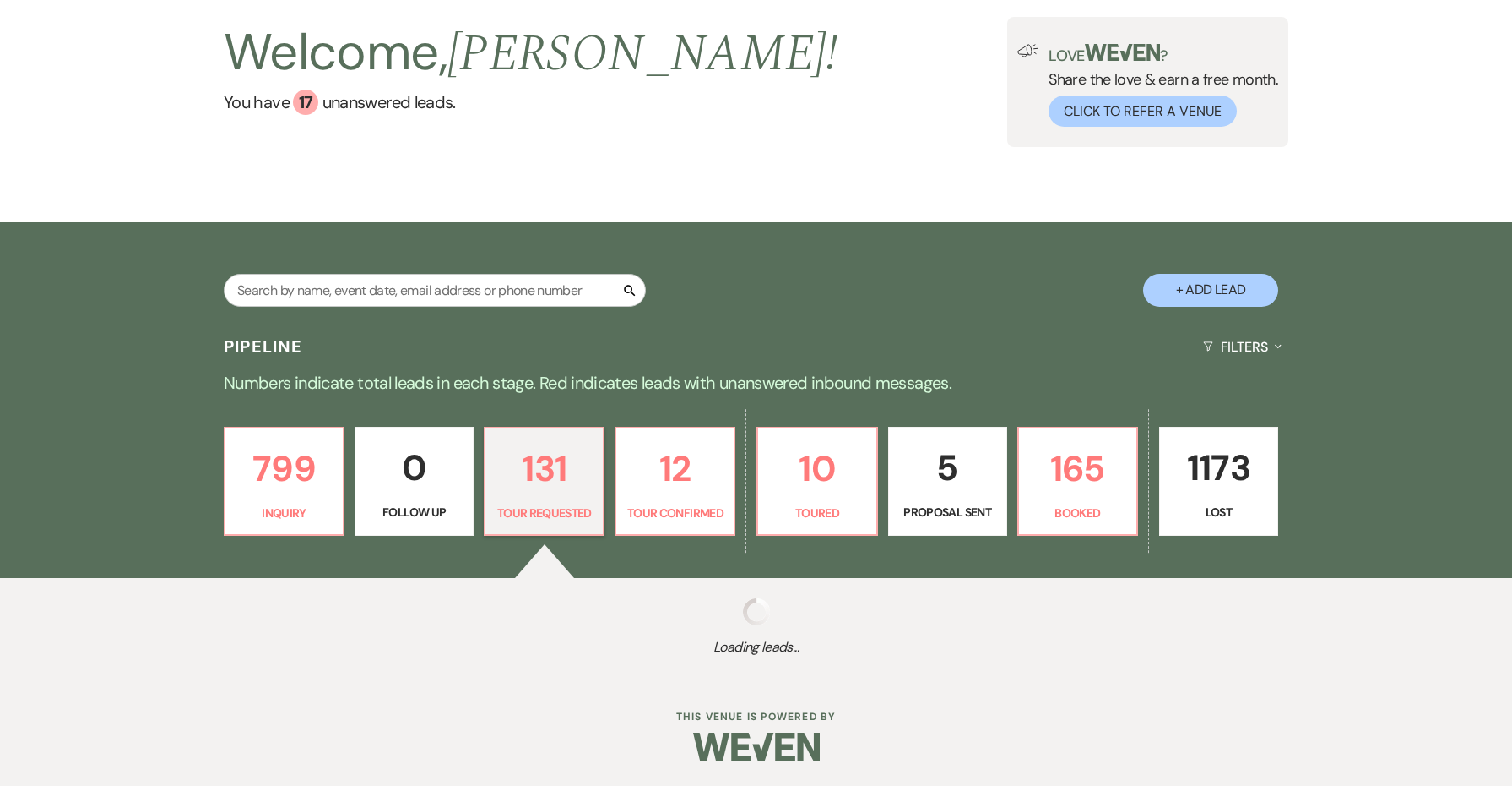
select select "2"
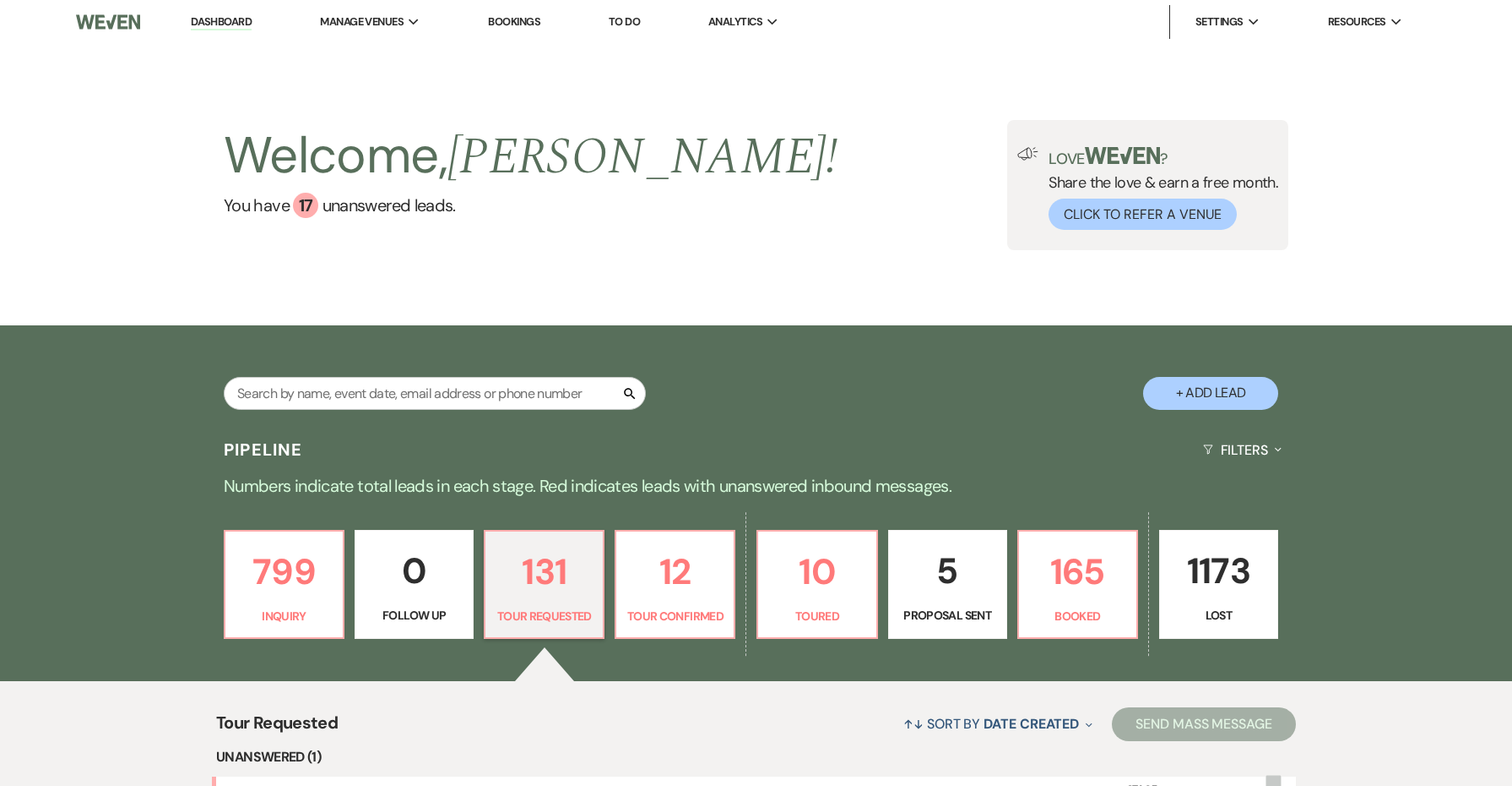
scroll to position [0, 0]
click at [470, 377] on input "text" at bounding box center [434, 393] width 422 height 33
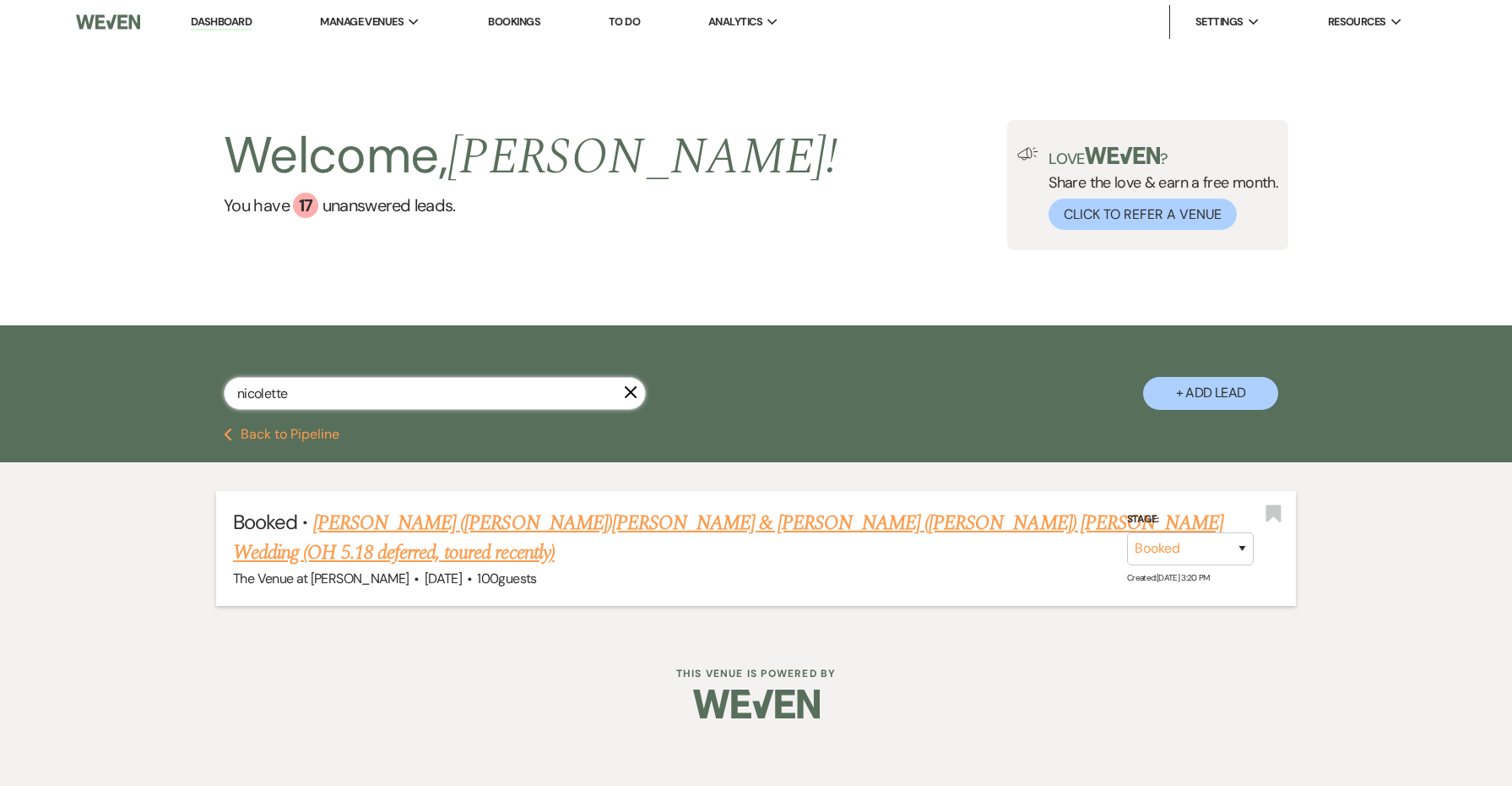
type input "nicolette"
click at [476, 523] on link "[PERSON_NAME] ([PERSON_NAME])[PERSON_NAME] & [PERSON_NAME] ([PERSON_NAME]) [PER…" at bounding box center [728, 538] width 991 height 61
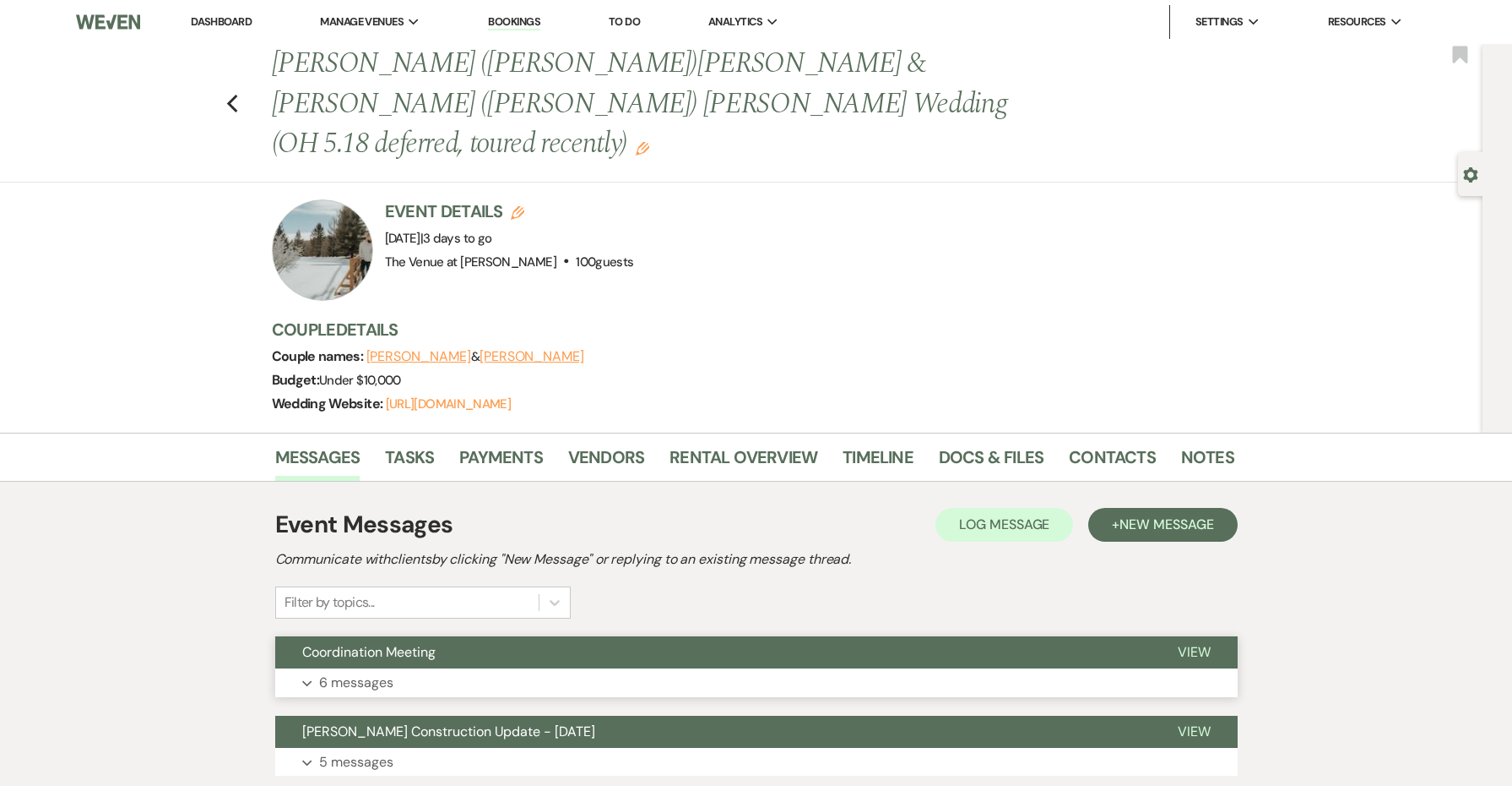
click at [739, 636] on button "Coordination Meeting" at bounding box center [713, 652] width 875 height 32
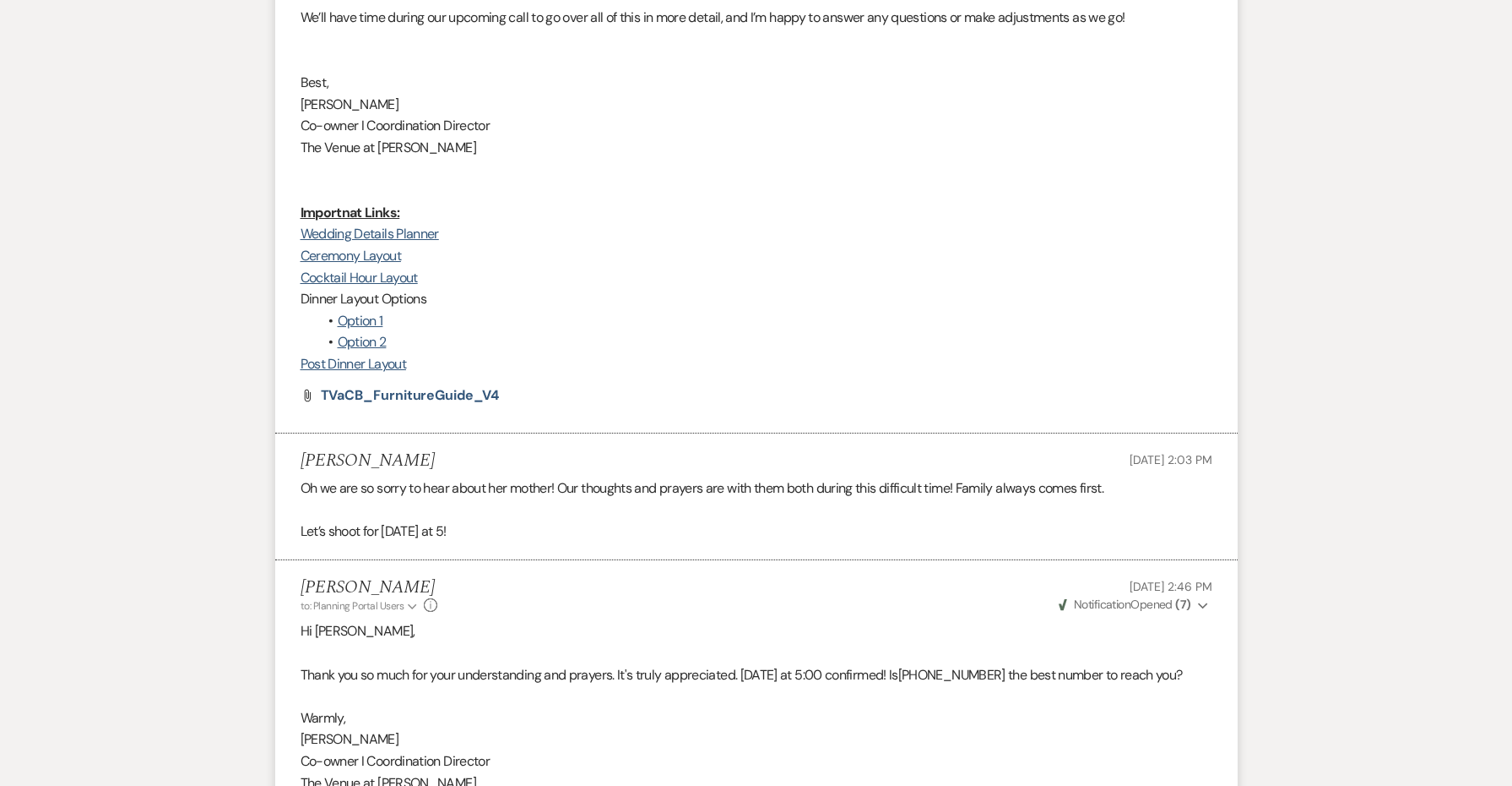
scroll to position [1821, 0]
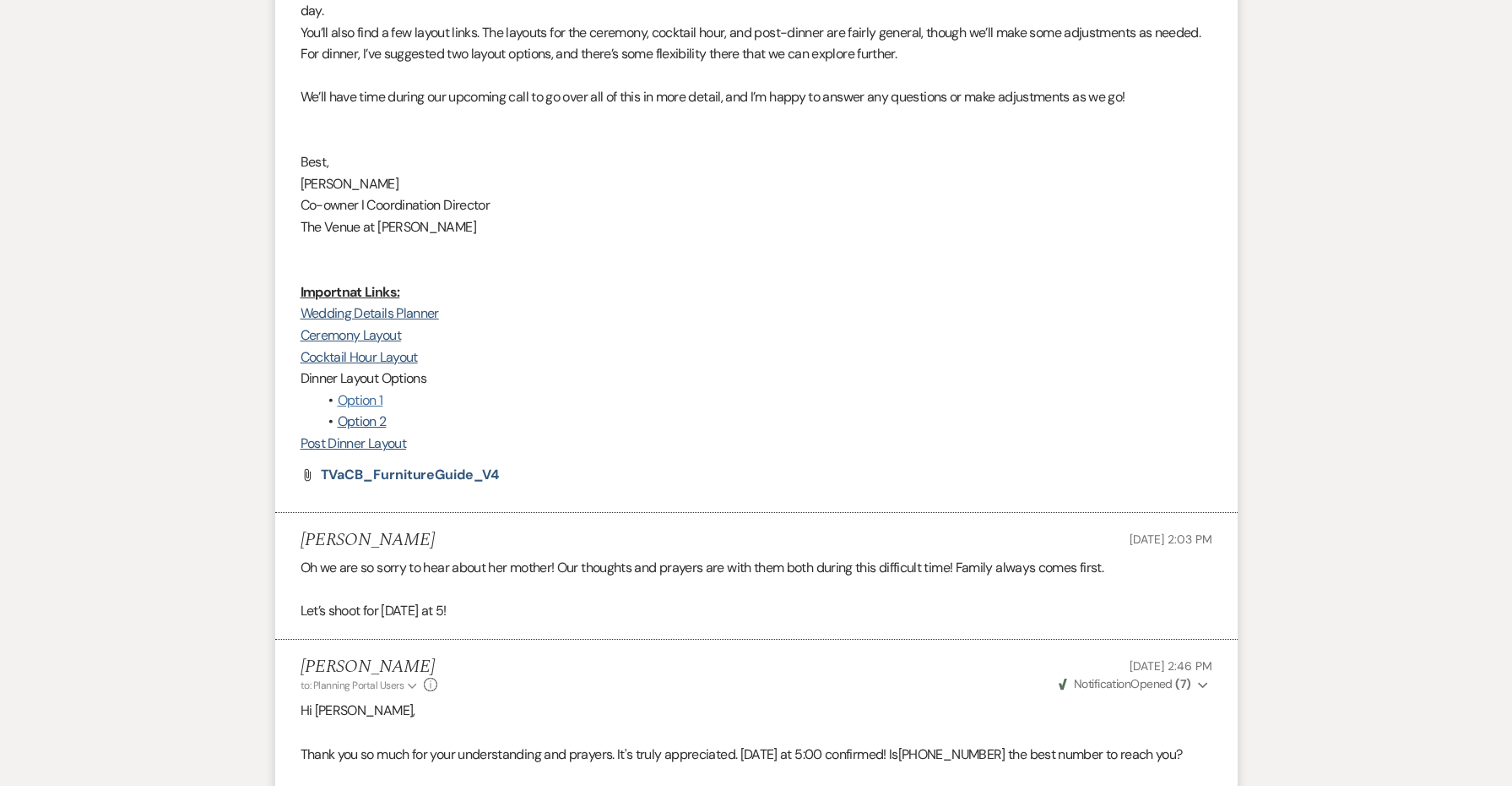
click at [372, 391] on link "Option 1" at bounding box center [361, 400] width 46 height 18
click at [394, 435] on link "Post Dinner Layout" at bounding box center [353, 443] width 106 height 18
